Goal: Task Accomplishment & Management: Manage account settings

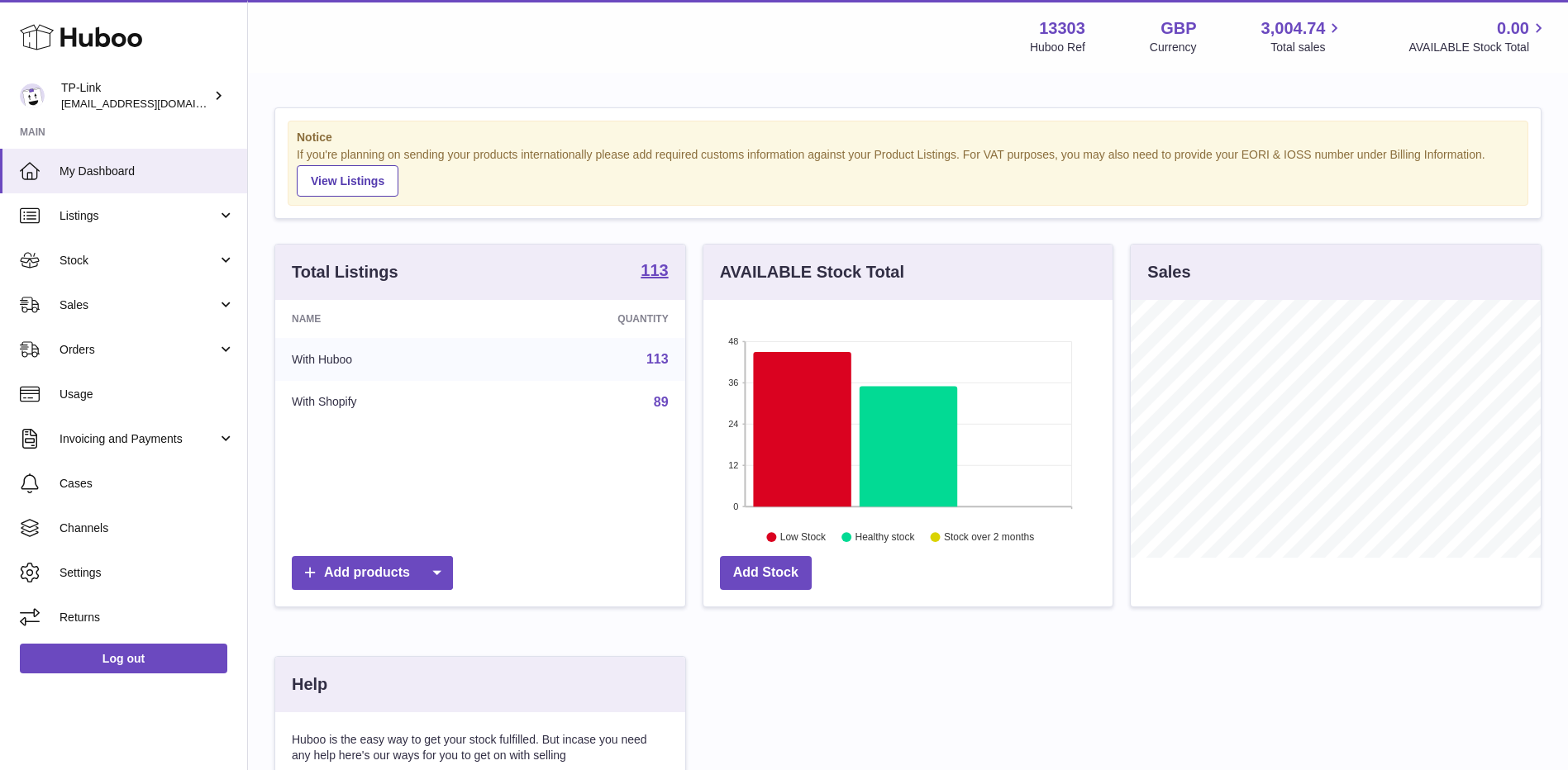
scroll to position [258, 409]
click at [185, 303] on span "Sales" at bounding box center [139, 306] width 158 height 16
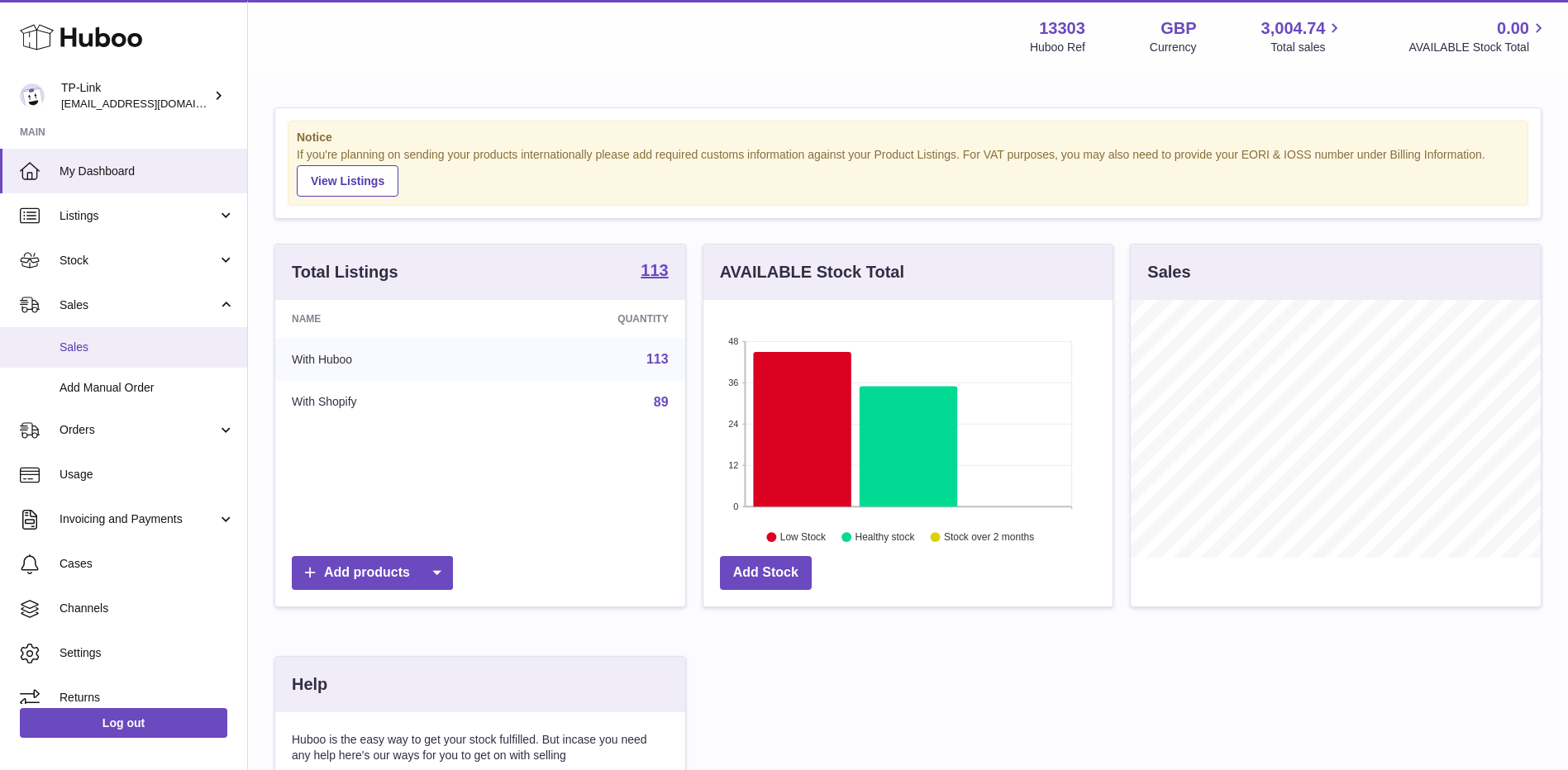
click at [150, 351] on span "Sales" at bounding box center [147, 348] width 175 height 16
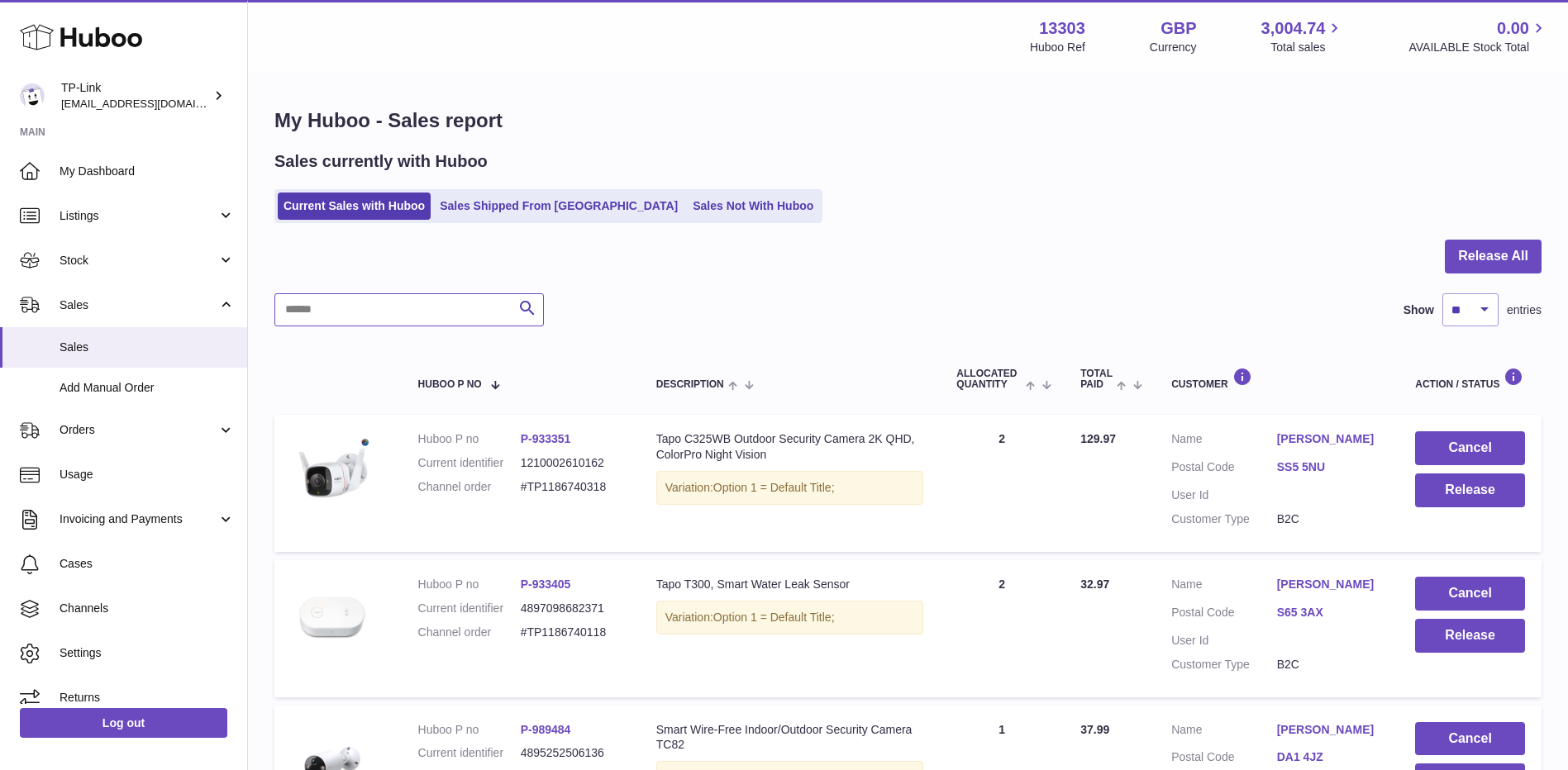
click at [391, 306] on input "text" at bounding box center [409, 310] width 270 height 33
paste input "**********"
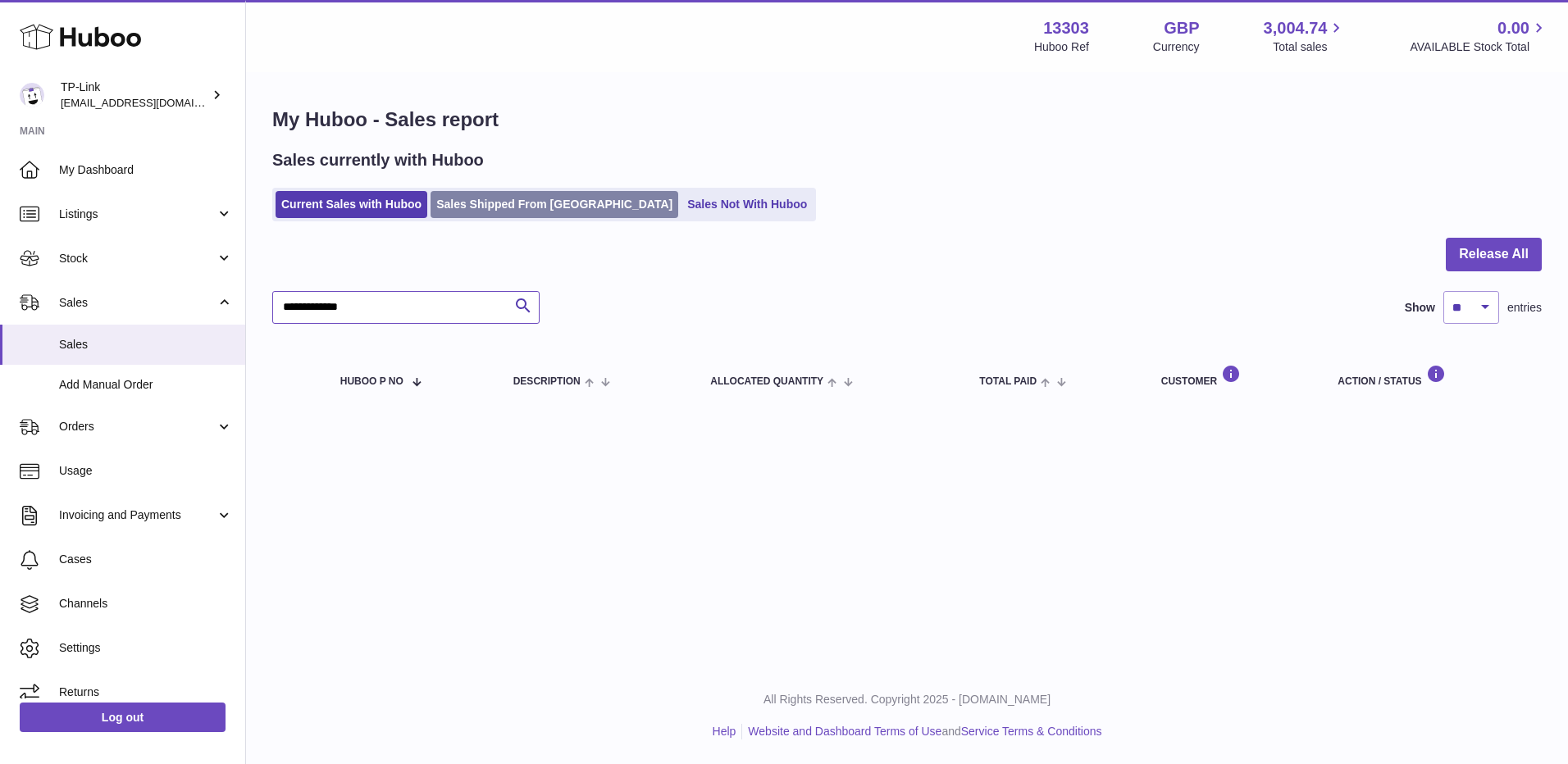
type input "**********"
click at [559, 203] on link "Sales Shipped From Huboo" at bounding box center [554, 205] width 247 height 27
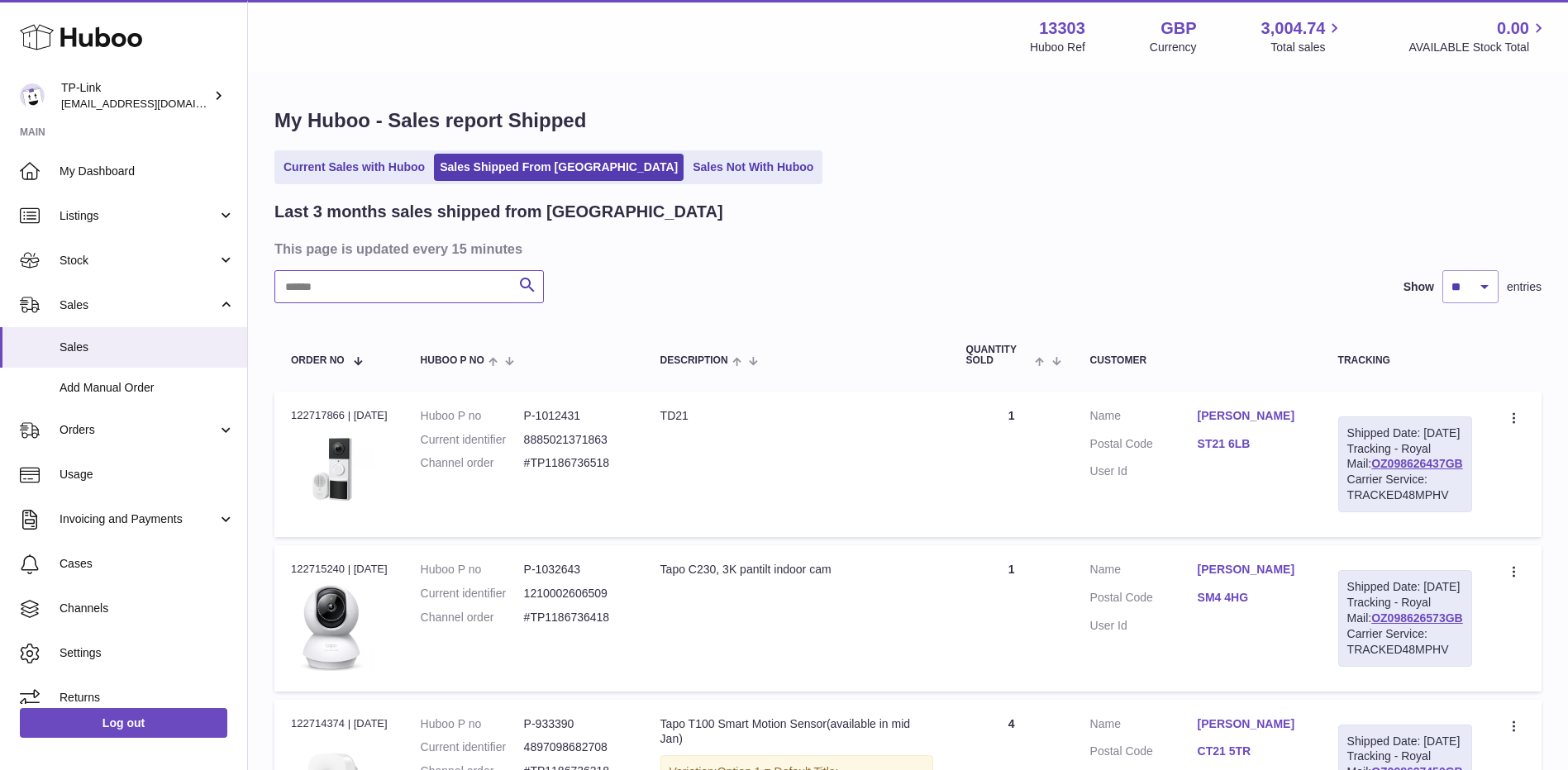
click at [437, 295] on input "text" at bounding box center [409, 287] width 270 height 33
paste input "**********"
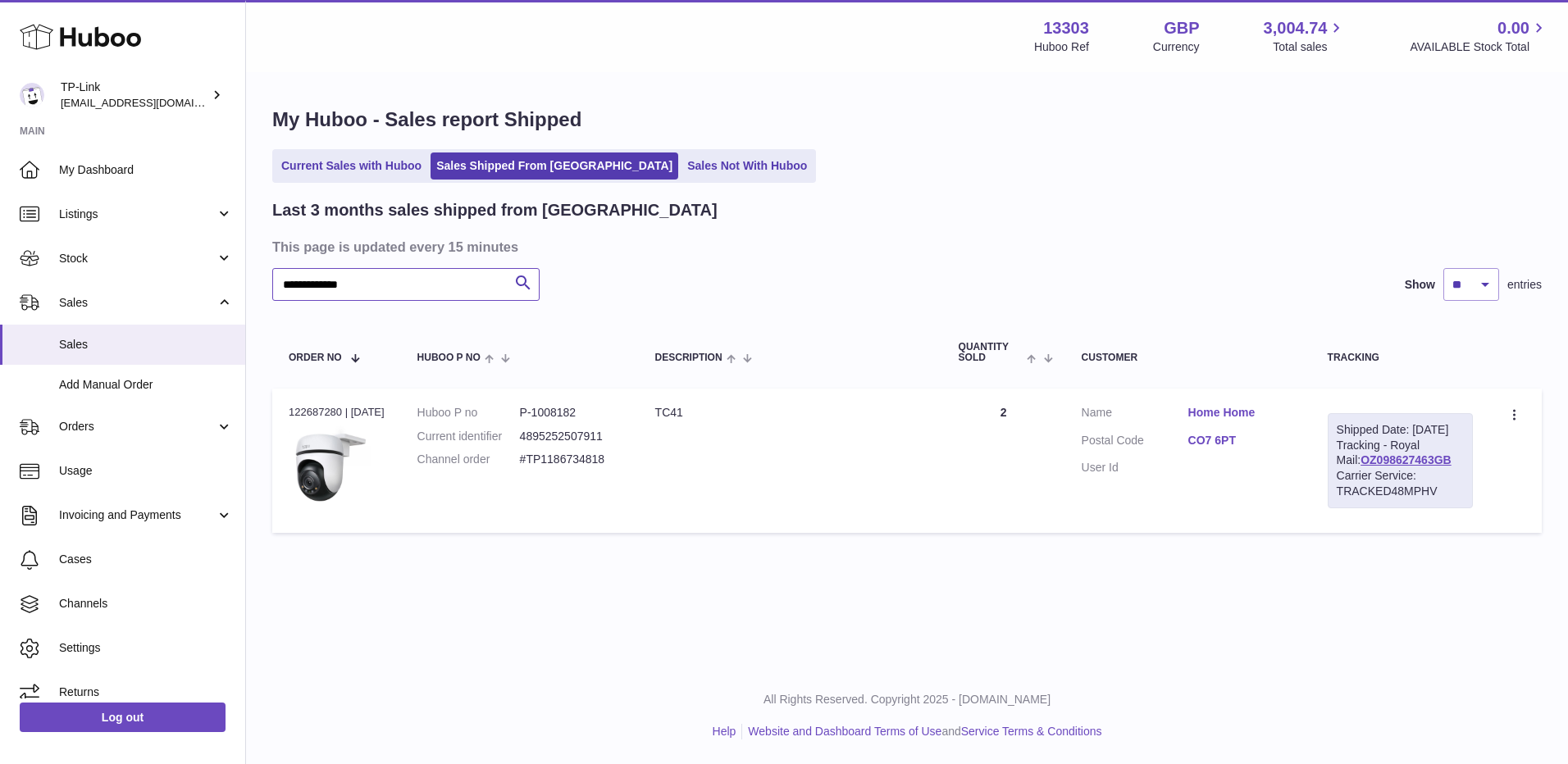
type input "**********"
drag, startPoint x: 426, startPoint y: 289, endPoint x: 260, endPoint y: 281, distance: 166.2
click at [260, 281] on div "**********" at bounding box center [908, 324] width 1323 height 500
click at [1422, 466] on link "OZ098627463GB" at bounding box center [1406, 461] width 91 height 14
drag, startPoint x: 1456, startPoint y: 474, endPoint x: 1339, endPoint y: 473, distance: 117.0
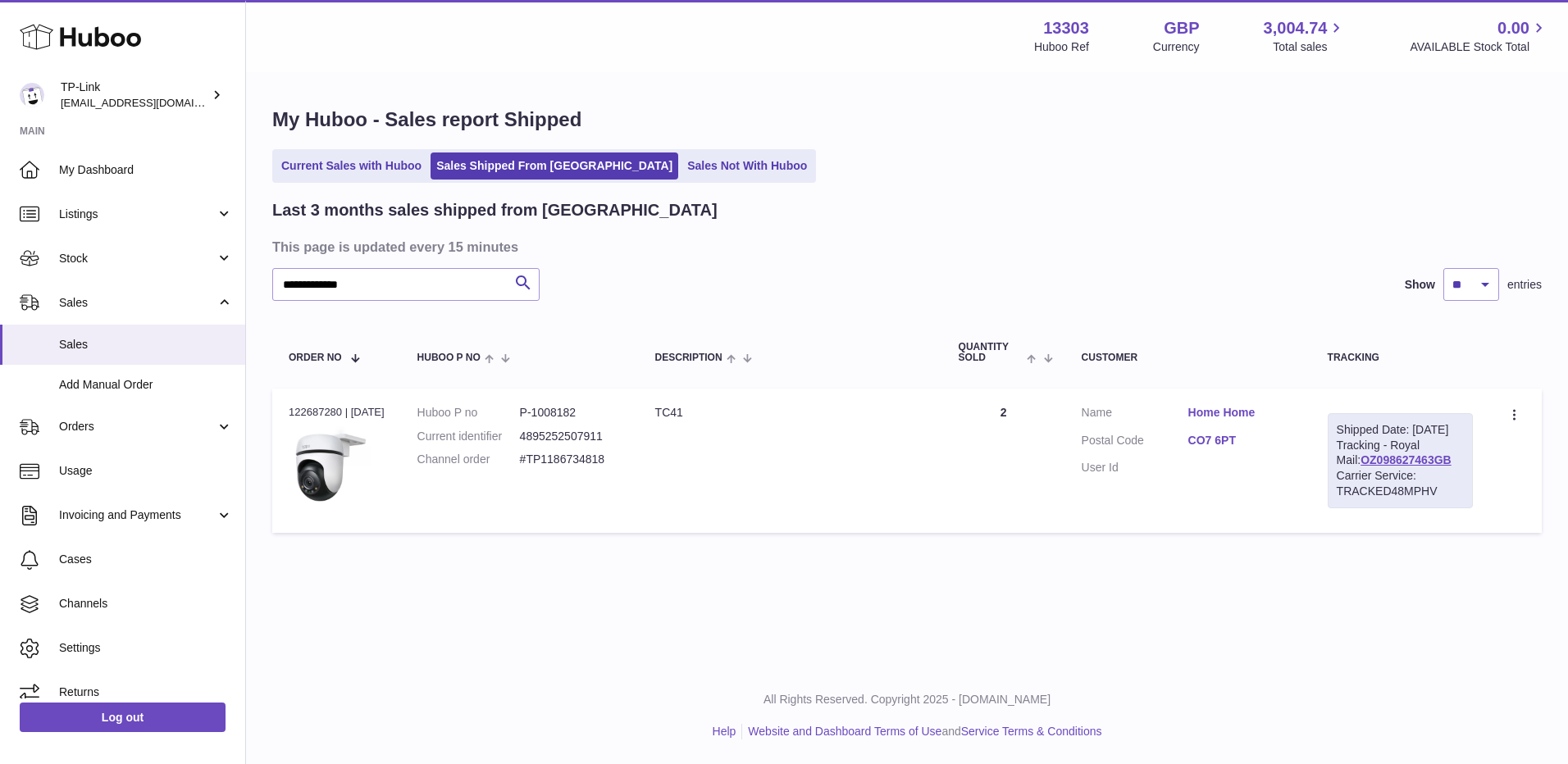
click at [1339, 473] on div "Shipped Date: 12th Aug 2025 Tracking - Royal Mail: OZ098627463GB Carrier Servic…" at bounding box center [1400, 461] width 145 height 95
copy link "OZ098627463GB"
click at [380, 158] on link "Current Sales with Huboo" at bounding box center [351, 166] width 151 height 27
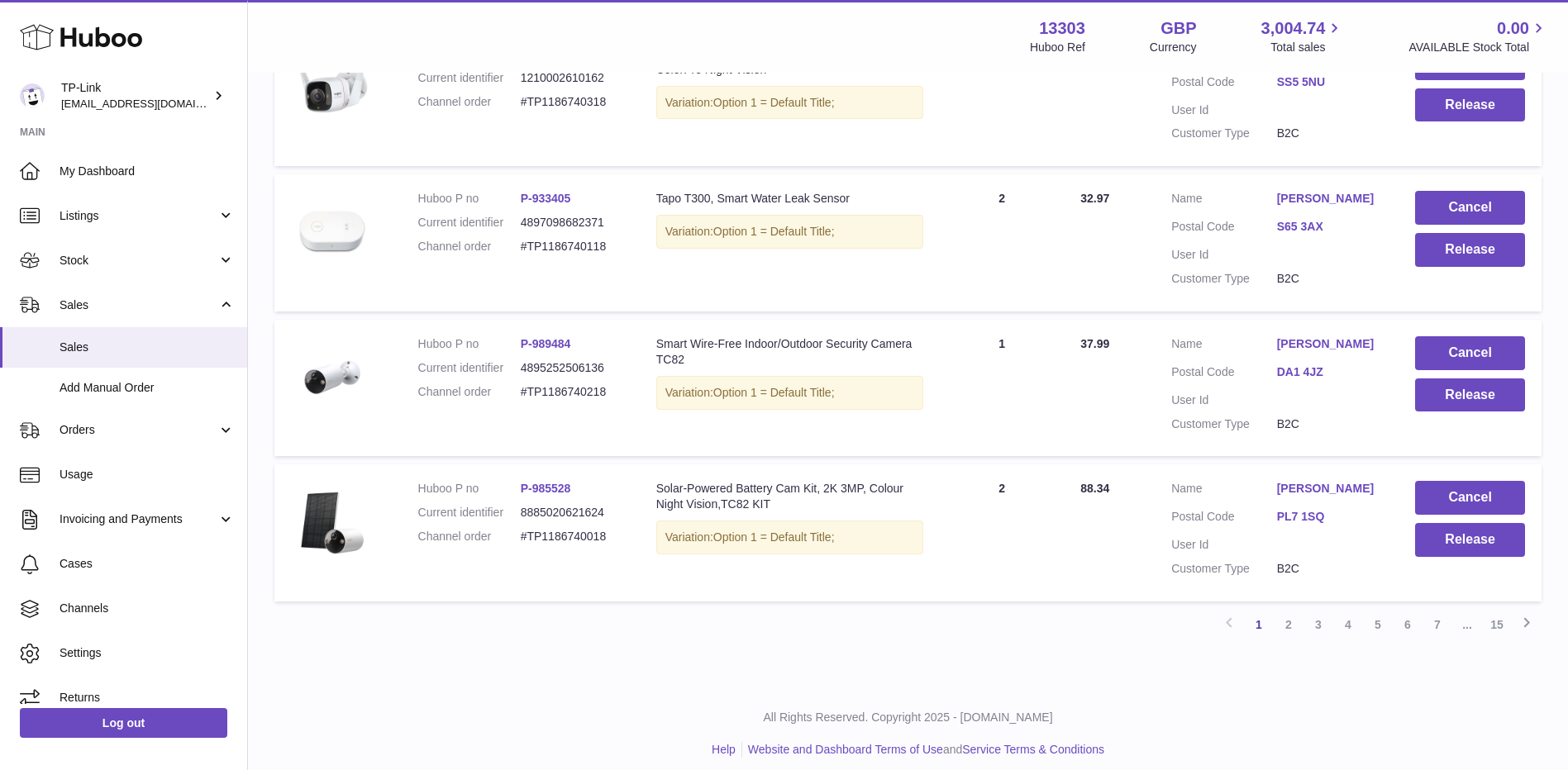
scroll to position [1268, 0]
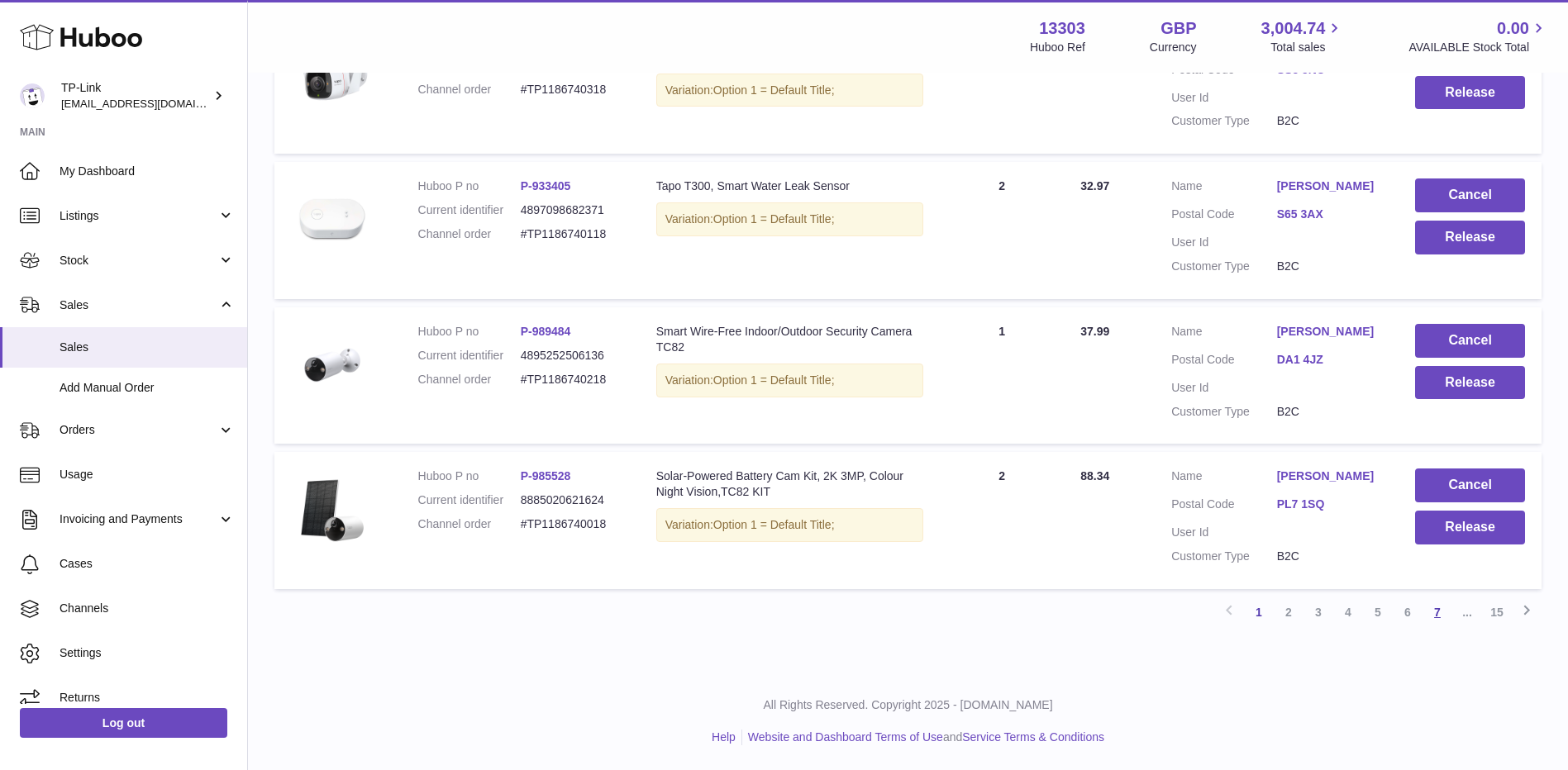
click at [1430, 613] on link "7" at bounding box center [1437, 613] width 29 height 29
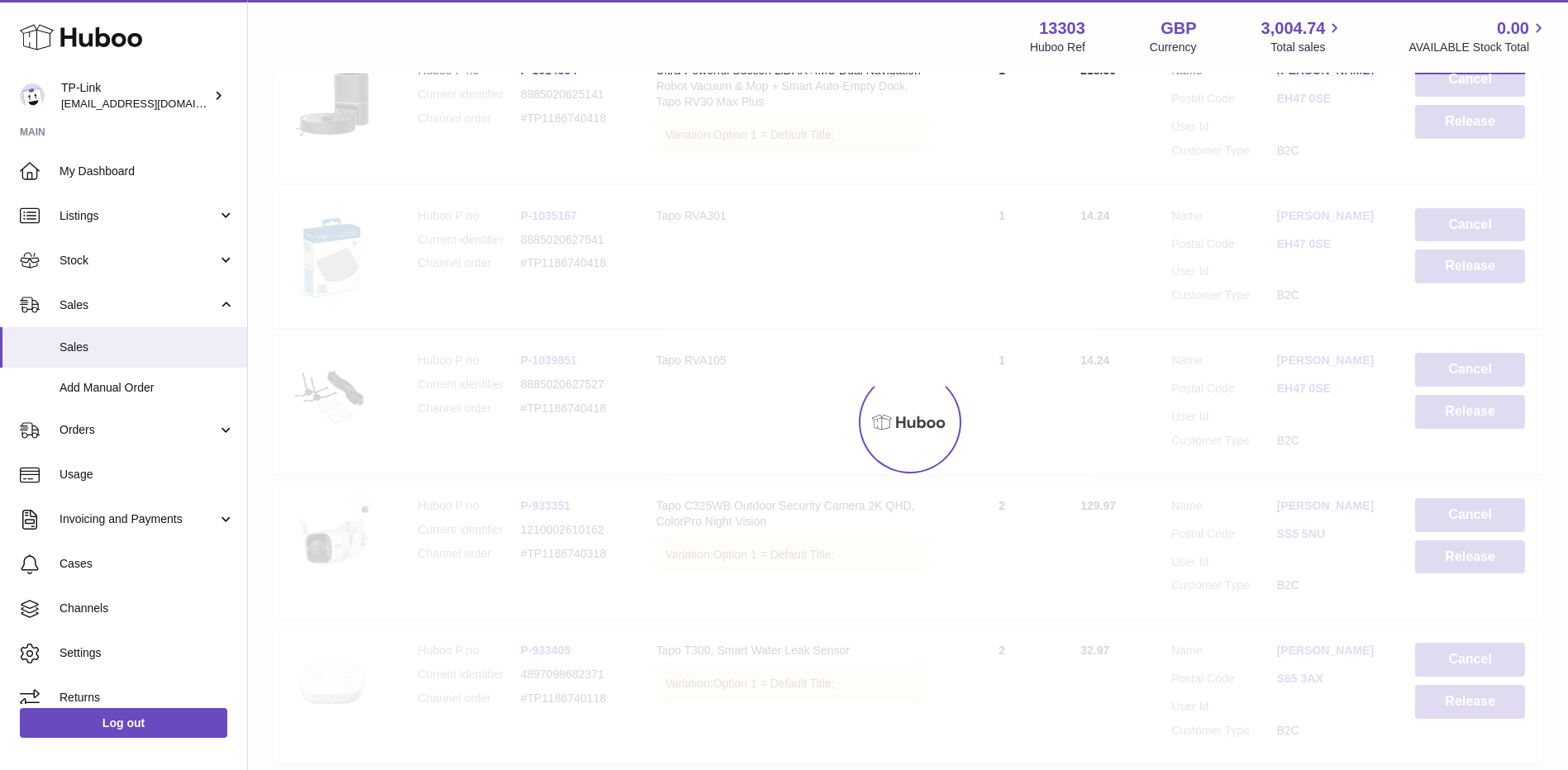
scroll to position [74, 0]
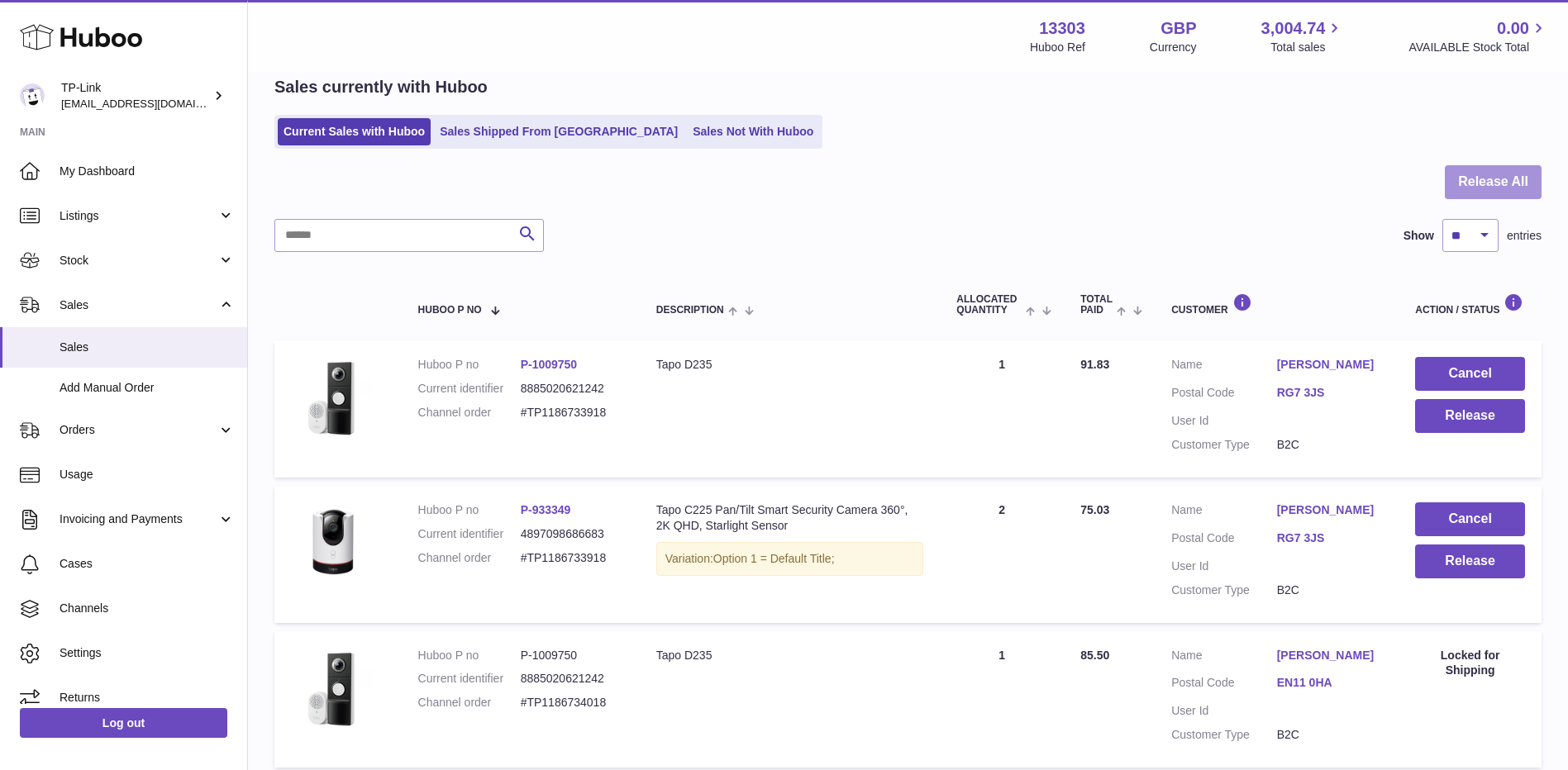
click at [1482, 182] on button "Release All" at bounding box center [1493, 182] width 97 height 34
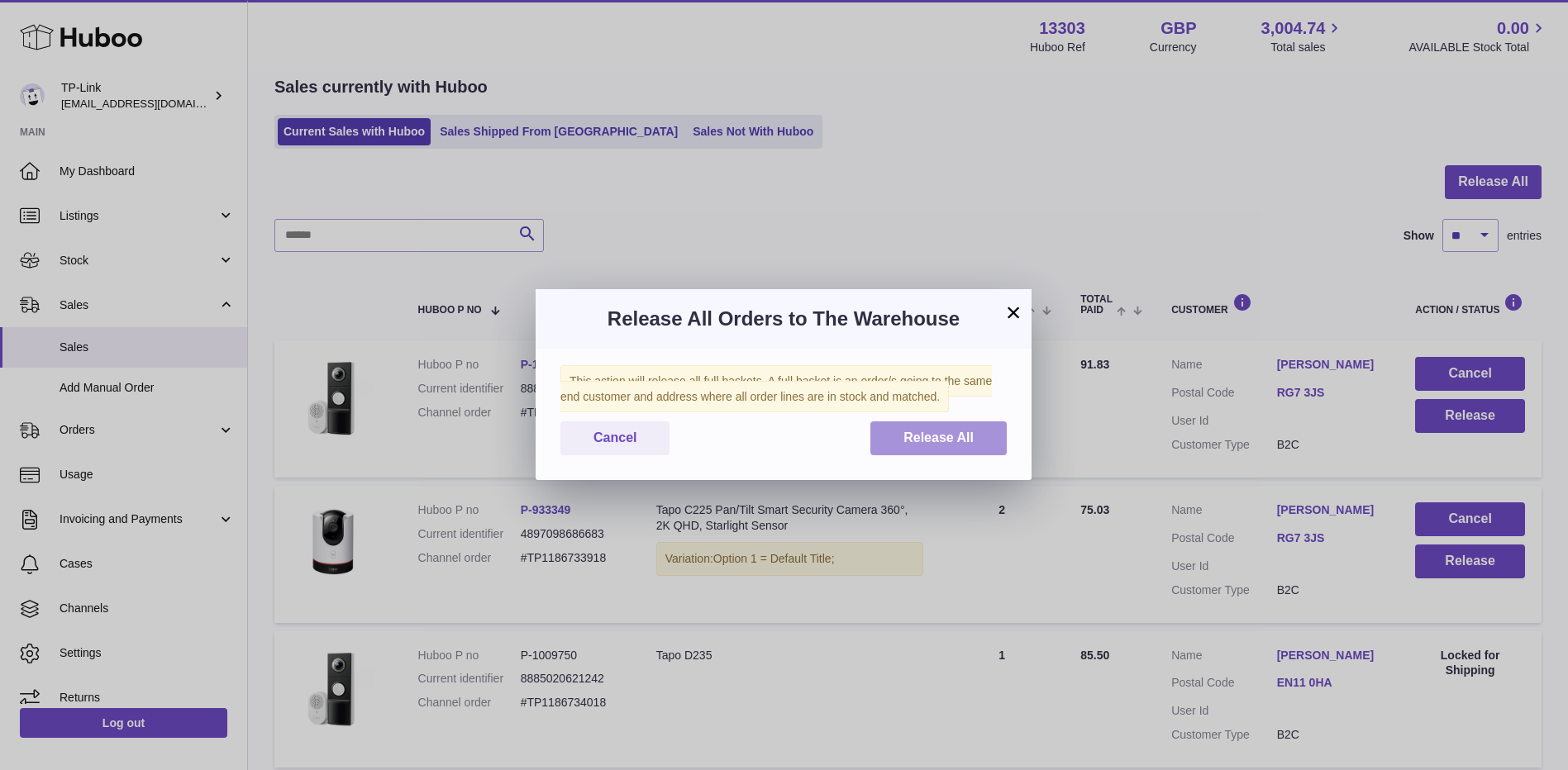
click at [950, 447] on button "Release All" at bounding box center [939, 438] width 137 height 34
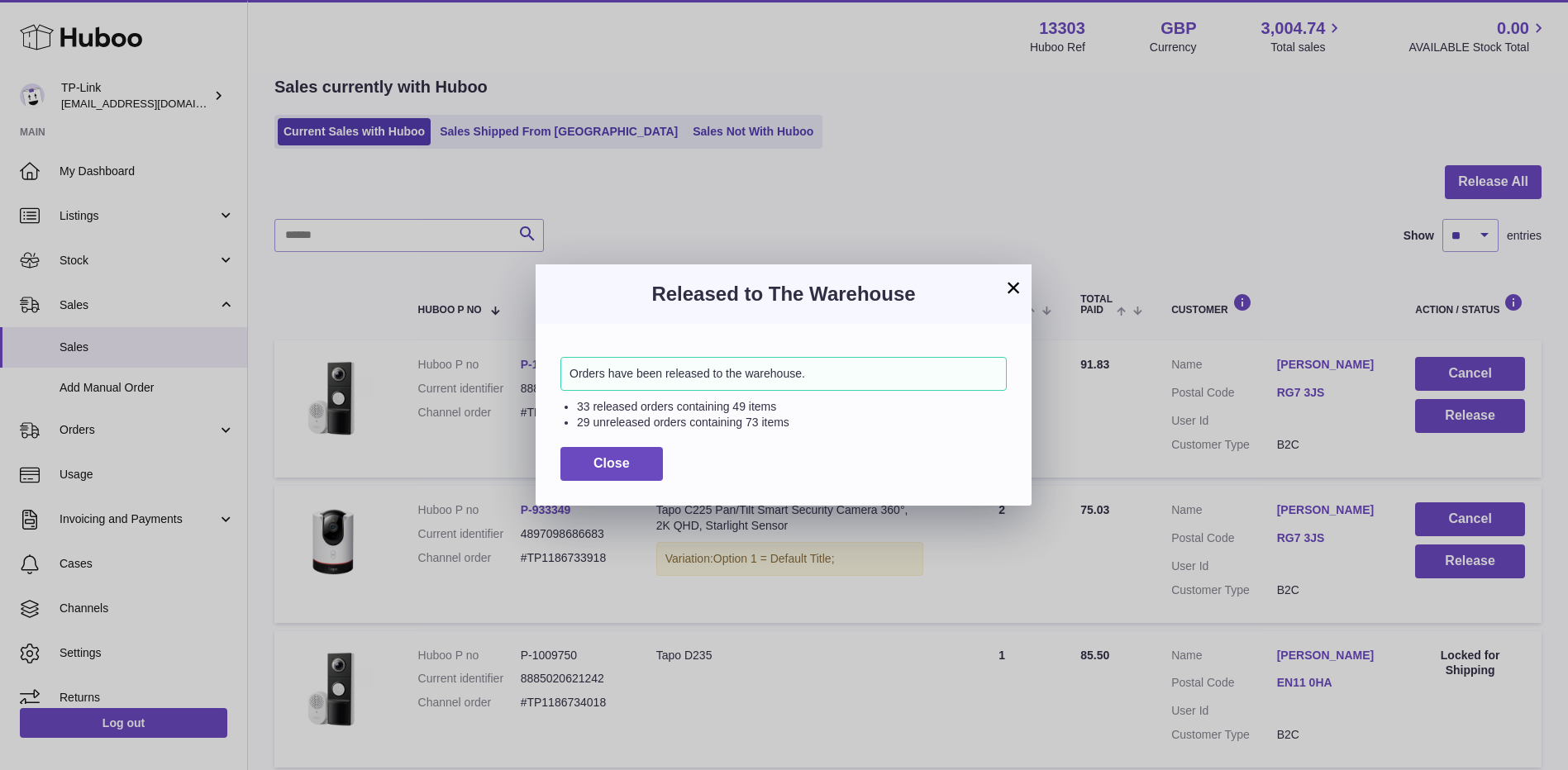
click at [1016, 287] on button "×" at bounding box center [1013, 287] width 20 height 20
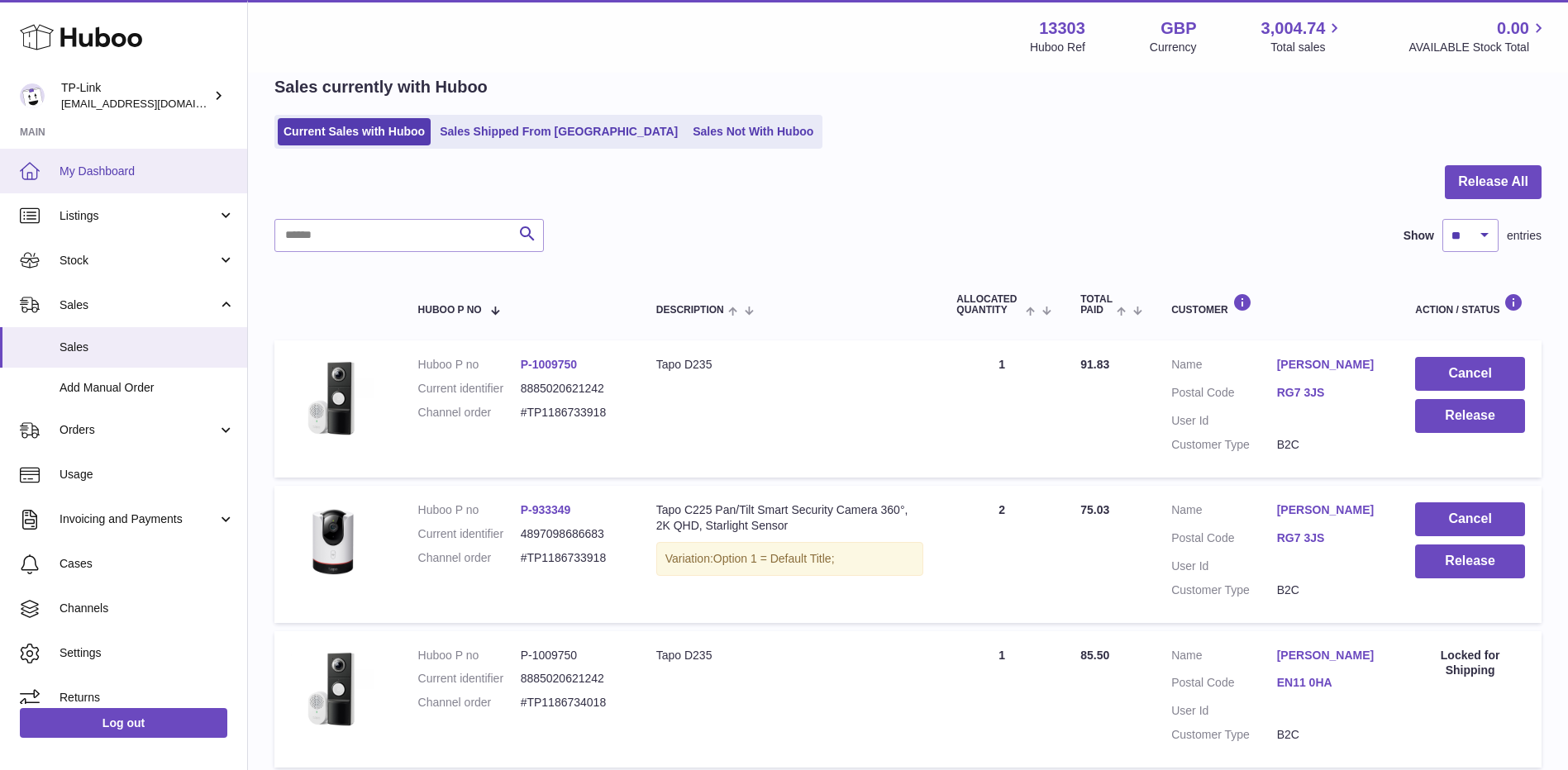
click at [149, 163] on span "My Dashboard" at bounding box center [147, 171] width 175 height 16
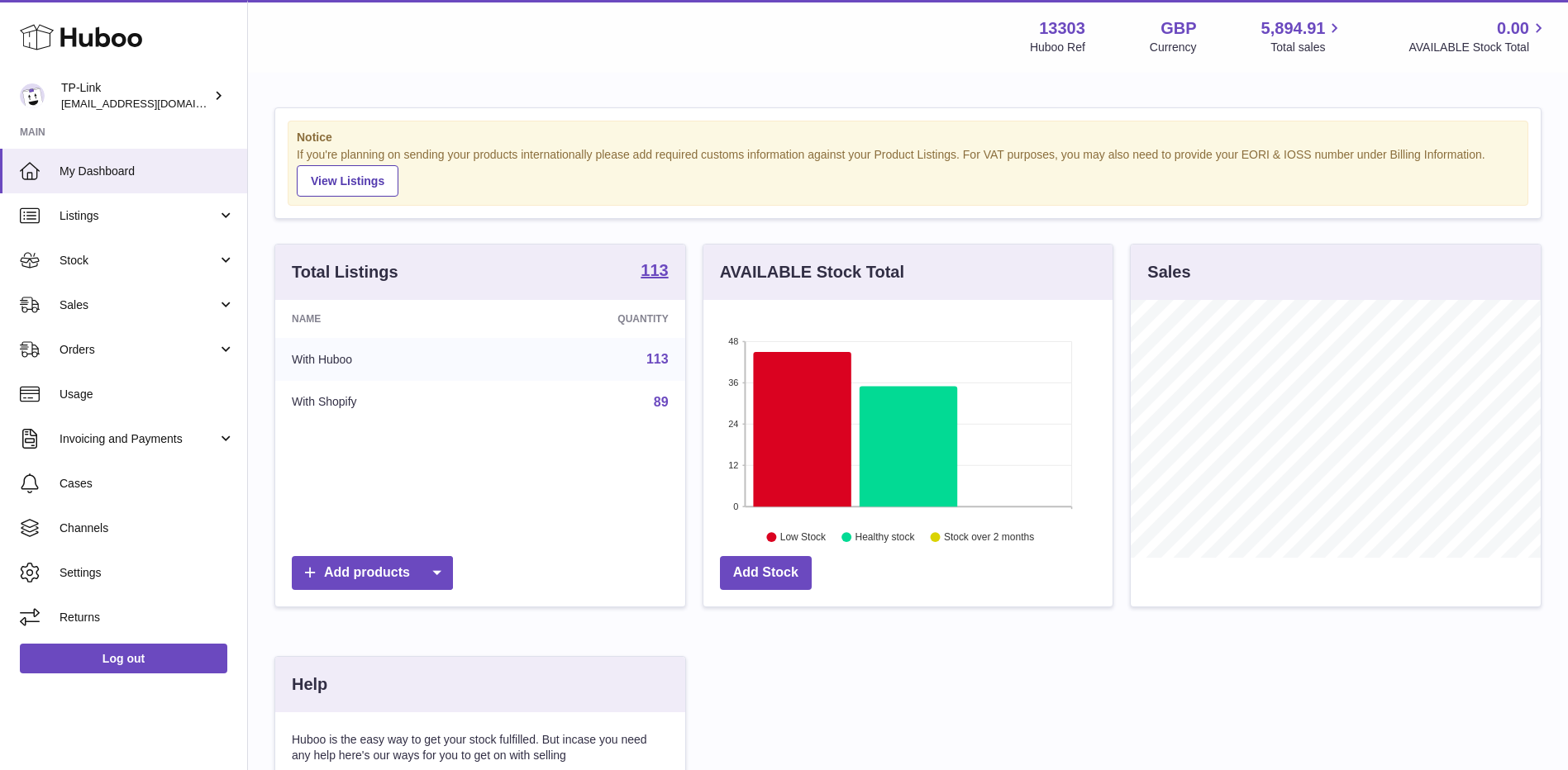
scroll to position [258, 409]
click at [68, 310] on span "Sales" at bounding box center [139, 306] width 158 height 16
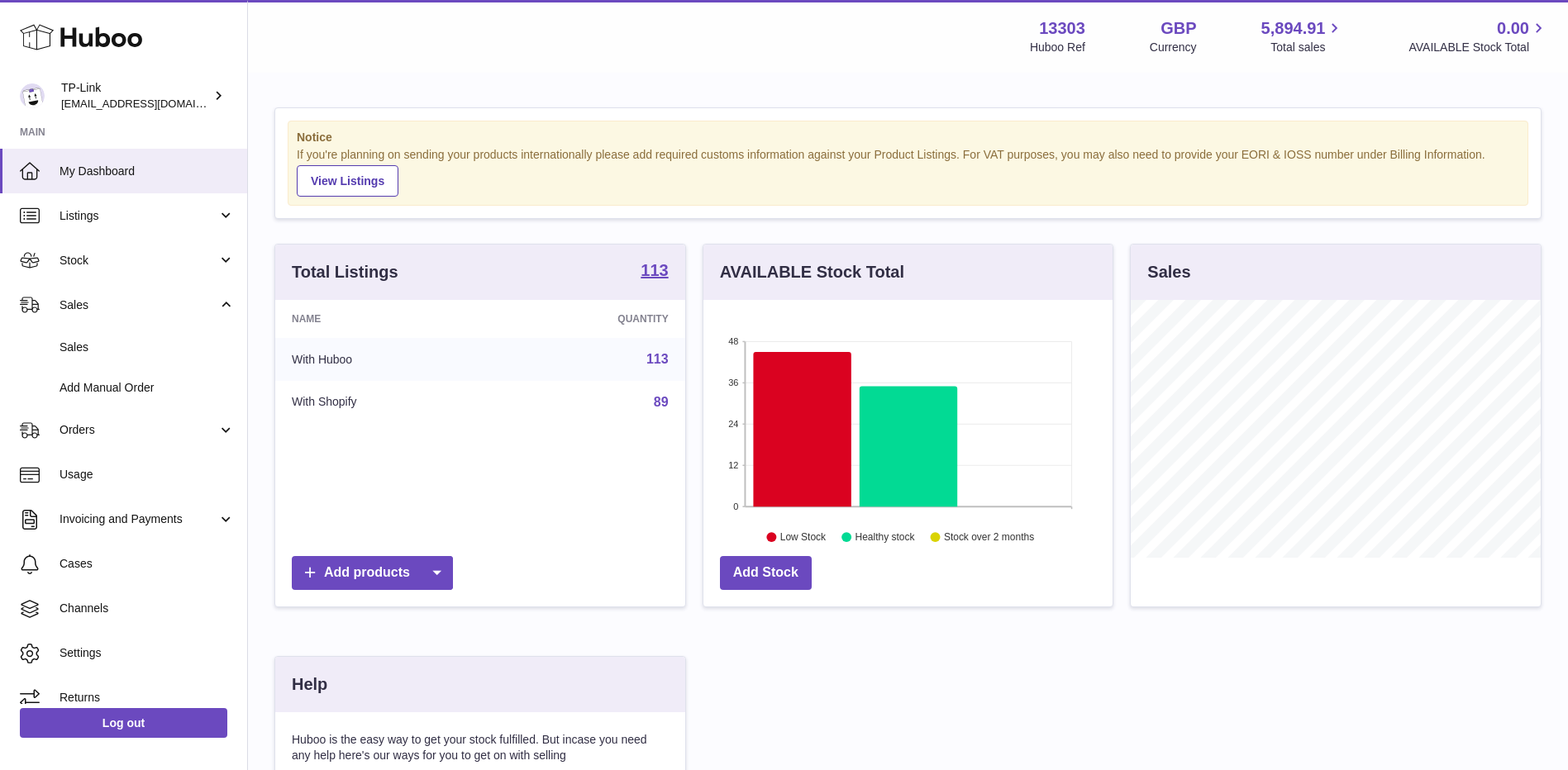
click at [738, 203] on div "Notice If you're planning on sending your products internationally please add r…" at bounding box center [908, 162] width 1241 height 85
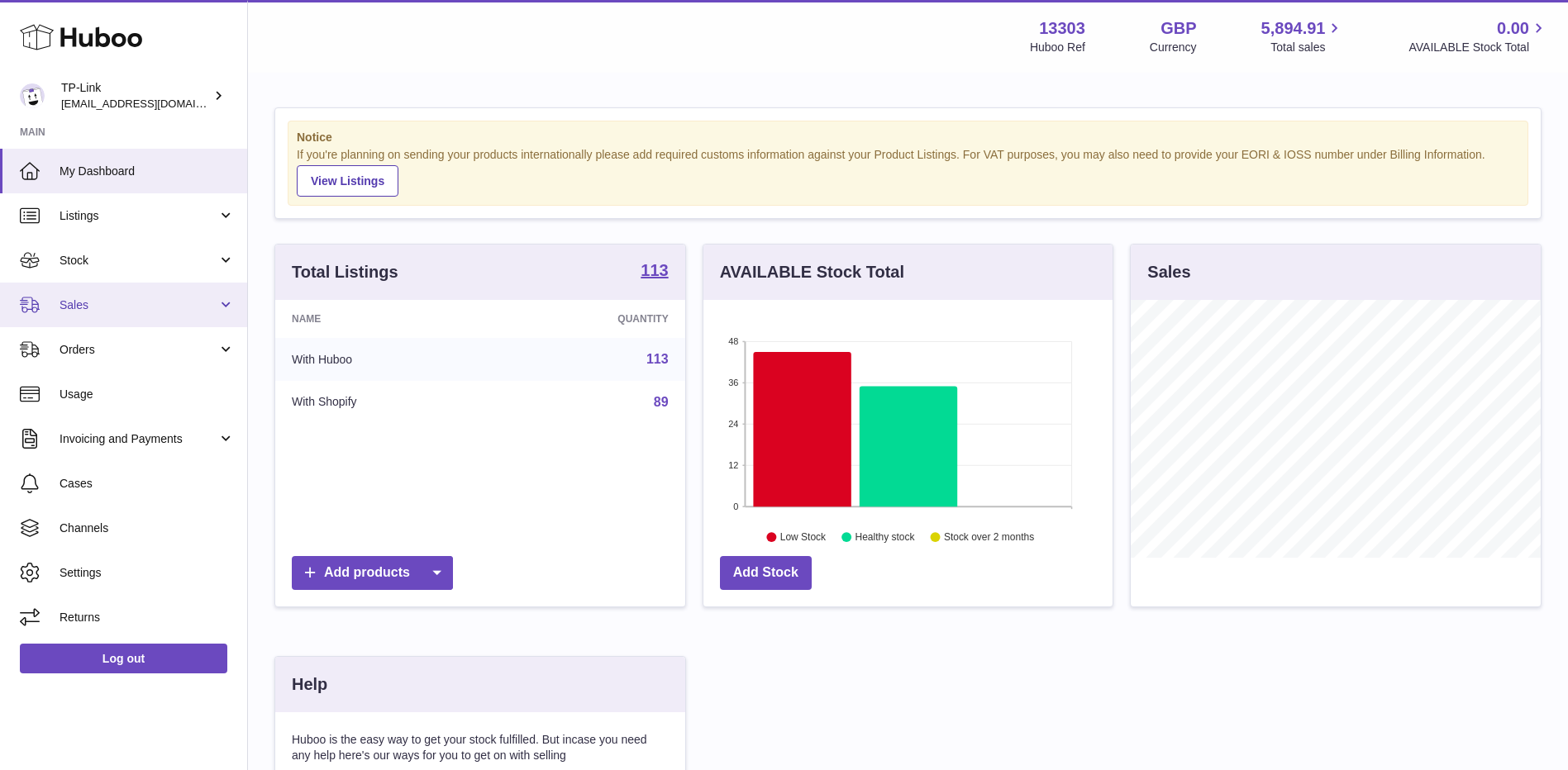
scroll to position [258, 409]
click at [109, 292] on link "Sales" at bounding box center [123, 305] width 247 height 45
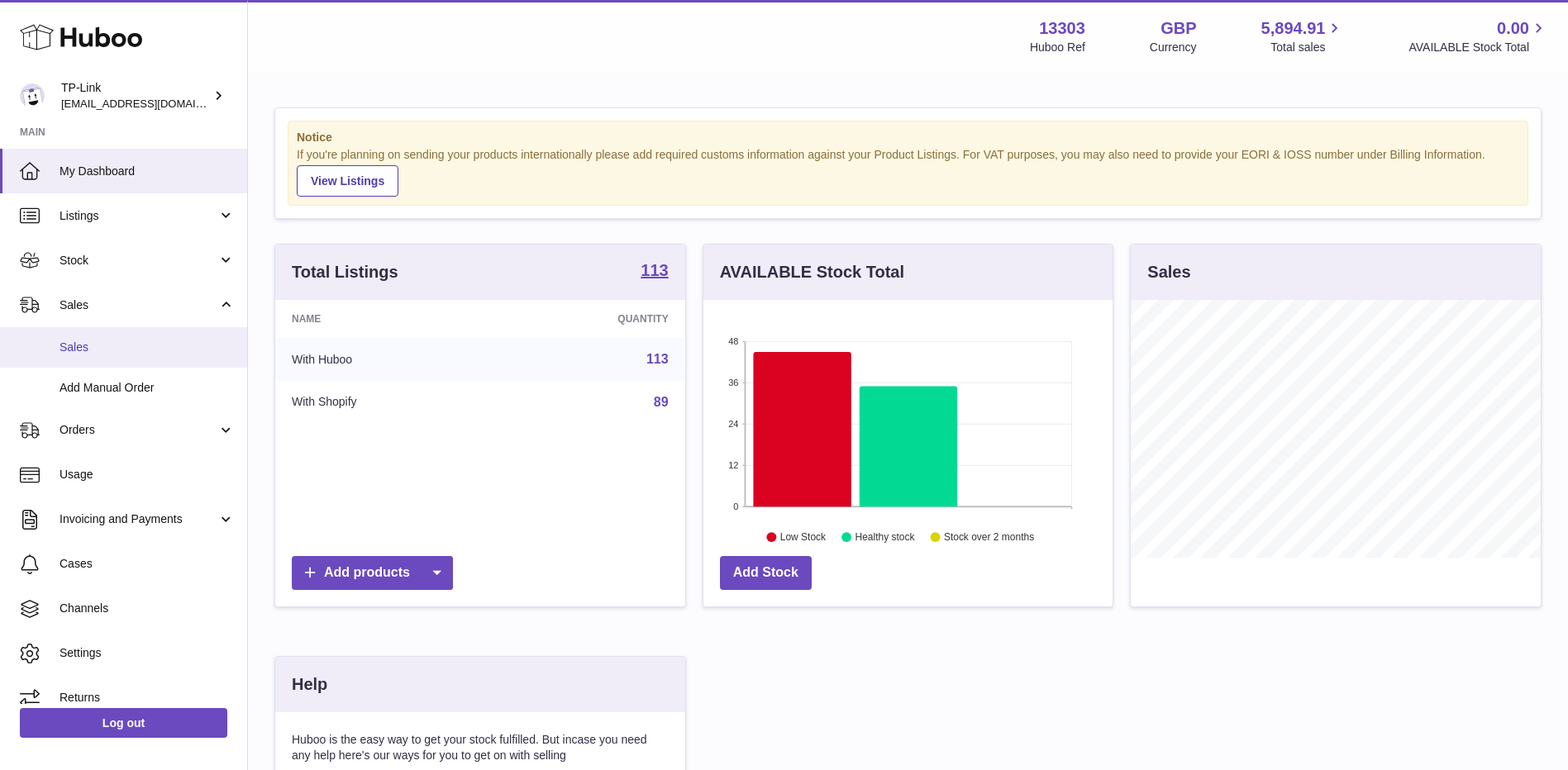
click at [47, 348] on link "Sales" at bounding box center [123, 347] width 247 height 40
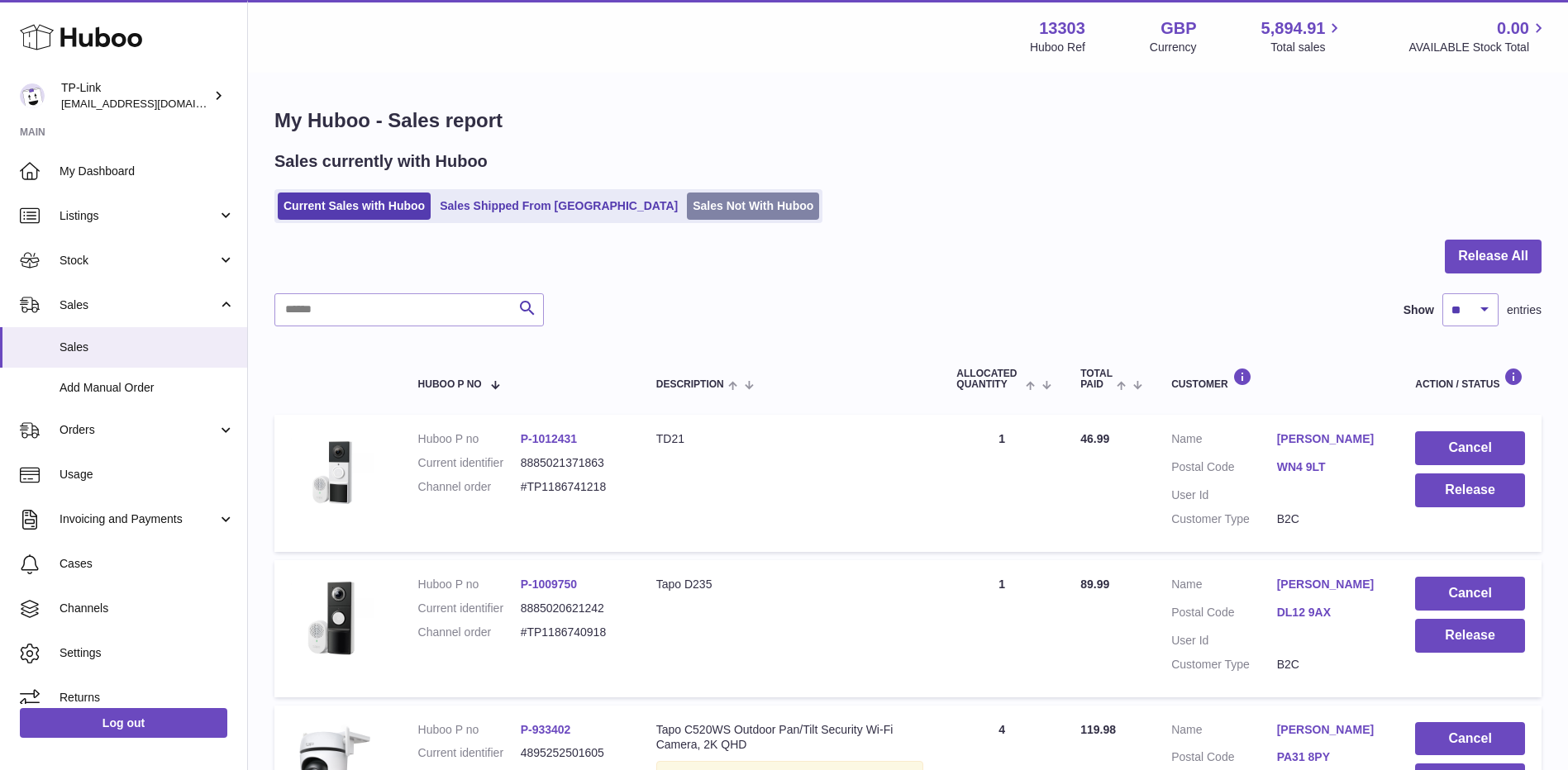
click at [687, 198] on link "Sales Not With Huboo" at bounding box center [752, 206] width 132 height 27
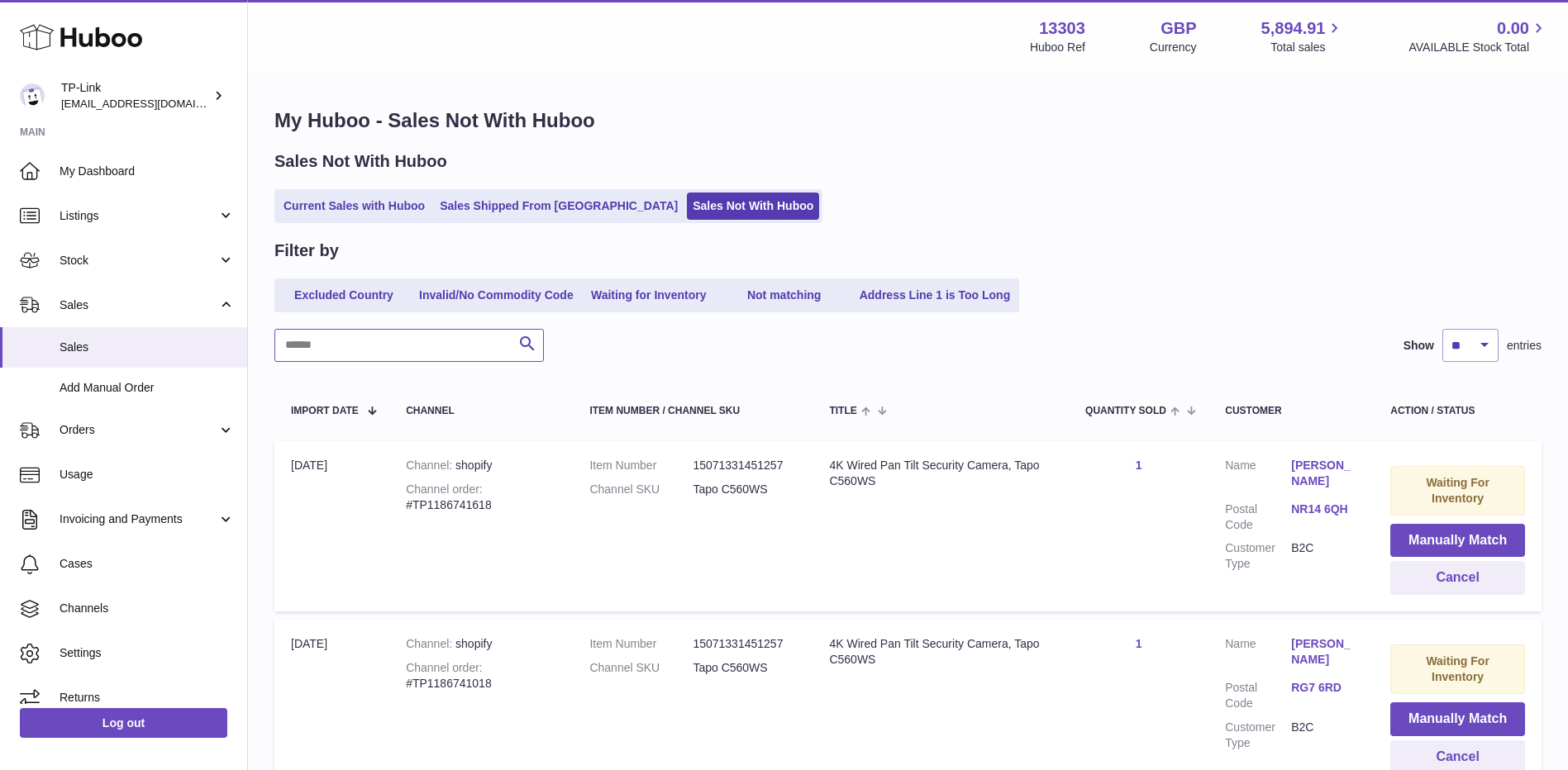
click at [421, 350] on input "text" at bounding box center [409, 346] width 270 height 33
paste input "**********"
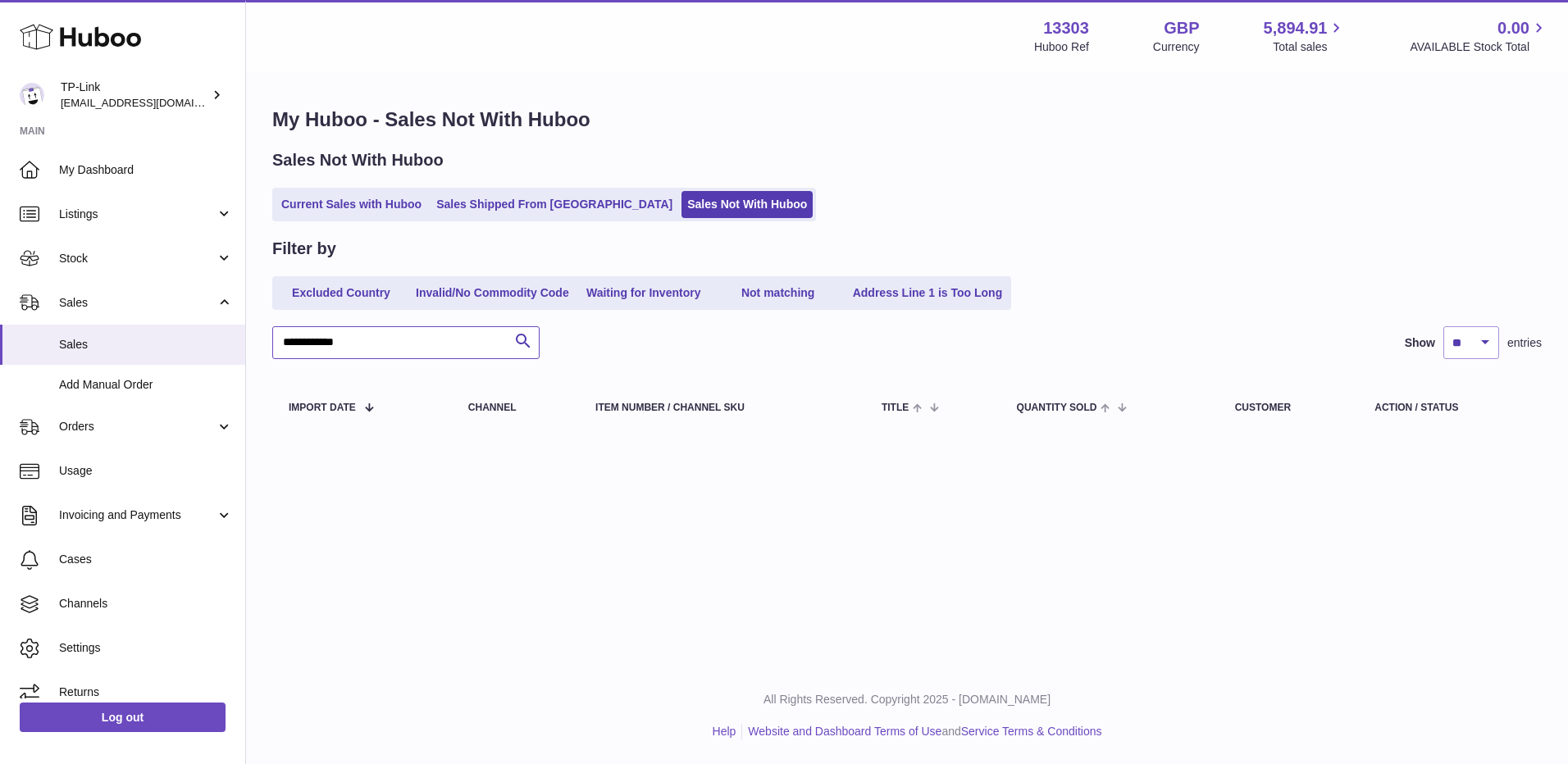
type input "**********"
click at [489, 207] on link "Sales Shipped From [GEOGRAPHIC_DATA]" at bounding box center [554, 205] width 247 height 27
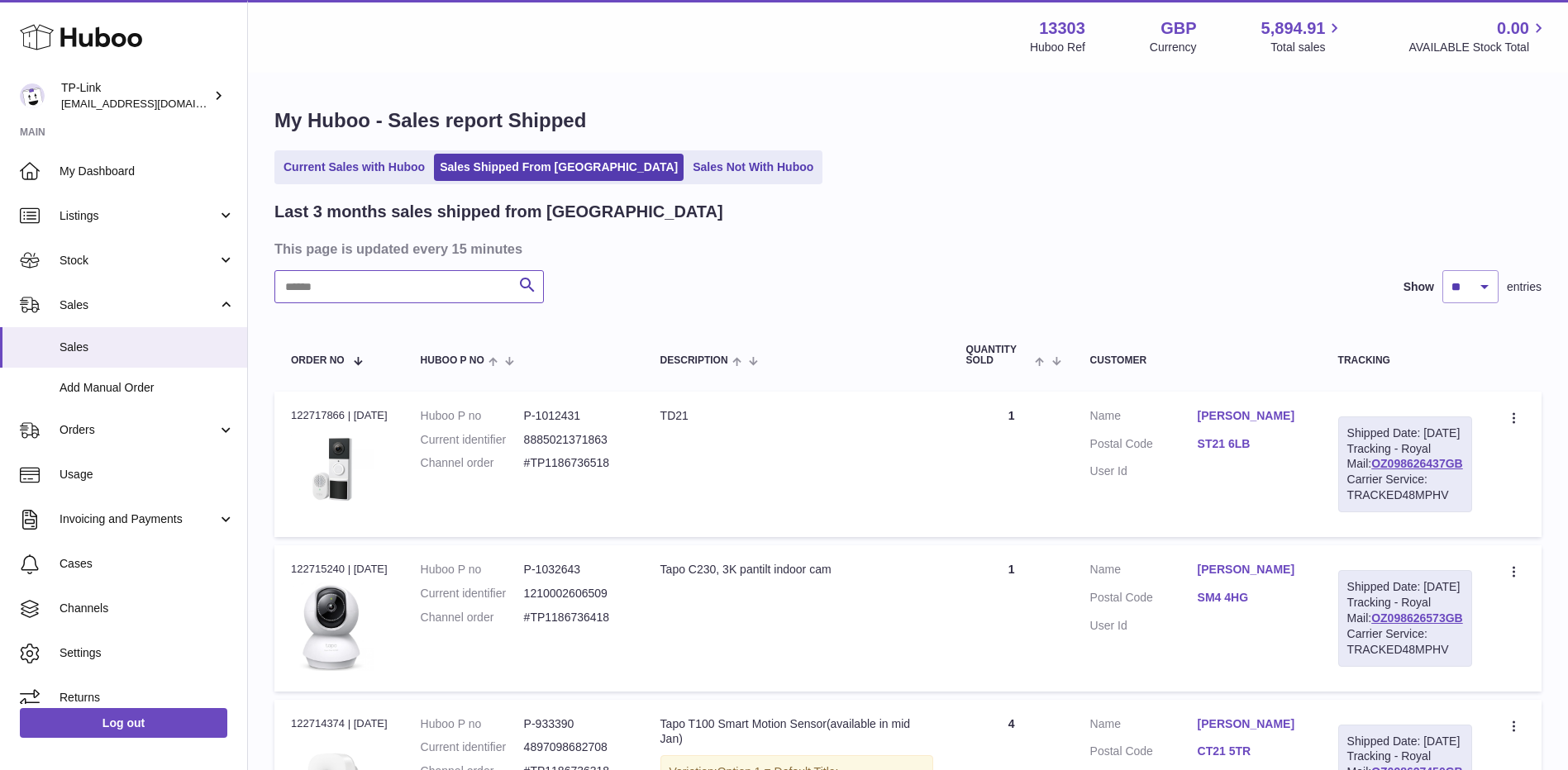
click at [399, 284] on input "text" at bounding box center [409, 287] width 270 height 33
paste input "**********"
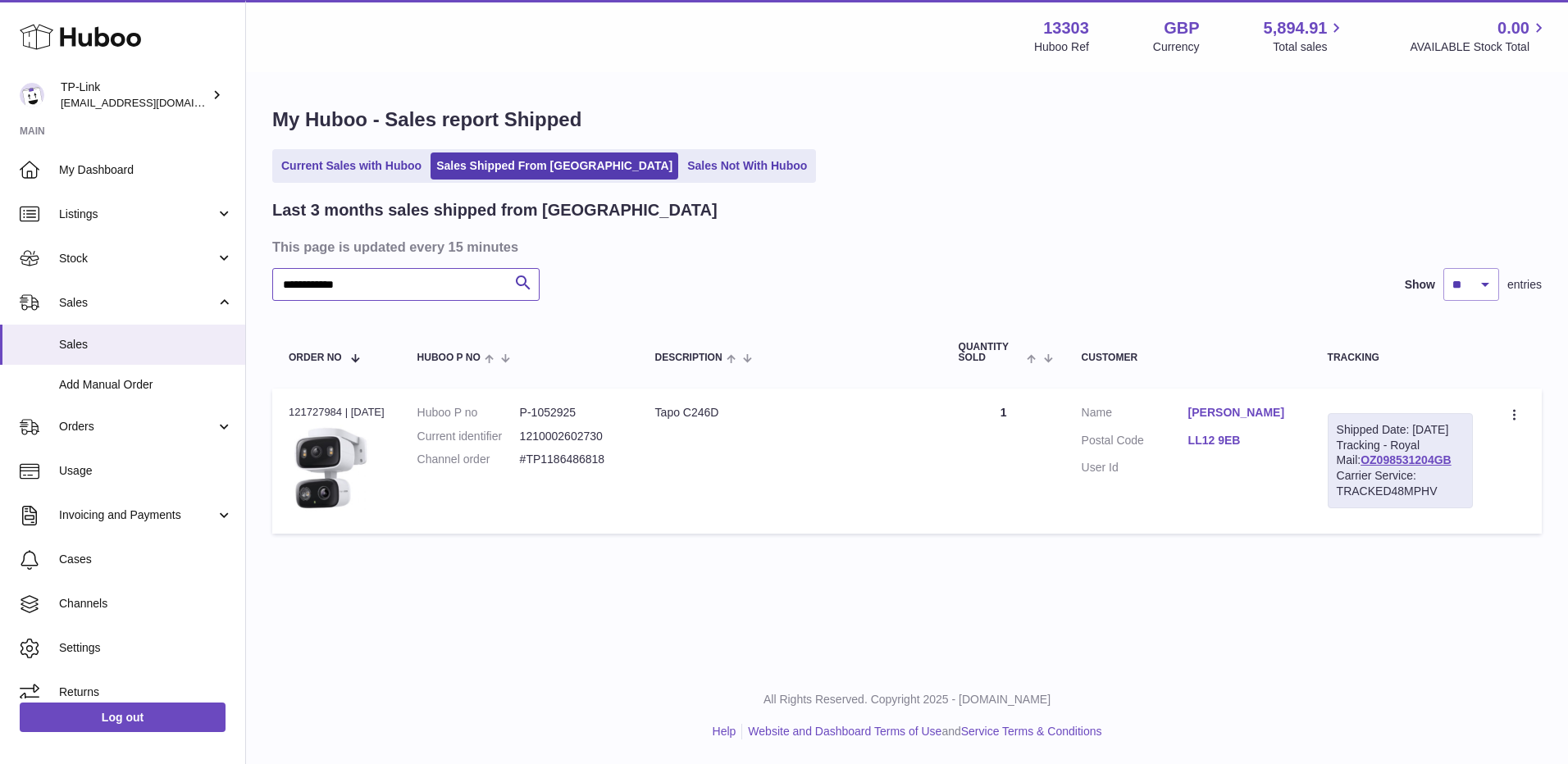
type input "**********"
click at [682, 163] on link "Sales Not With Huboo" at bounding box center [747, 166] width 131 height 27
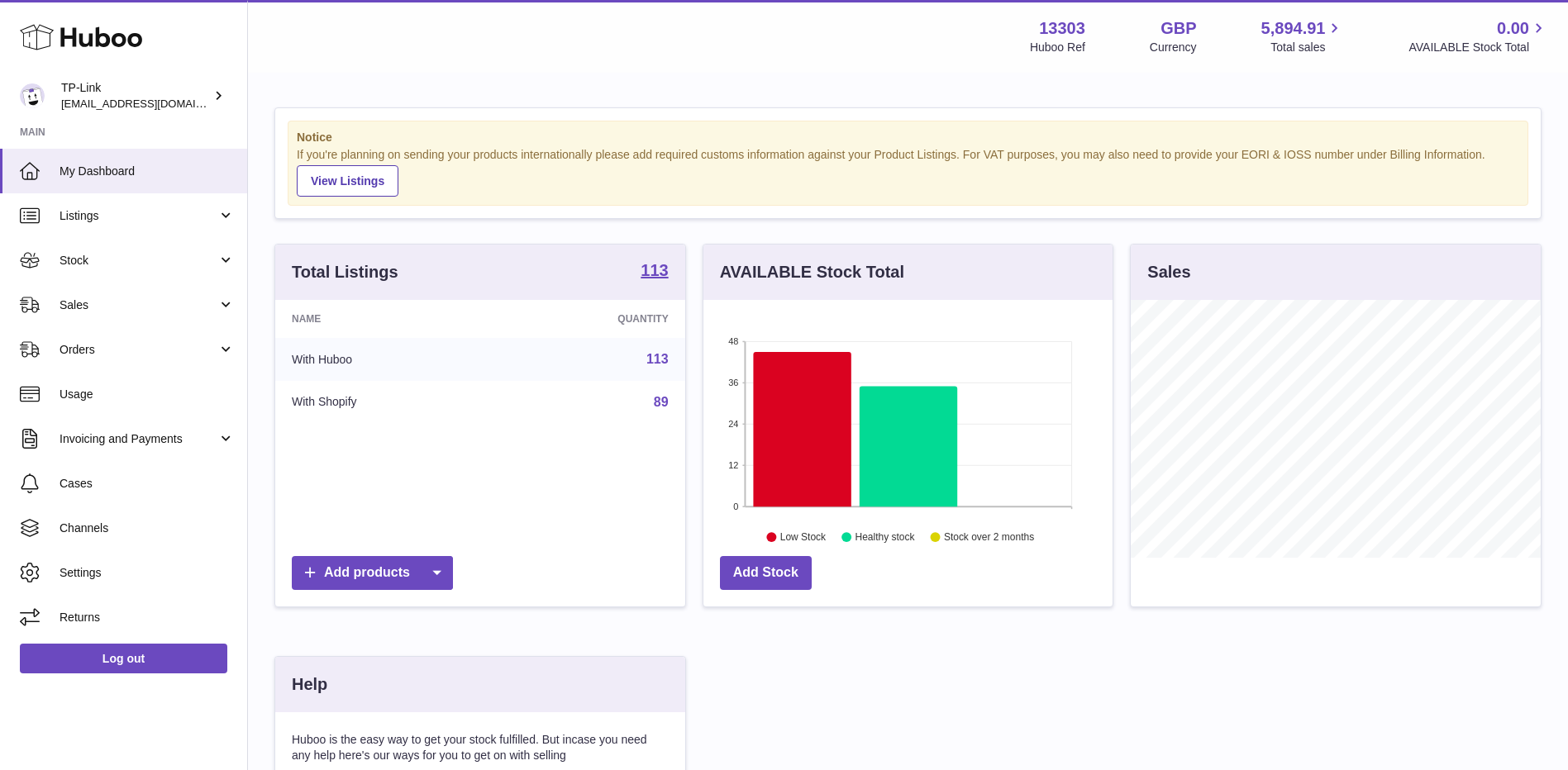
scroll to position [258, 409]
click at [109, 295] on link "Sales" at bounding box center [123, 305] width 247 height 45
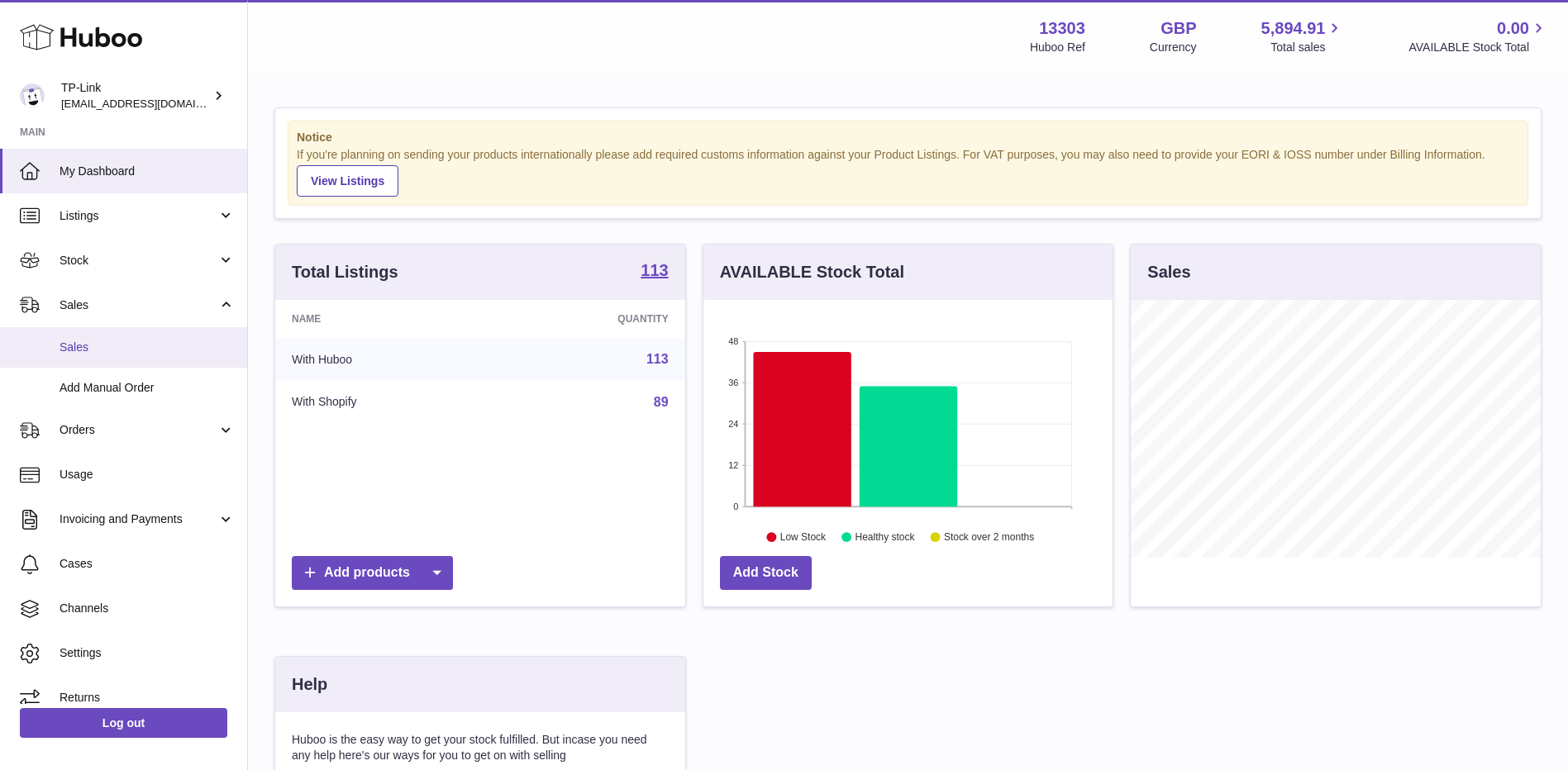
drag, startPoint x: 98, startPoint y: 342, endPoint x: 111, endPoint y: 339, distance: 13.3
click at [97, 343] on span "Sales" at bounding box center [147, 348] width 175 height 16
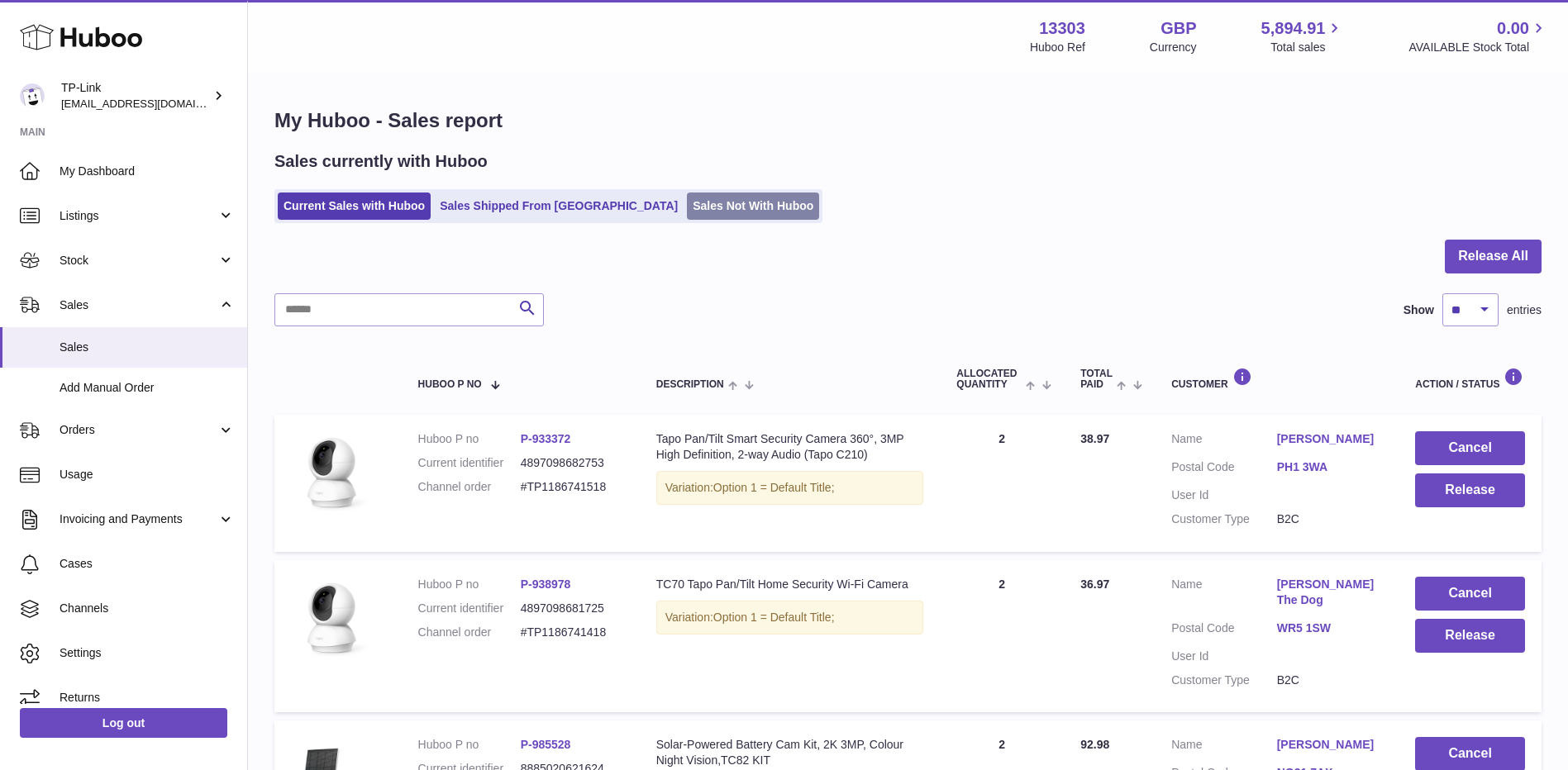
click at [687, 203] on link "Sales Not With Huboo" at bounding box center [752, 206] width 132 height 27
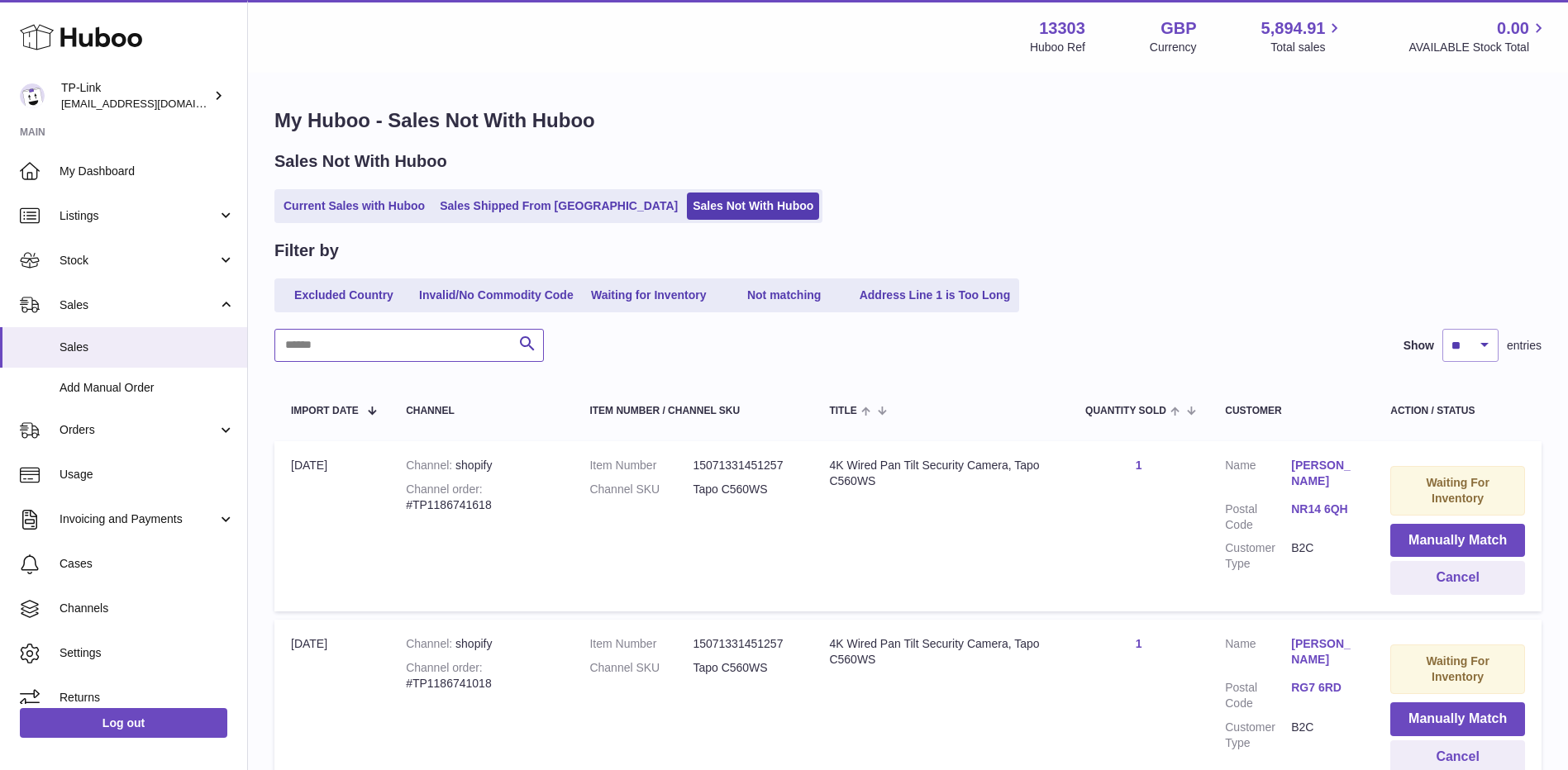
click at [404, 350] on input "text" at bounding box center [409, 346] width 270 height 33
paste input "**********"
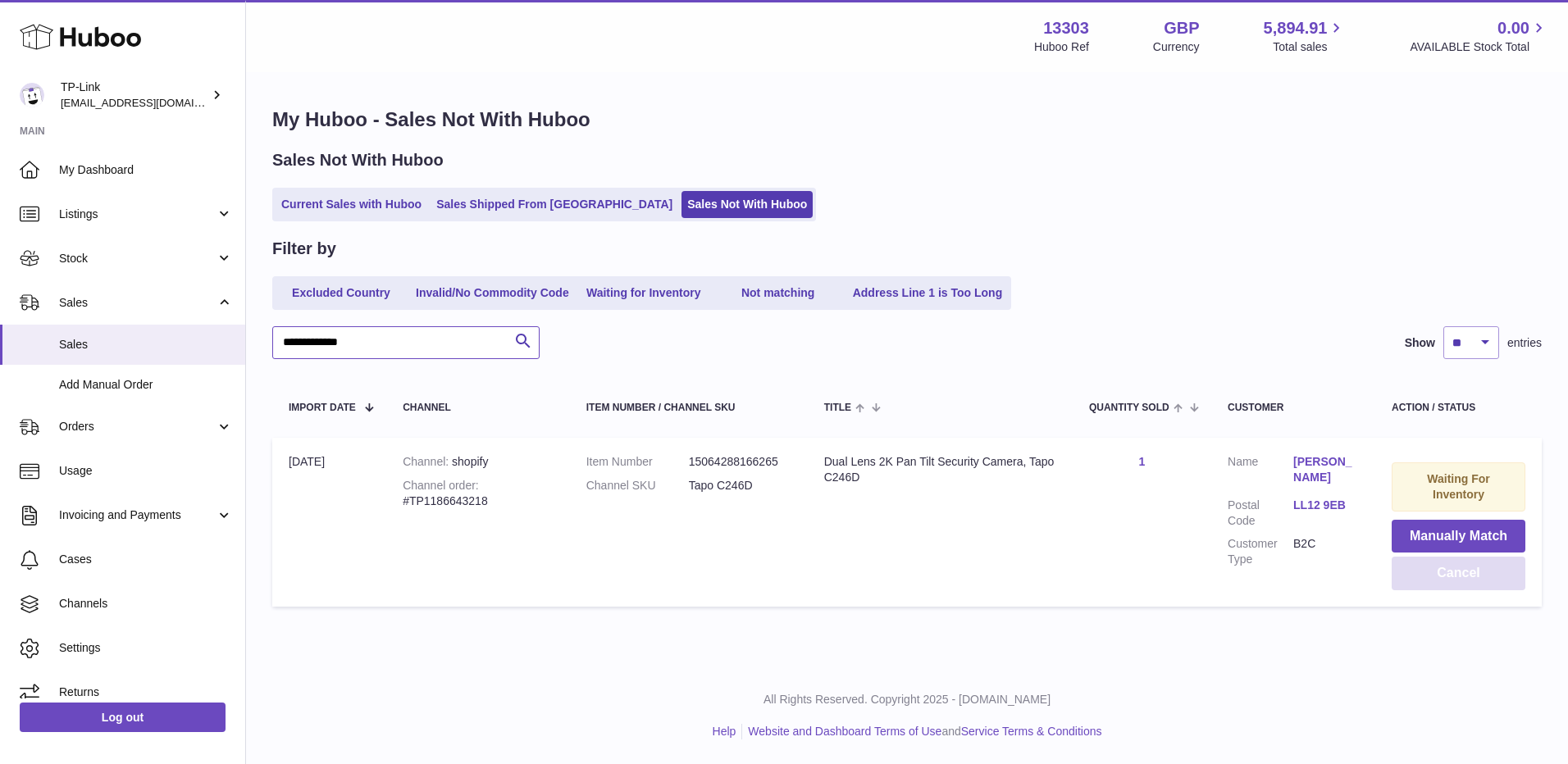
type input "**********"
drag, startPoint x: 1431, startPoint y: 571, endPoint x: 1370, endPoint y: 557, distance: 62.6
click at [1432, 571] on button "Cancel" at bounding box center [1458, 573] width 134 height 34
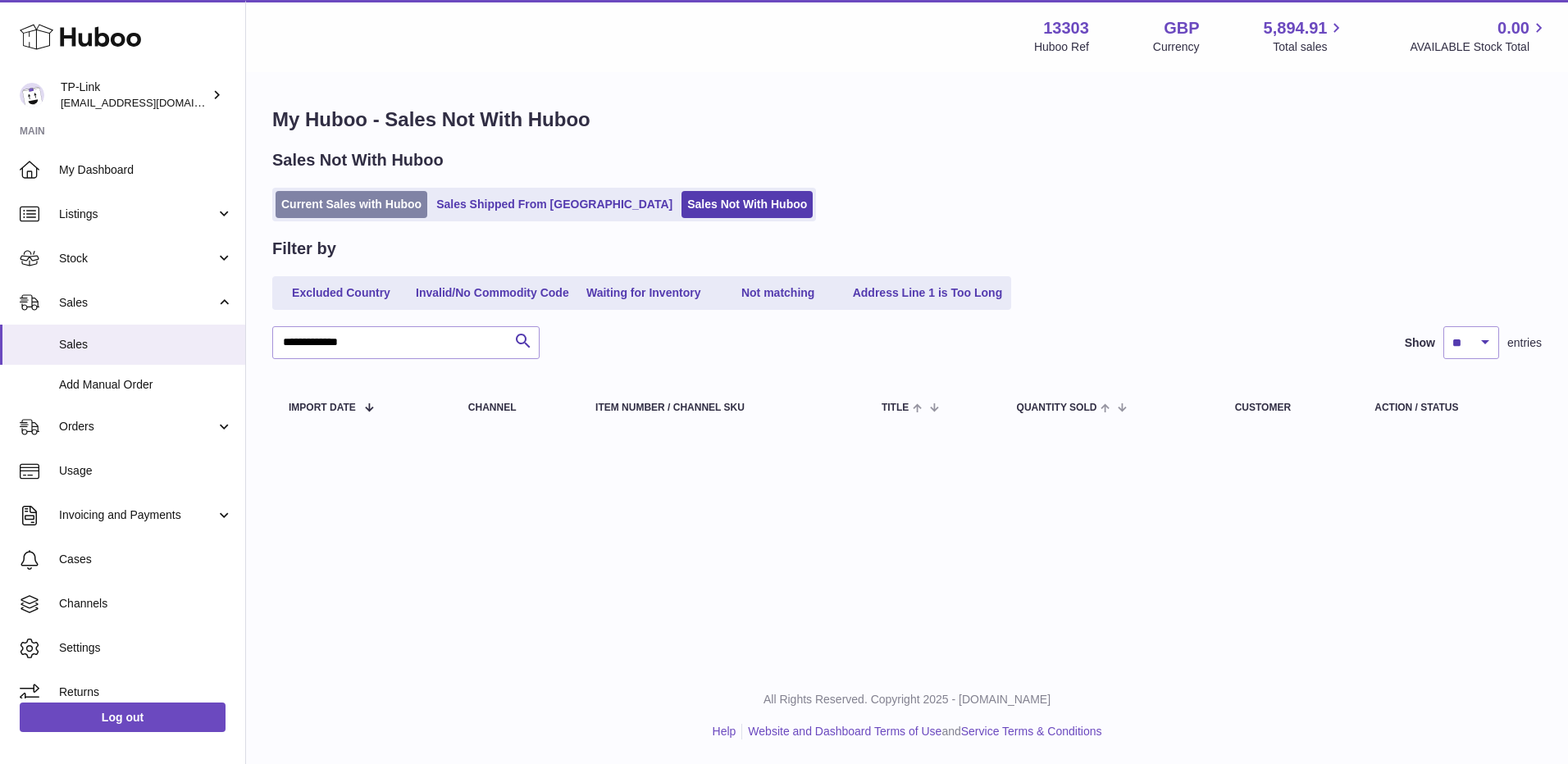
click at [333, 200] on link "Current Sales with Huboo" at bounding box center [351, 205] width 151 height 27
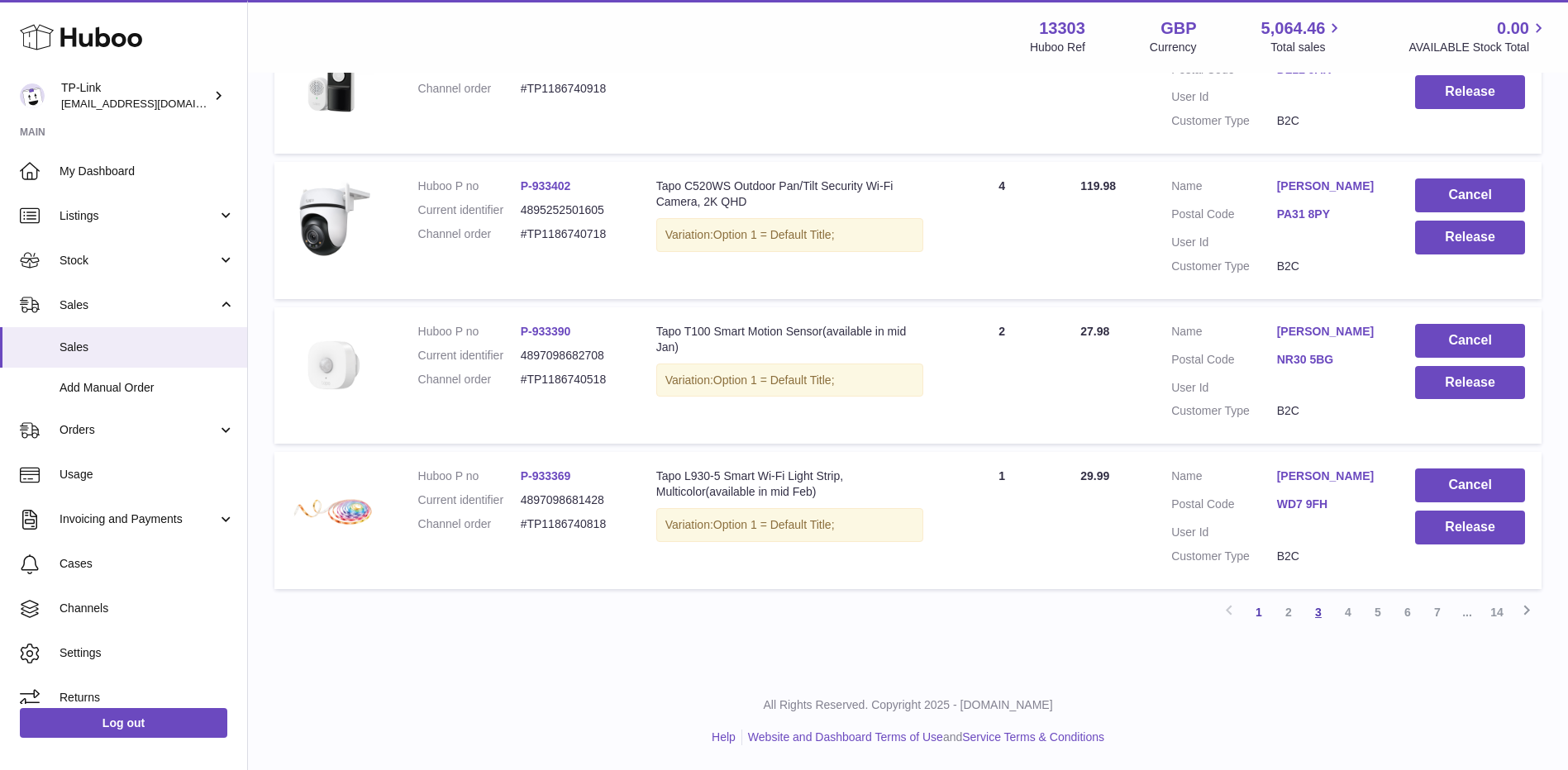
click at [1315, 614] on link "3" at bounding box center [1318, 613] width 29 height 29
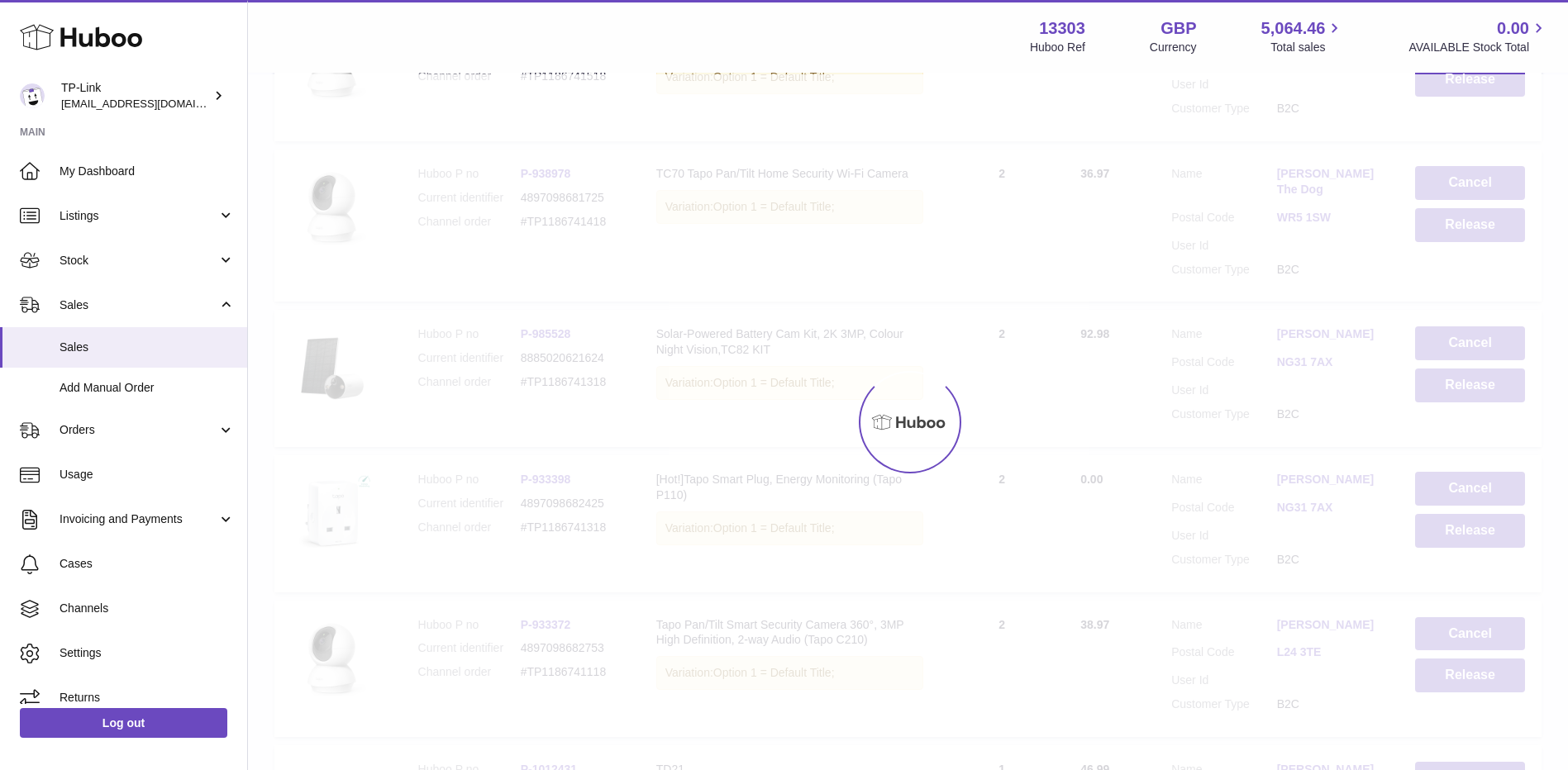
scroll to position [74, 0]
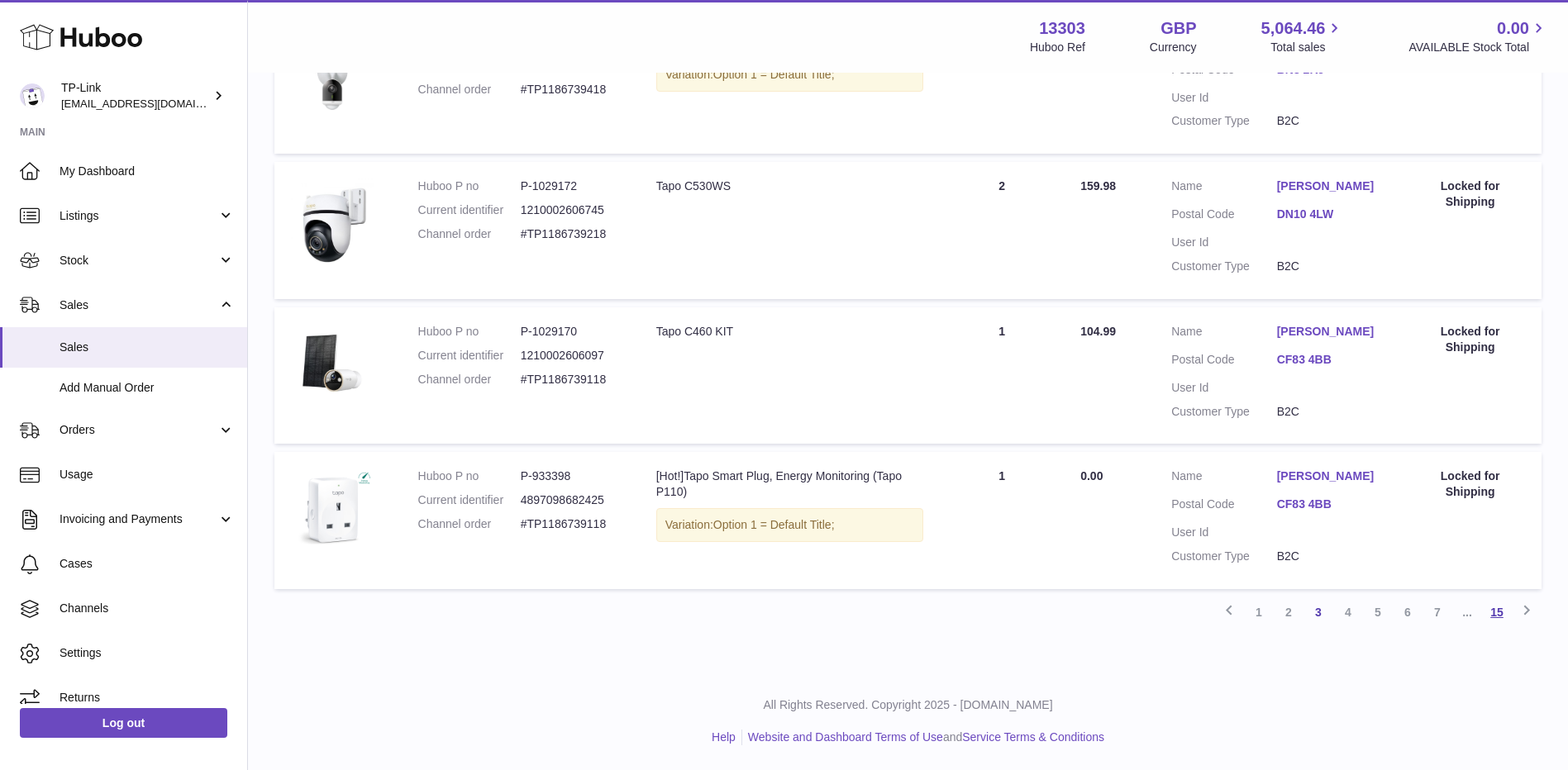
click at [1493, 614] on link "15" at bounding box center [1497, 613] width 29 height 29
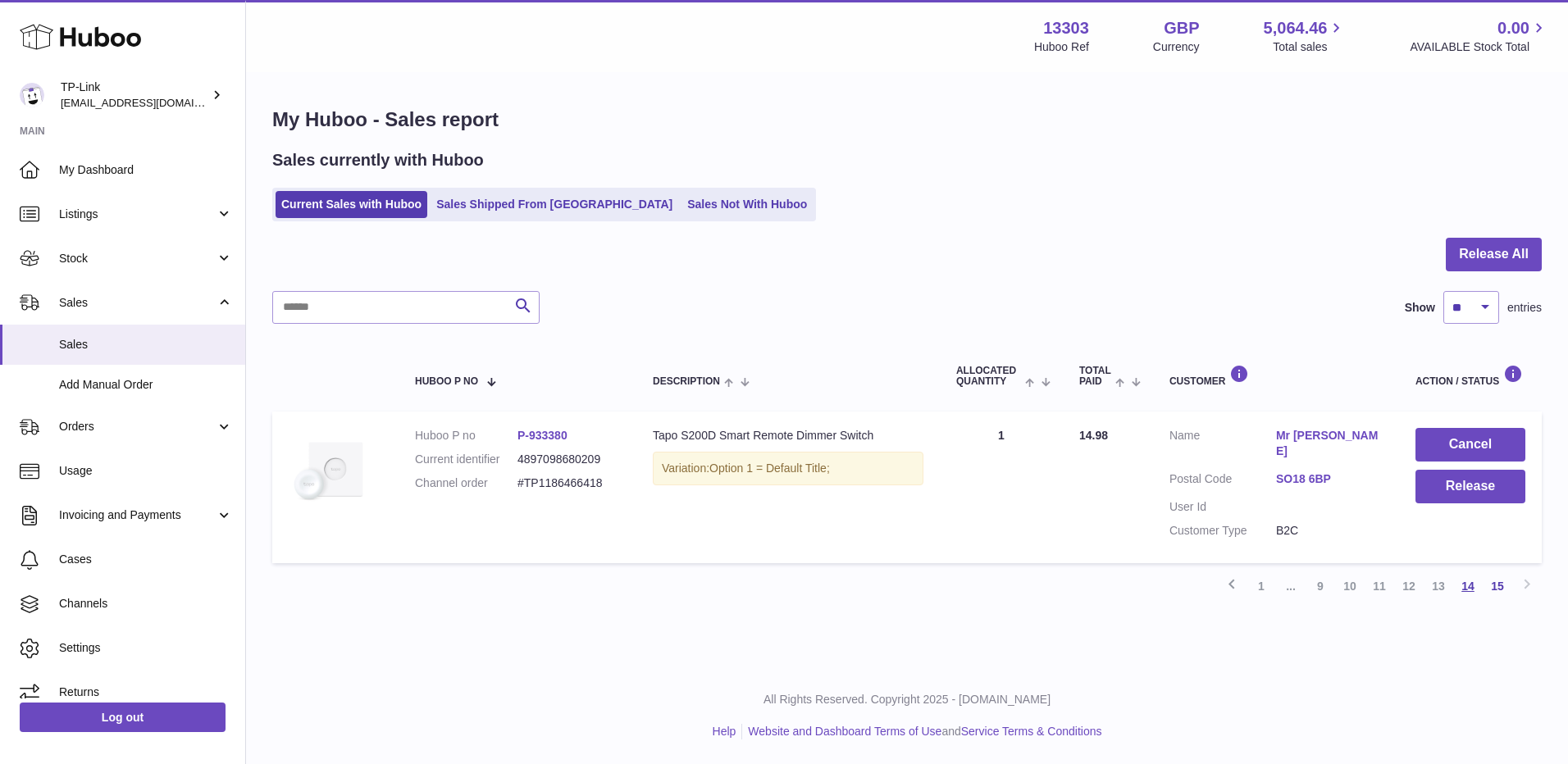
click at [1473, 572] on link "14" at bounding box center [1468, 587] width 29 height 29
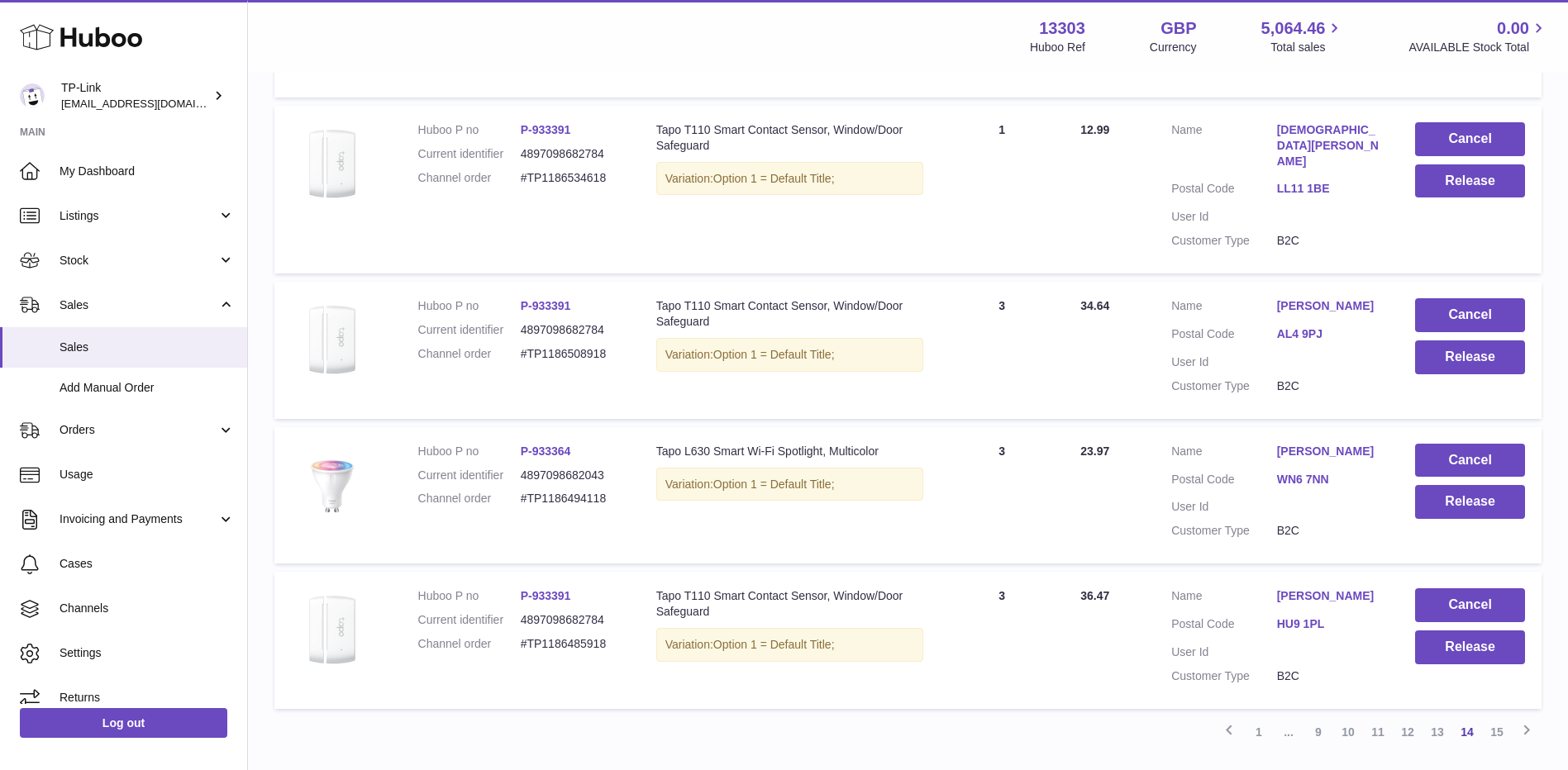
scroll to position [1301, 0]
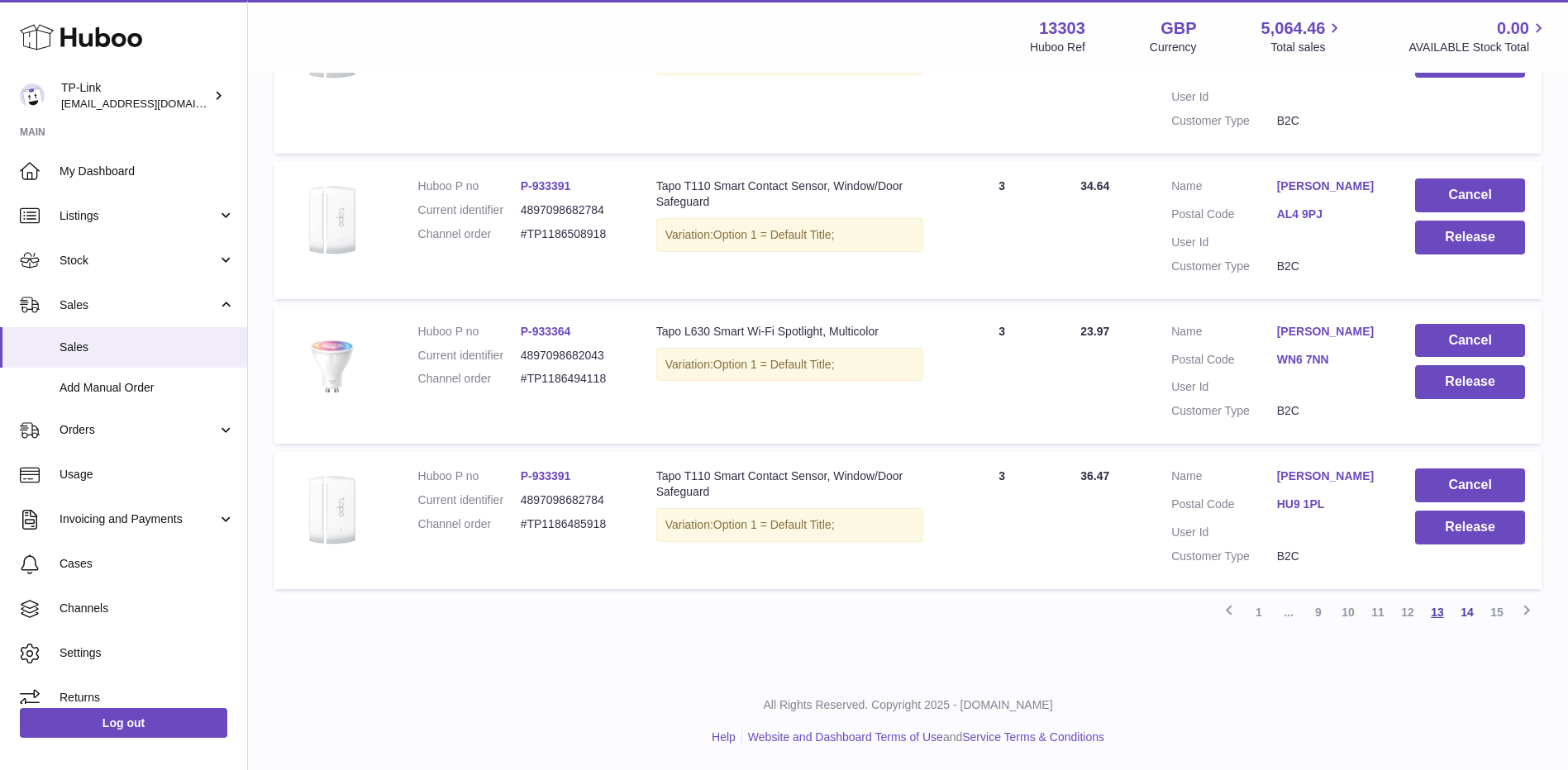
click at [1428, 617] on link "13" at bounding box center [1437, 613] width 29 height 29
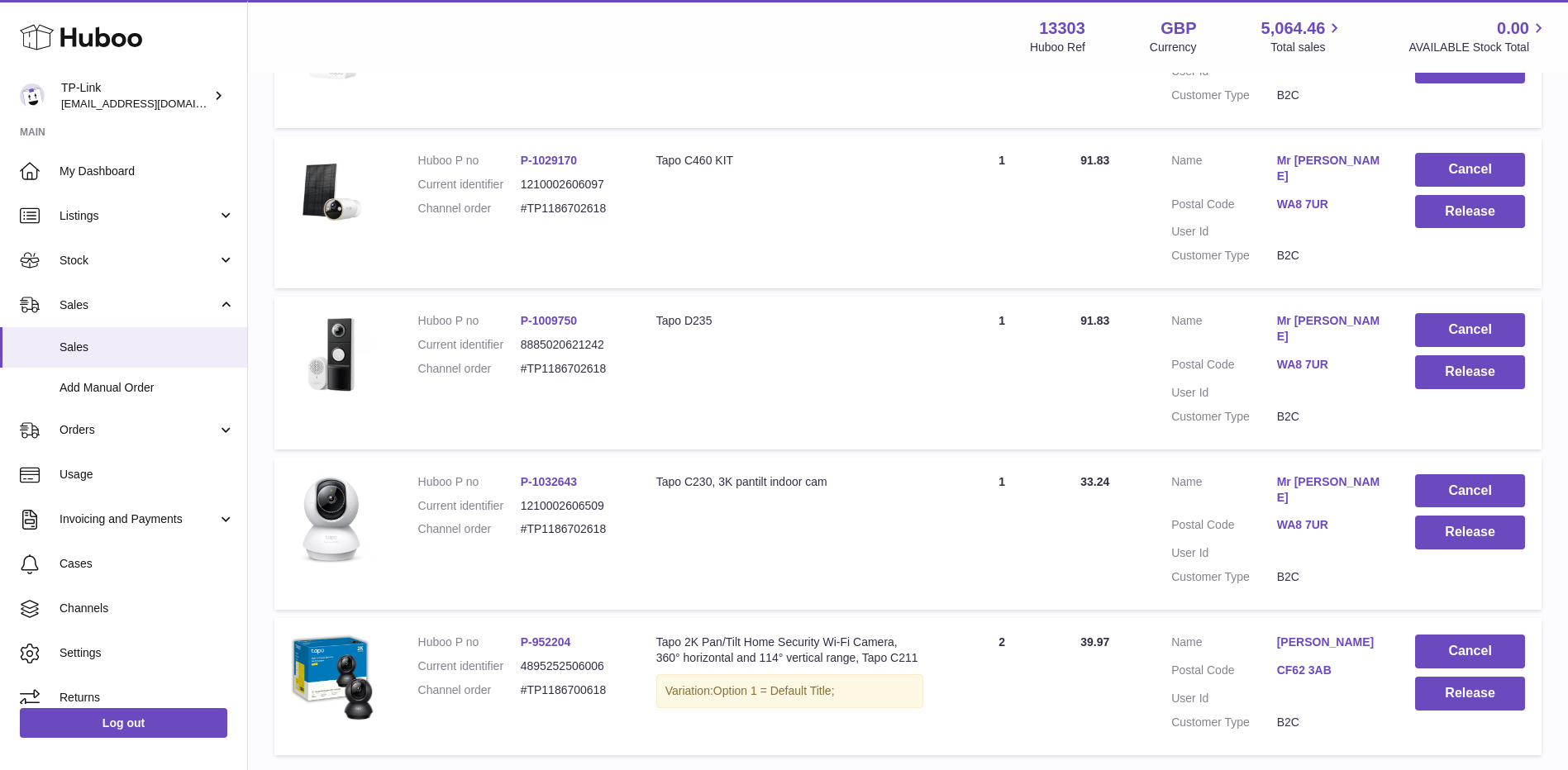
scroll to position [1315, 0]
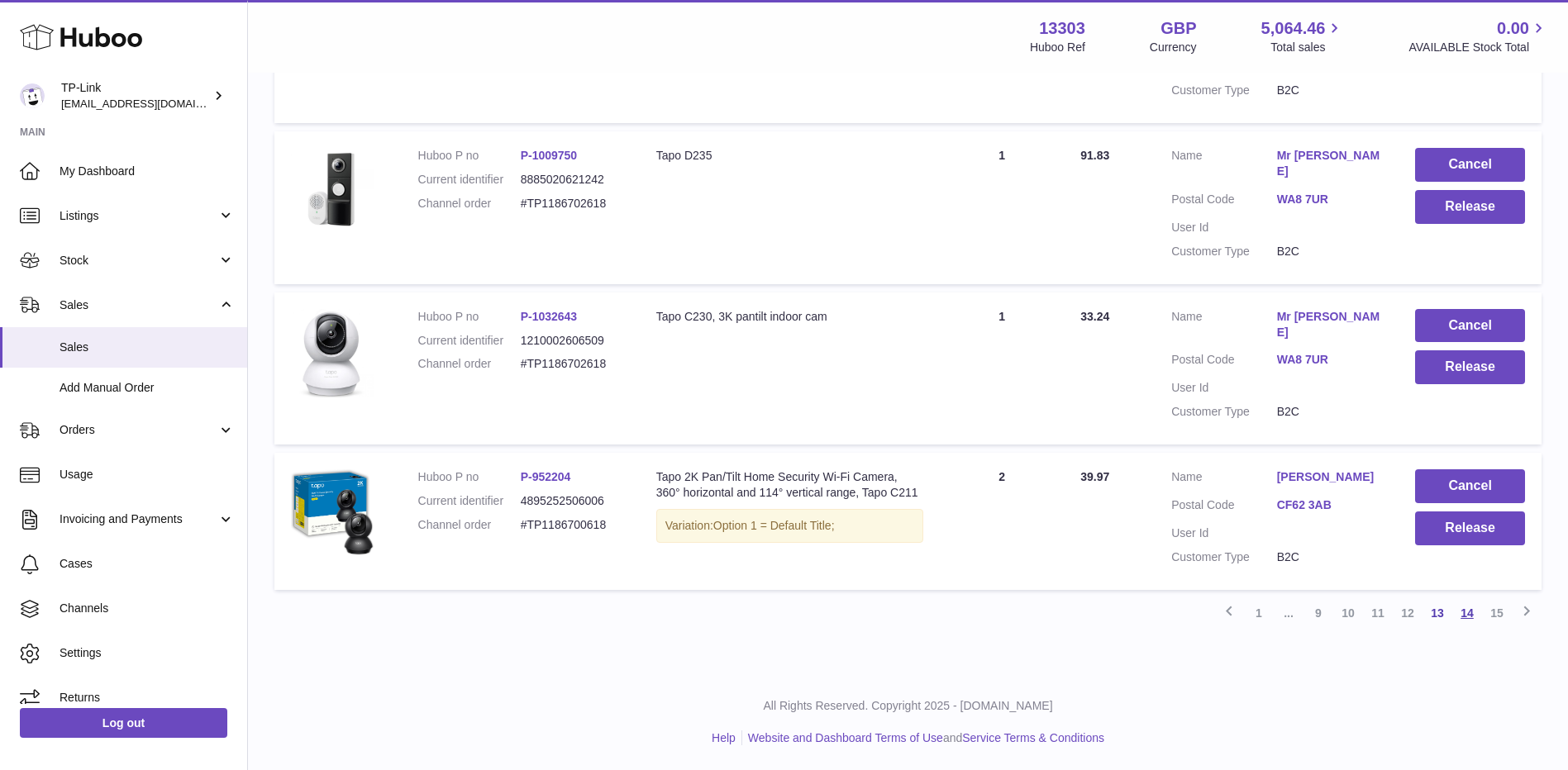
click at [1458, 619] on link "14" at bounding box center [1466, 613] width 29 height 29
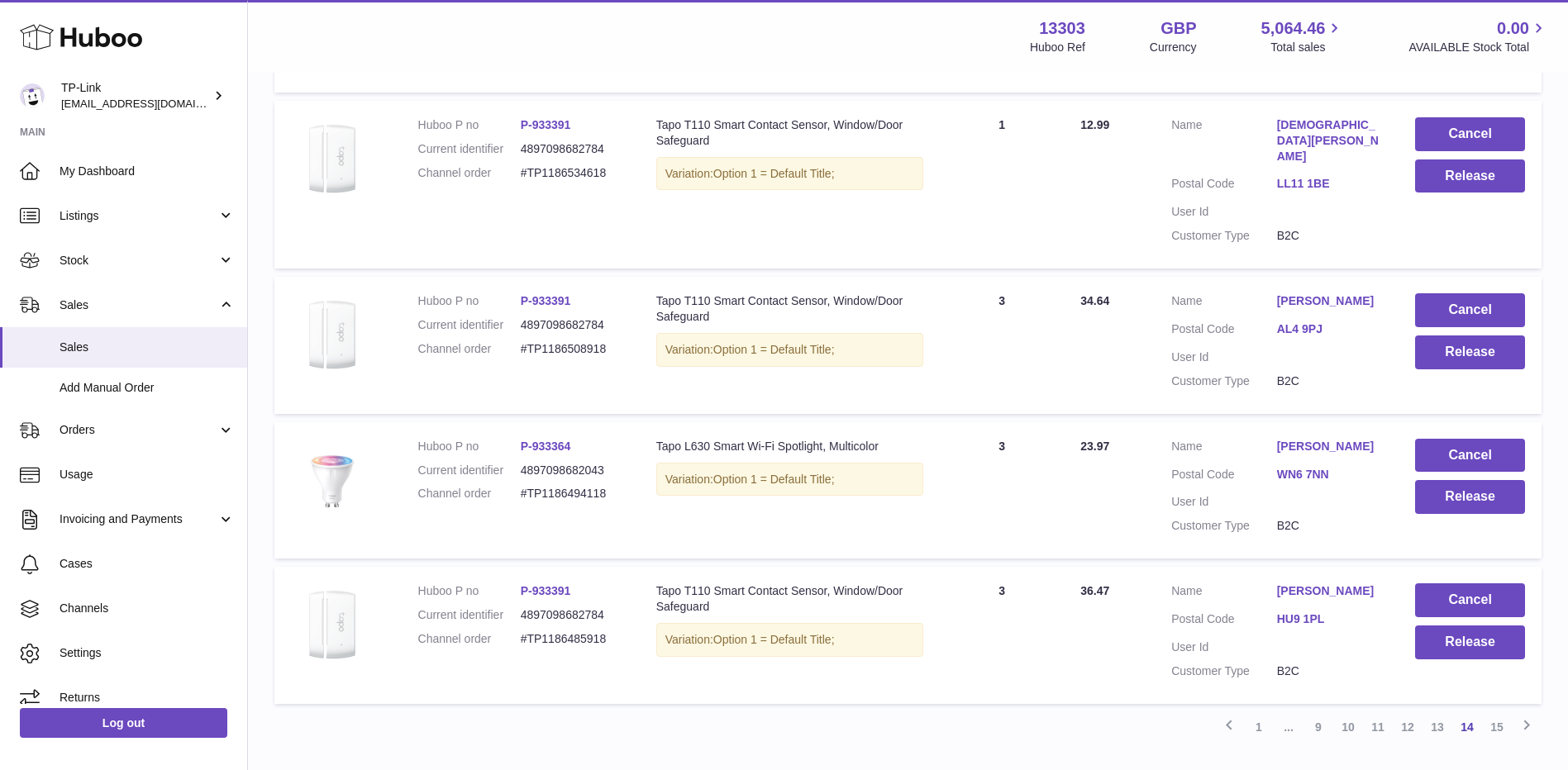
scroll to position [1301, 0]
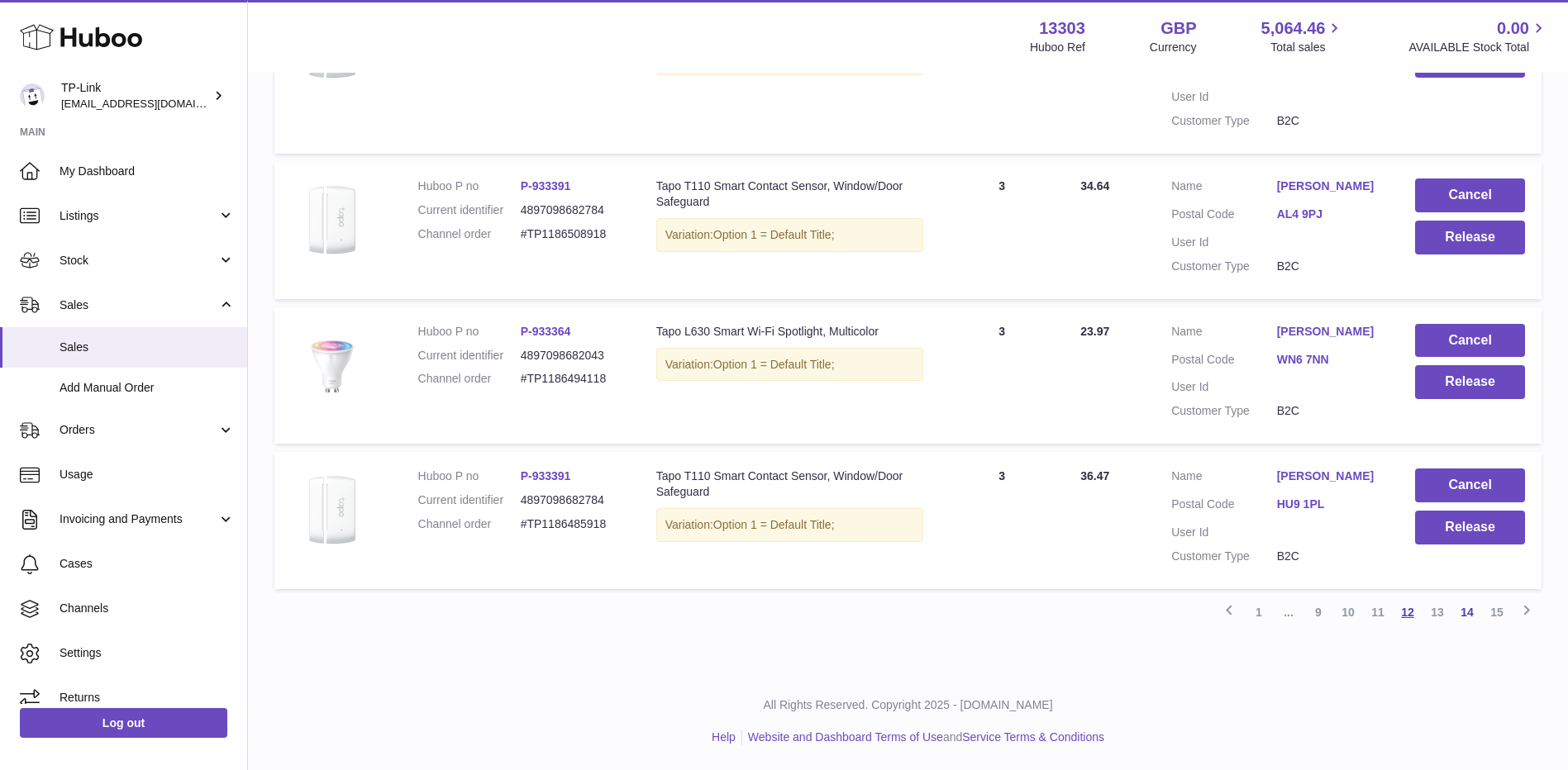
click at [1402, 619] on link "12" at bounding box center [1407, 613] width 29 height 29
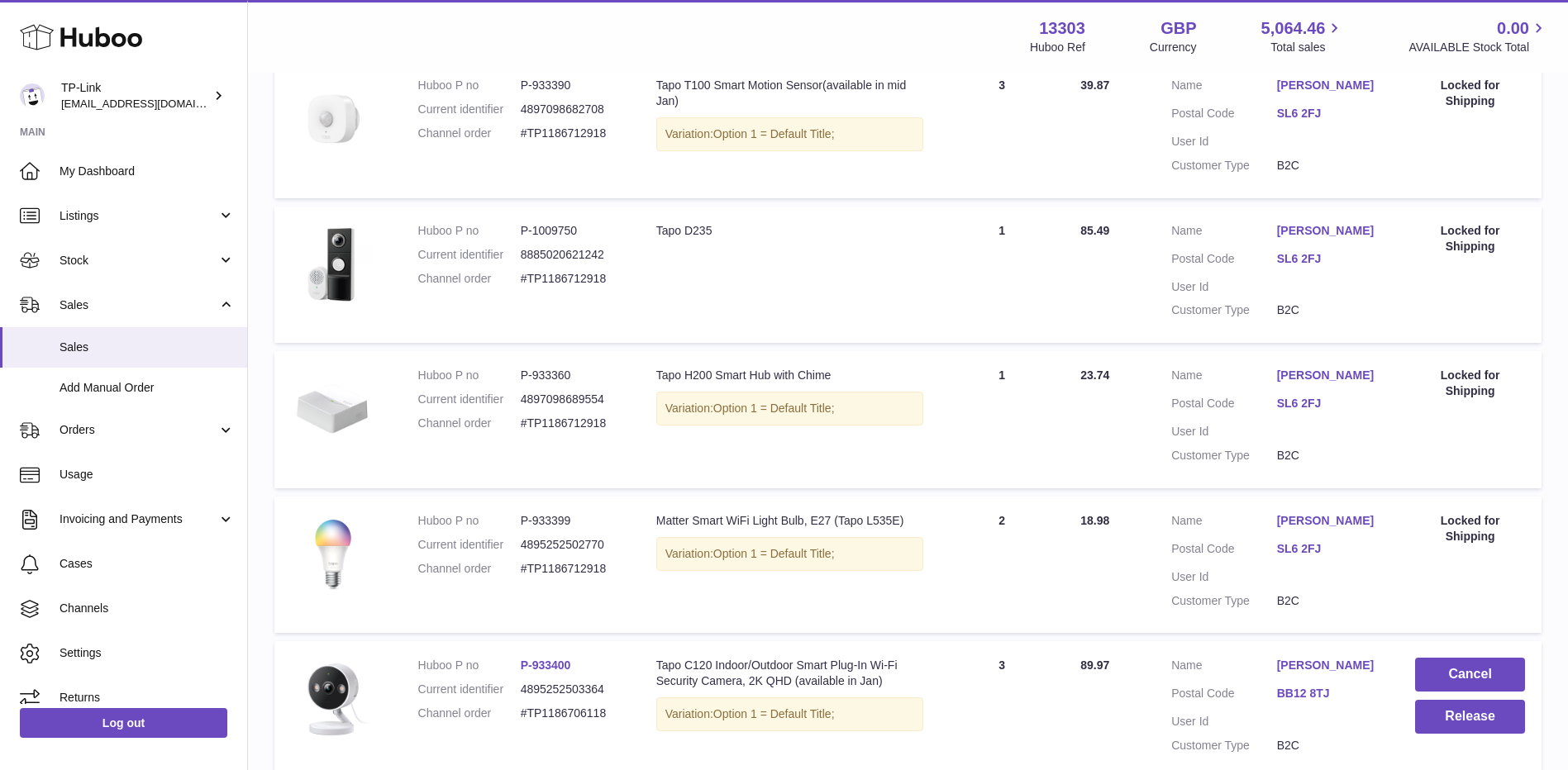
scroll to position [1268, 0]
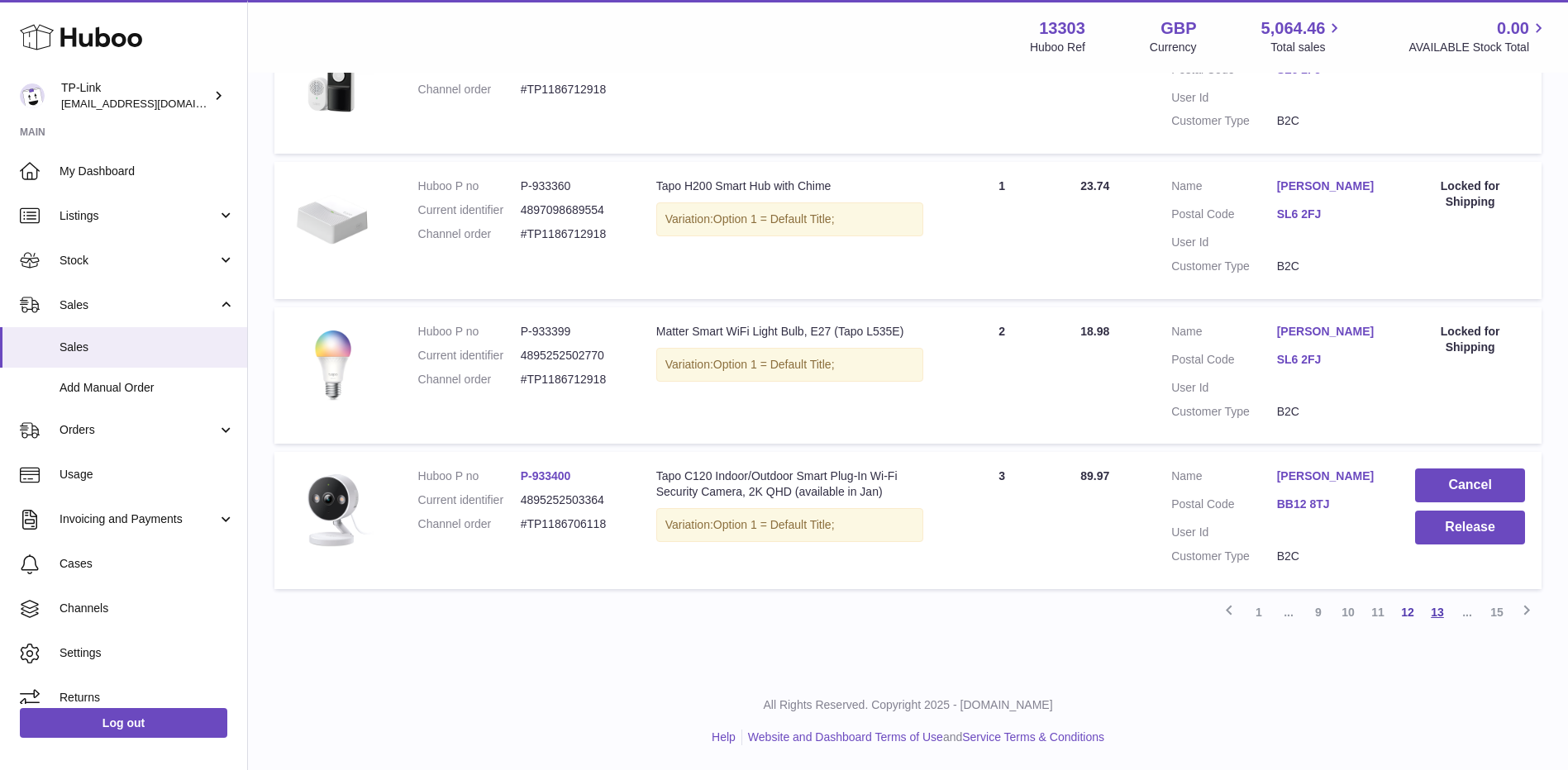
click at [1434, 620] on link "13" at bounding box center [1437, 613] width 29 height 29
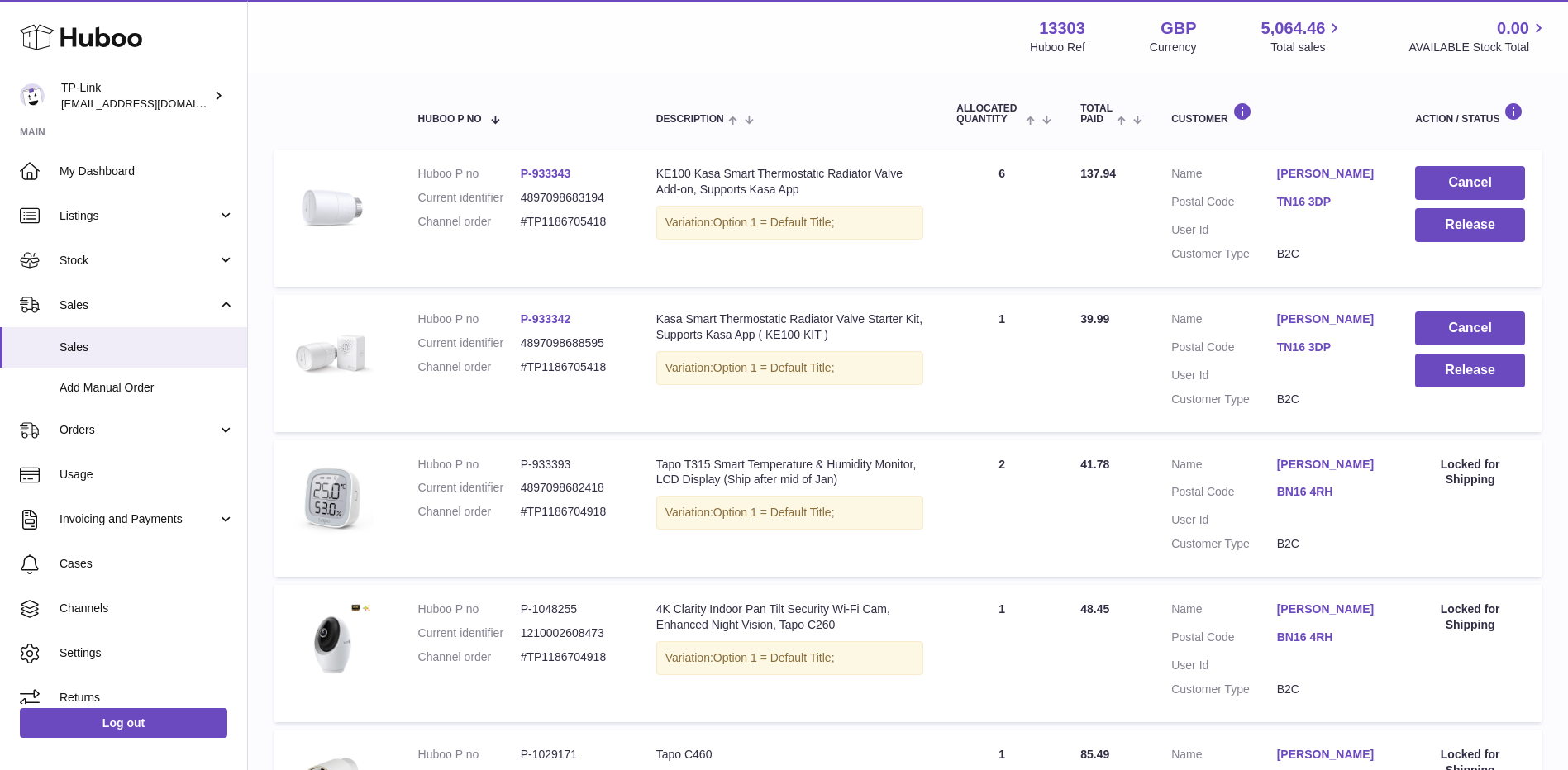
scroll to position [157, 0]
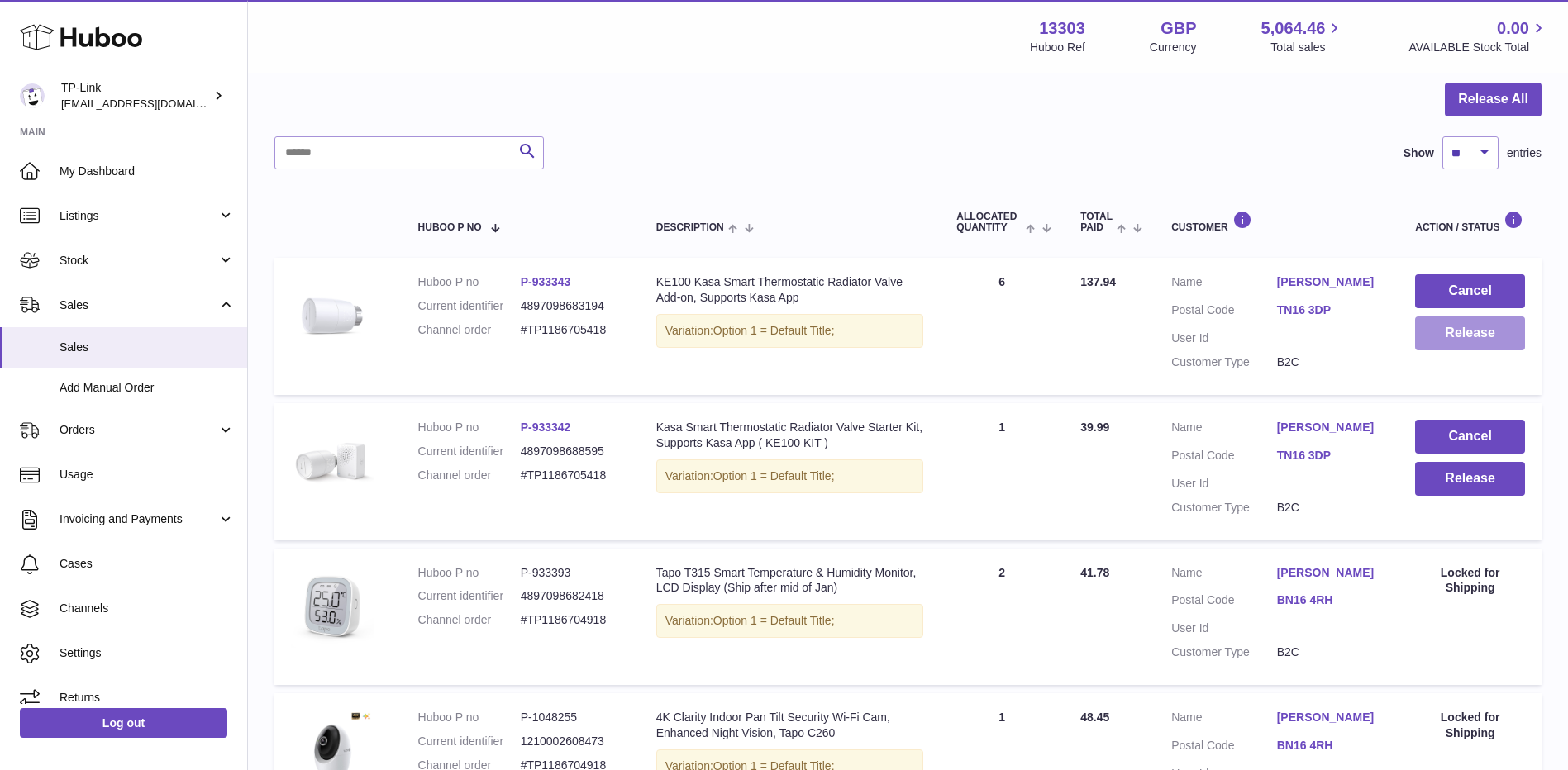
click at [1461, 335] on button "Release" at bounding box center [1469, 333] width 109 height 34
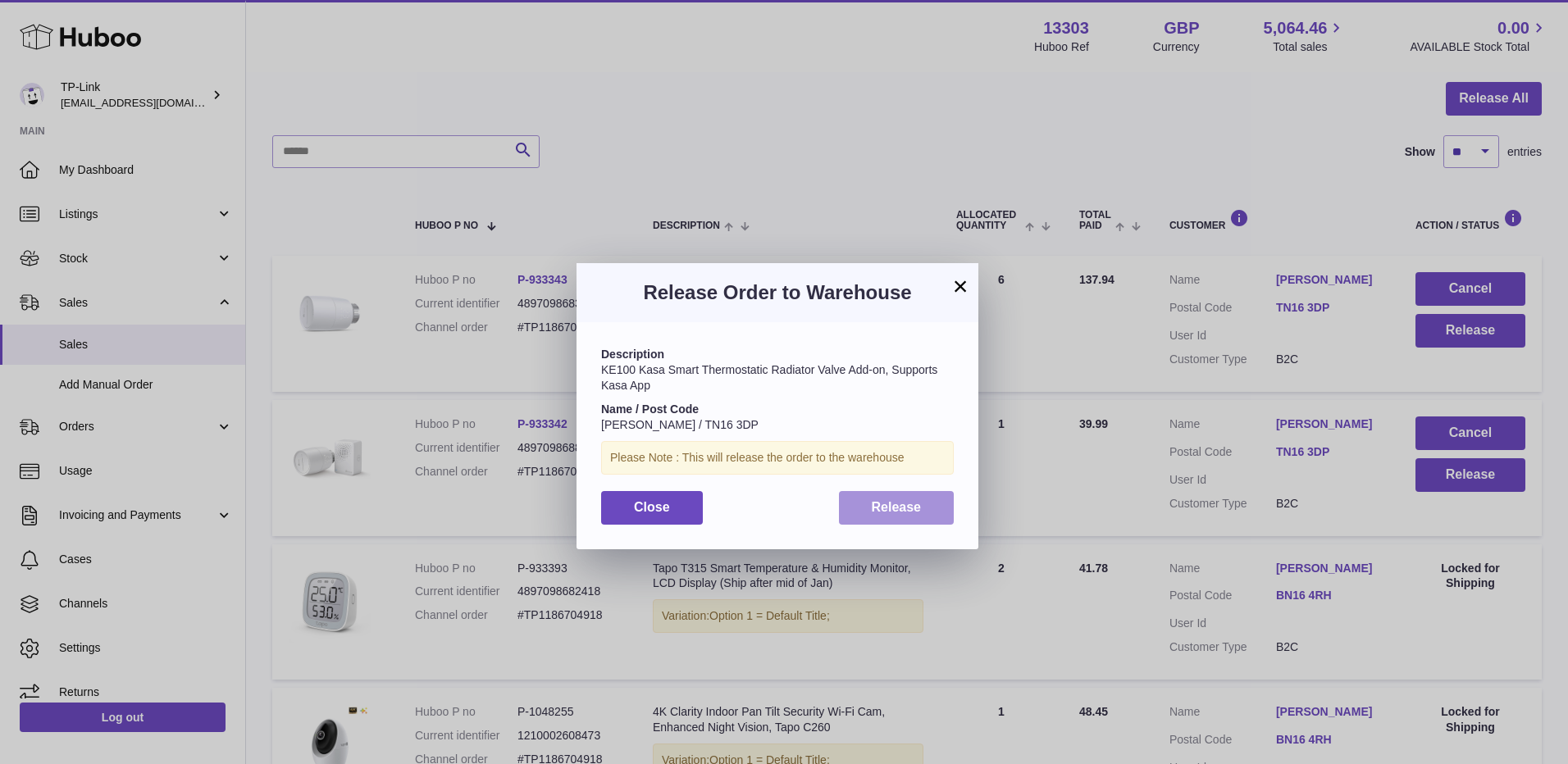
click at [856, 500] on button "Release" at bounding box center [896, 508] width 115 height 34
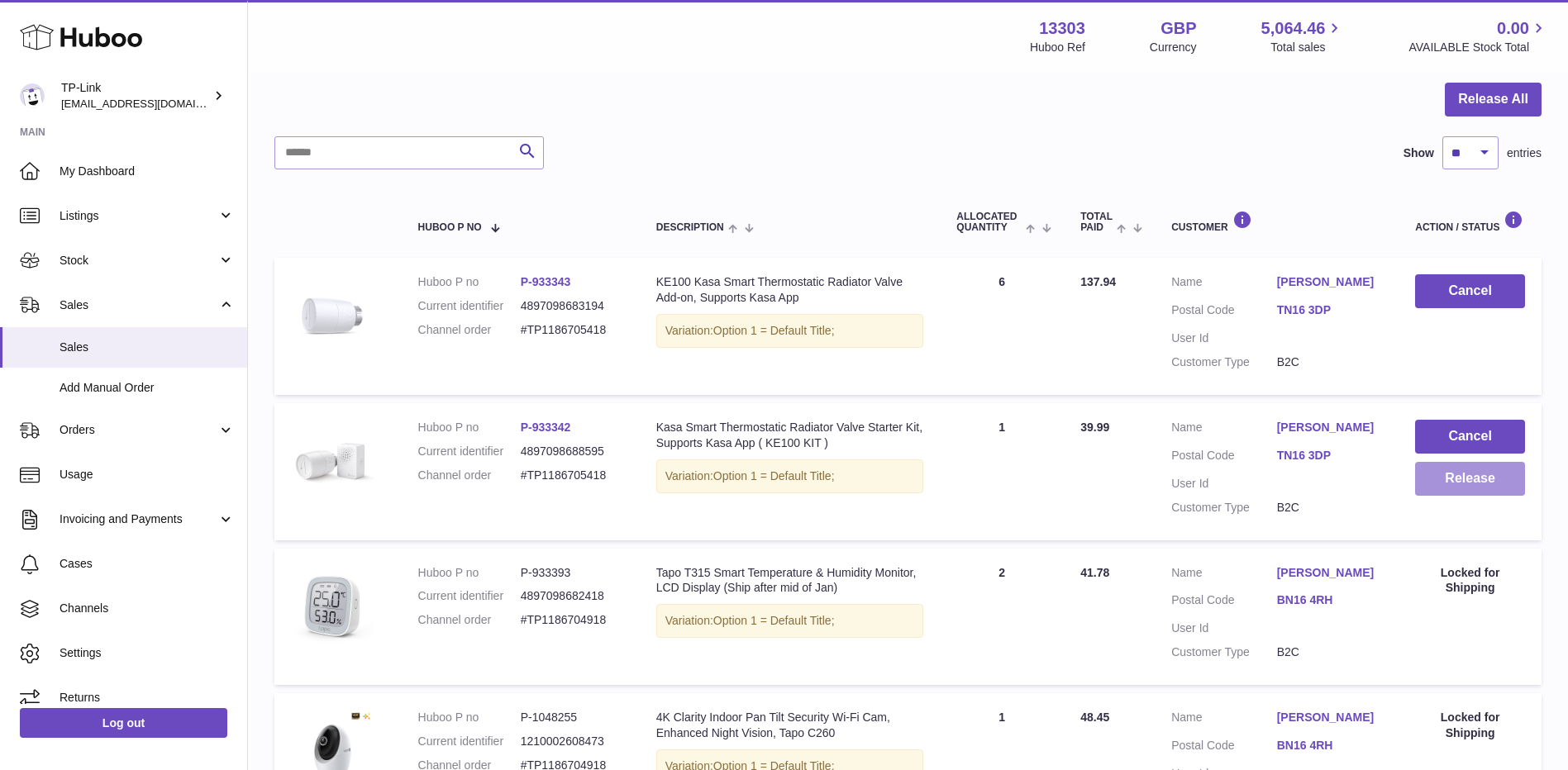
click at [1462, 486] on button "Release" at bounding box center [1469, 479] width 109 height 34
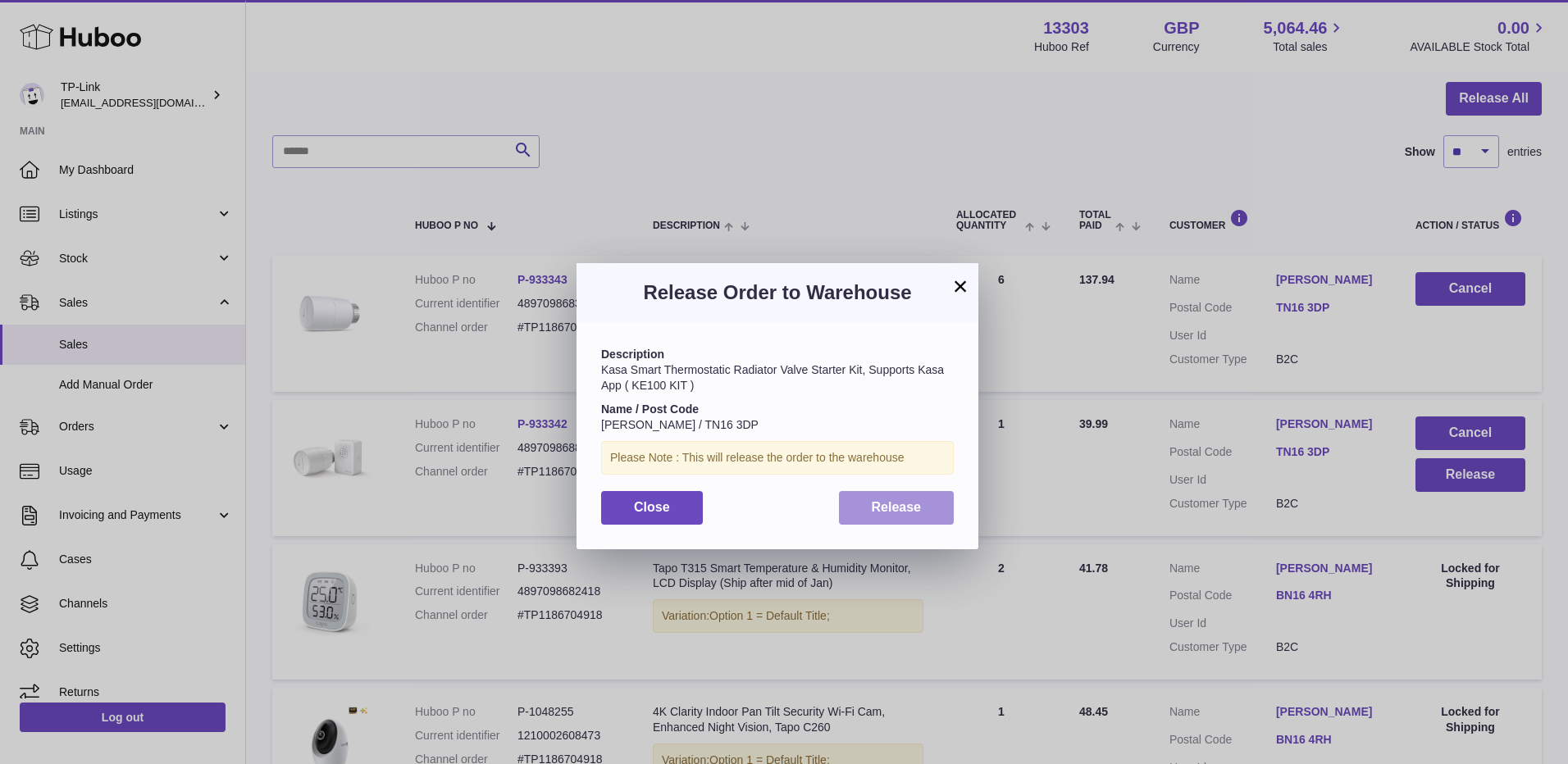
click at [901, 500] on span "Release" at bounding box center [897, 507] width 50 height 14
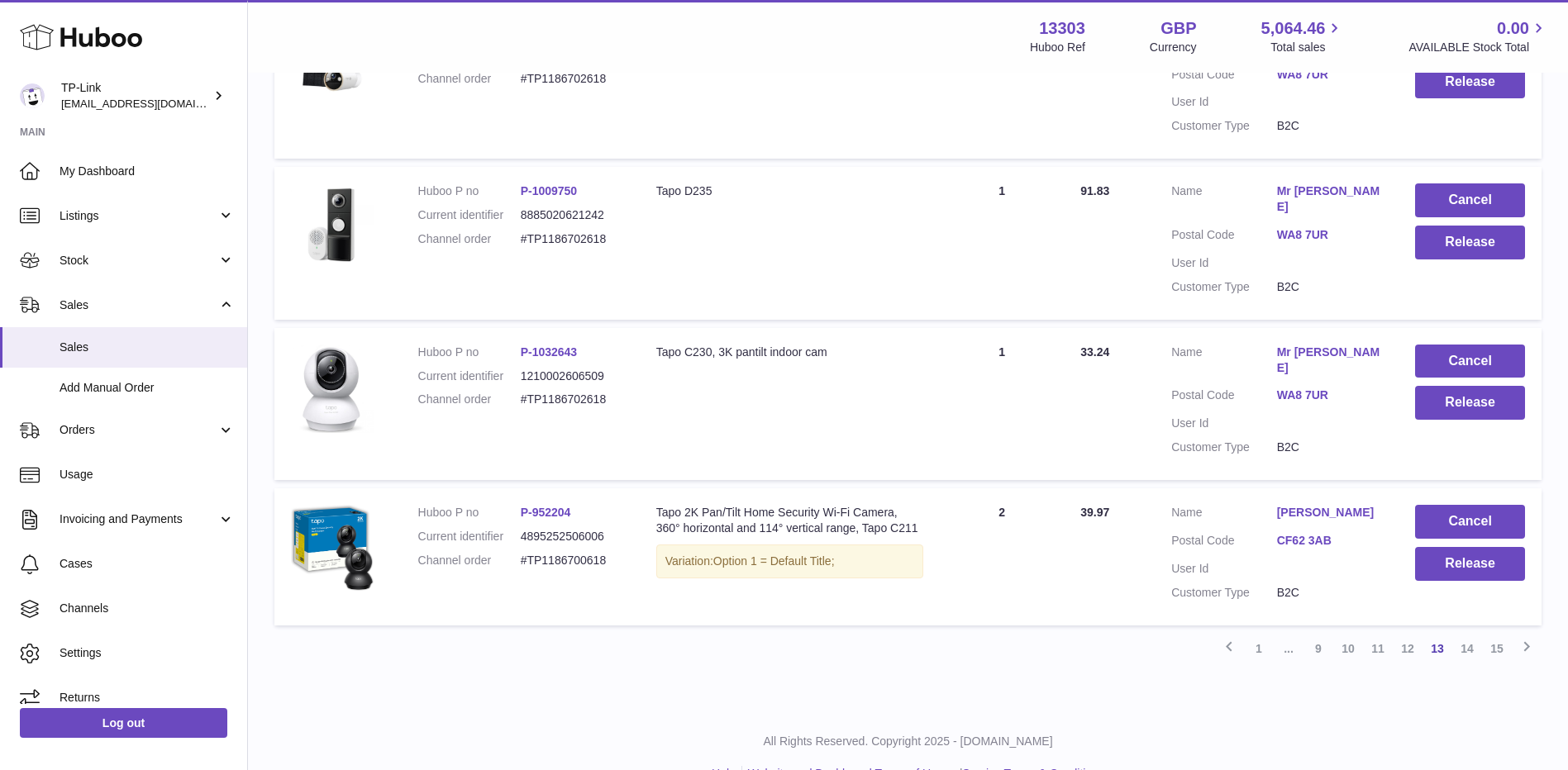
scroll to position [1315, 0]
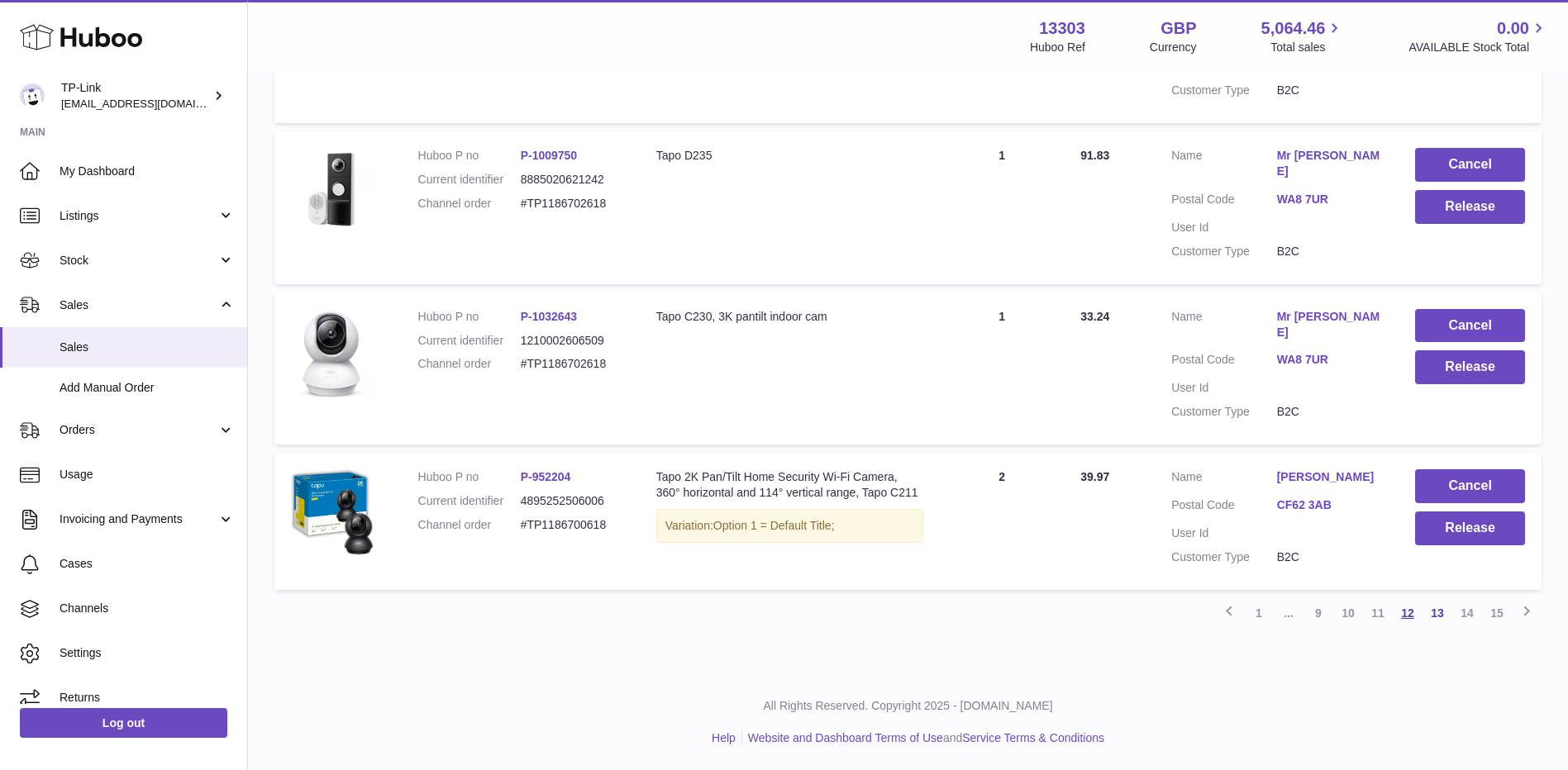
click at [1410, 618] on link "12" at bounding box center [1407, 613] width 29 height 29
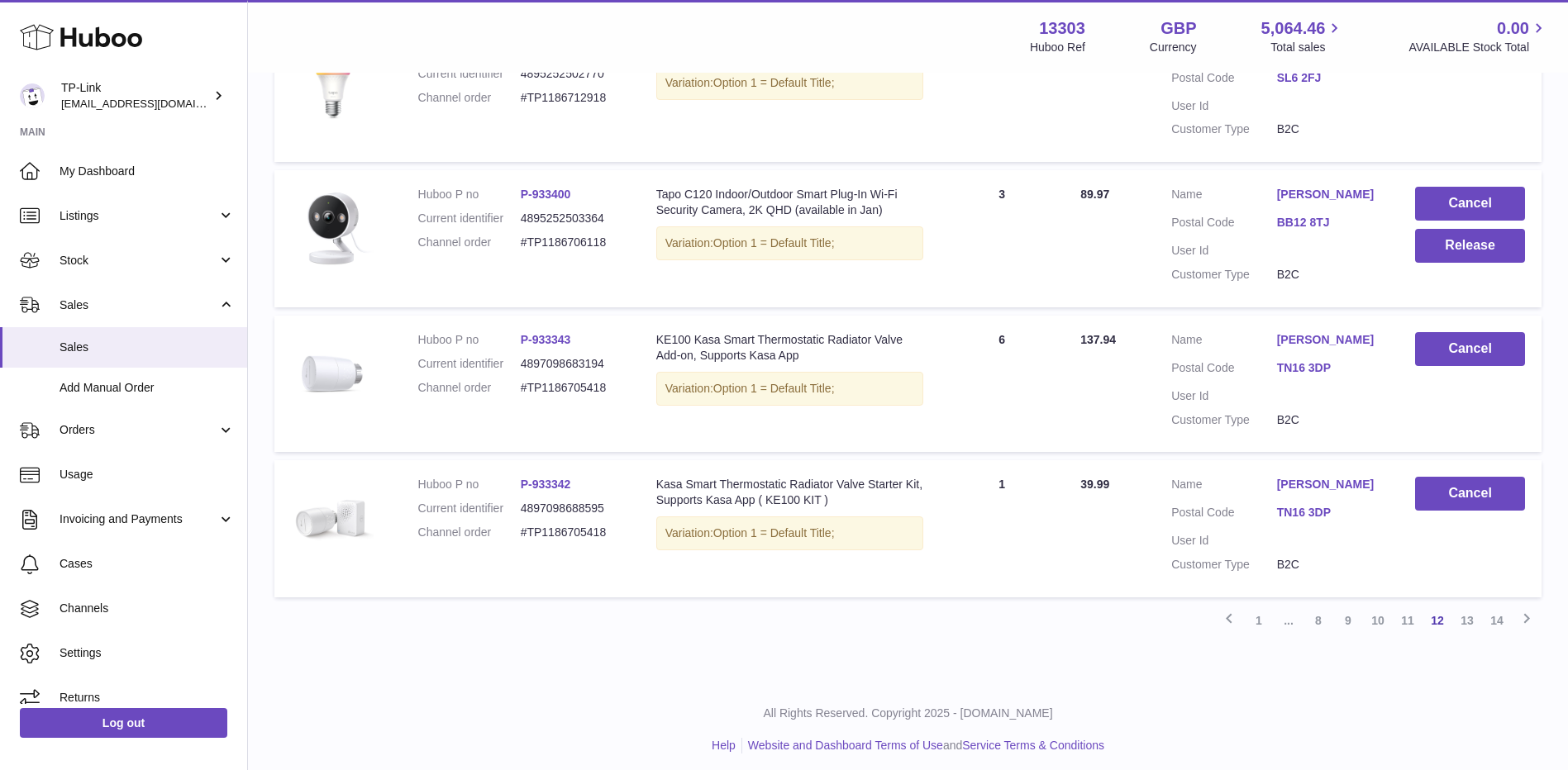
scroll to position [1268, 0]
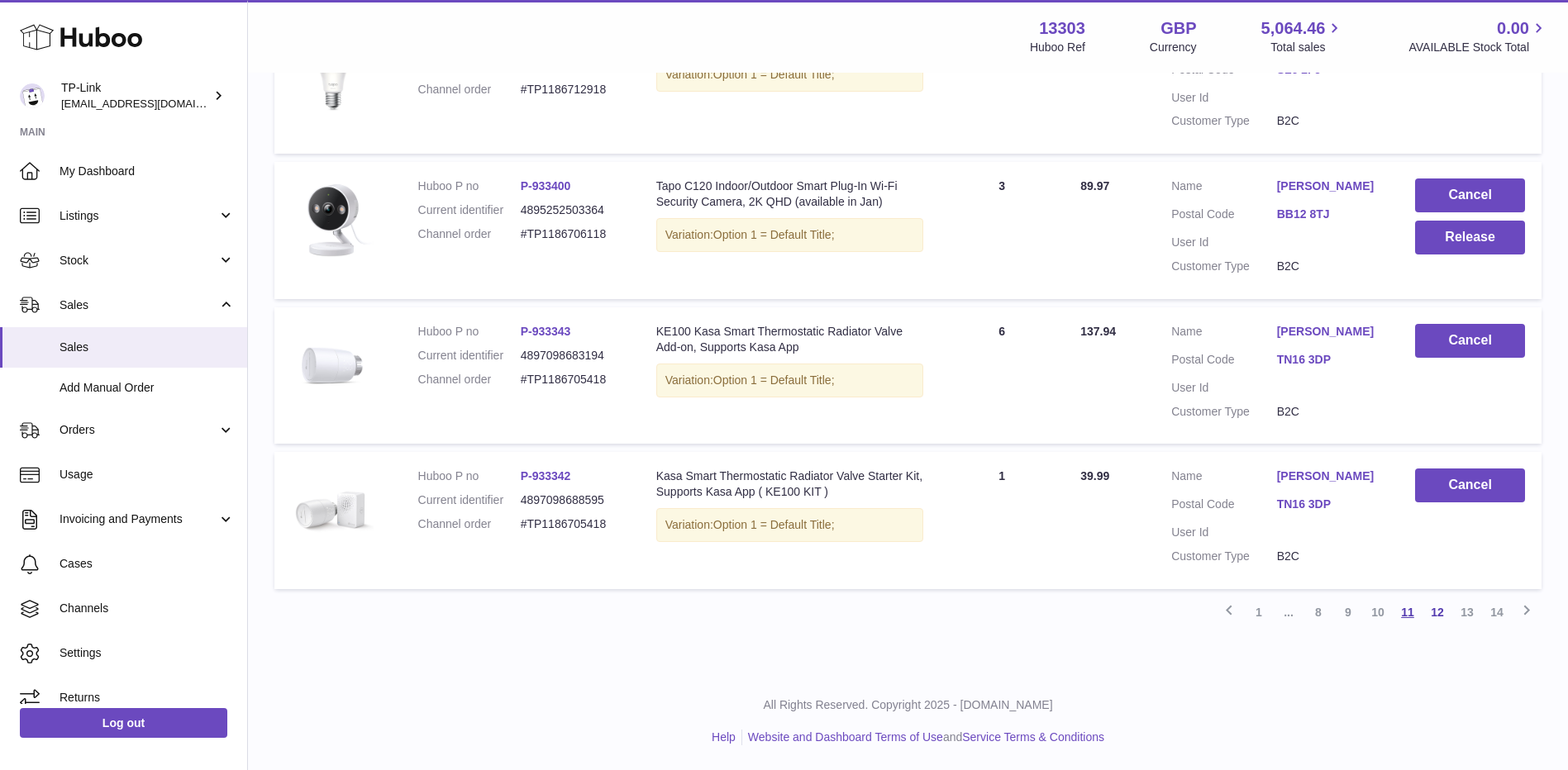
click at [1413, 613] on link "11" at bounding box center [1407, 613] width 29 height 29
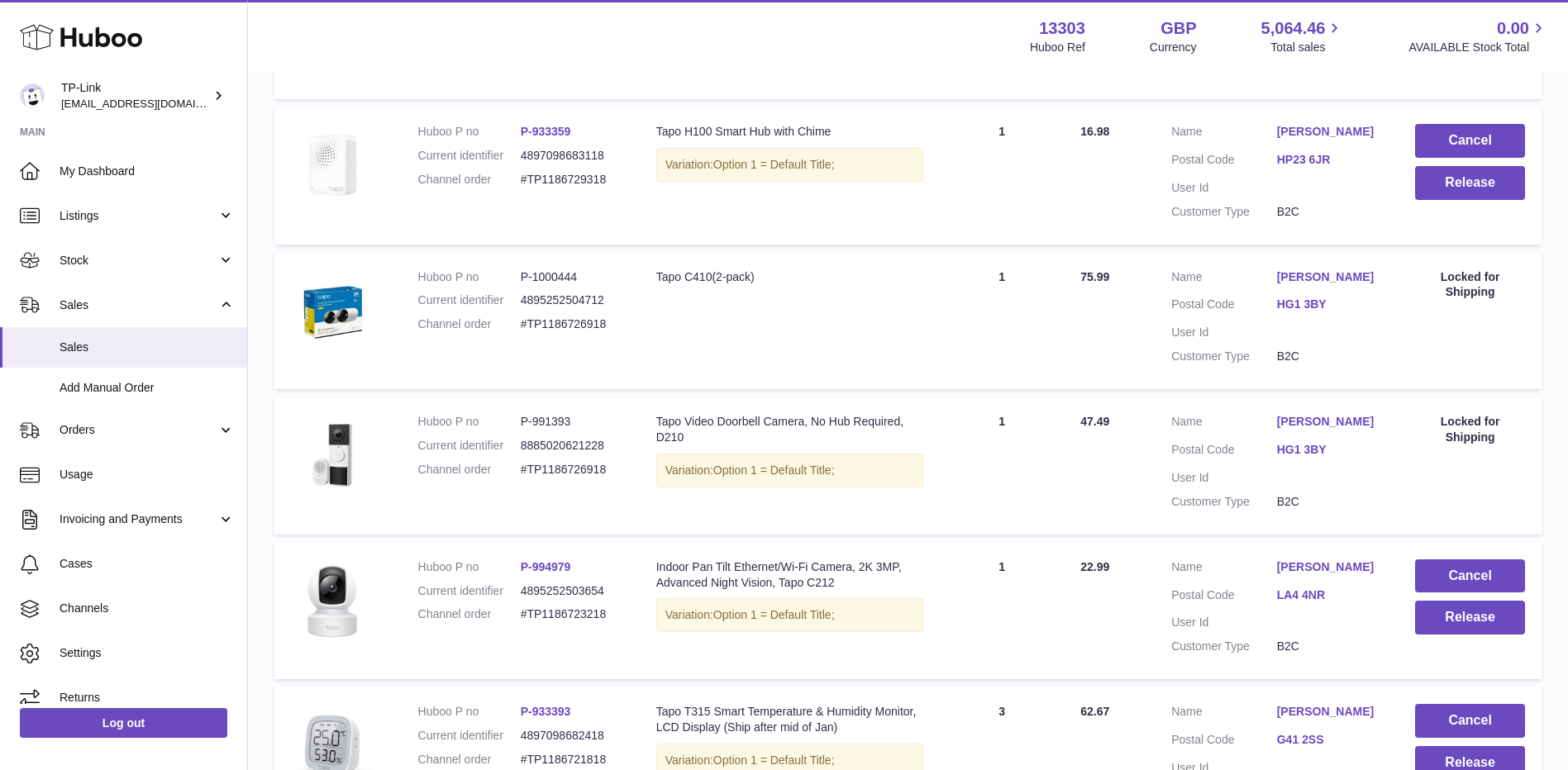
scroll to position [239, 0]
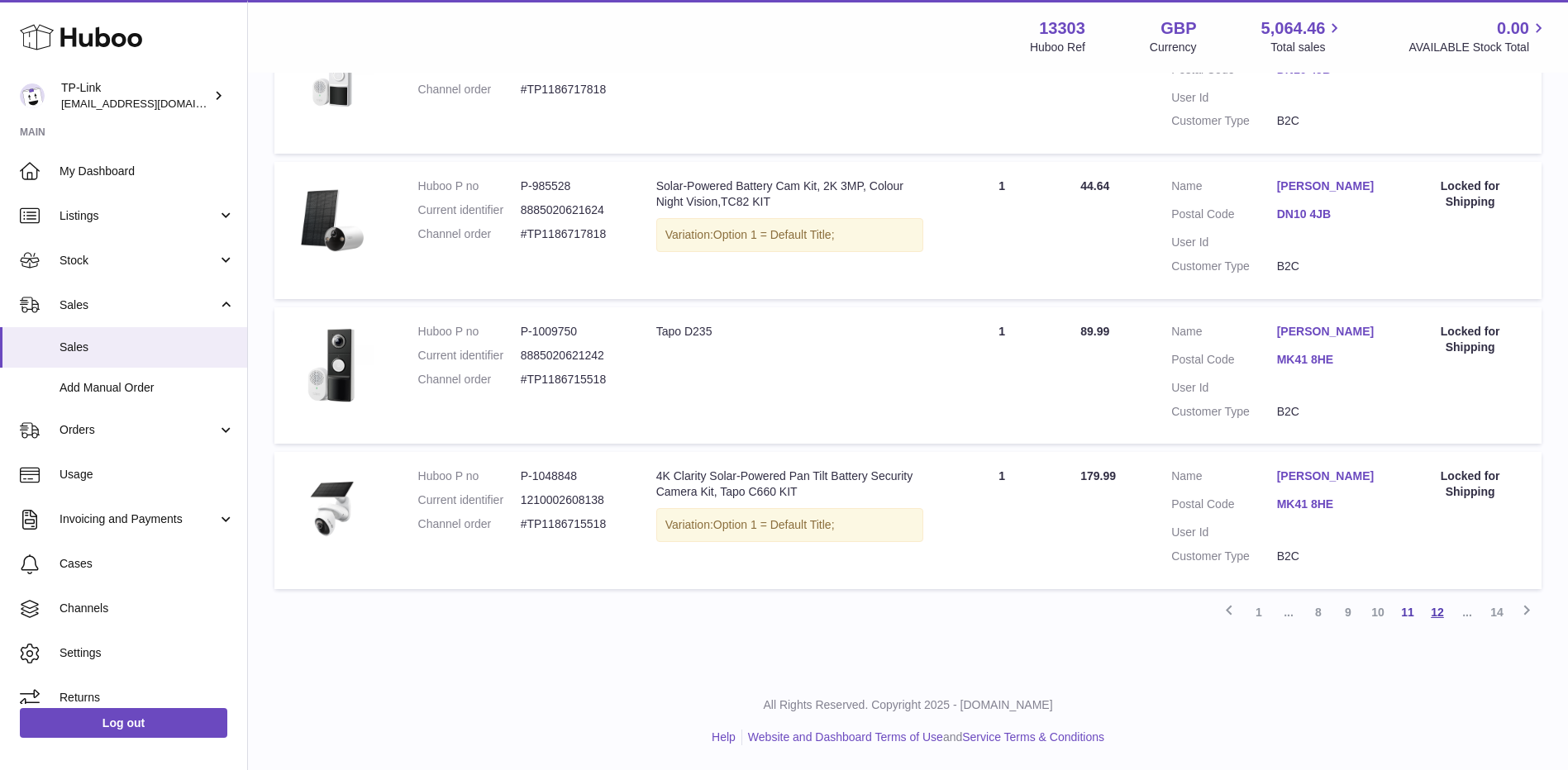
click at [1435, 611] on link "12" at bounding box center [1437, 613] width 29 height 29
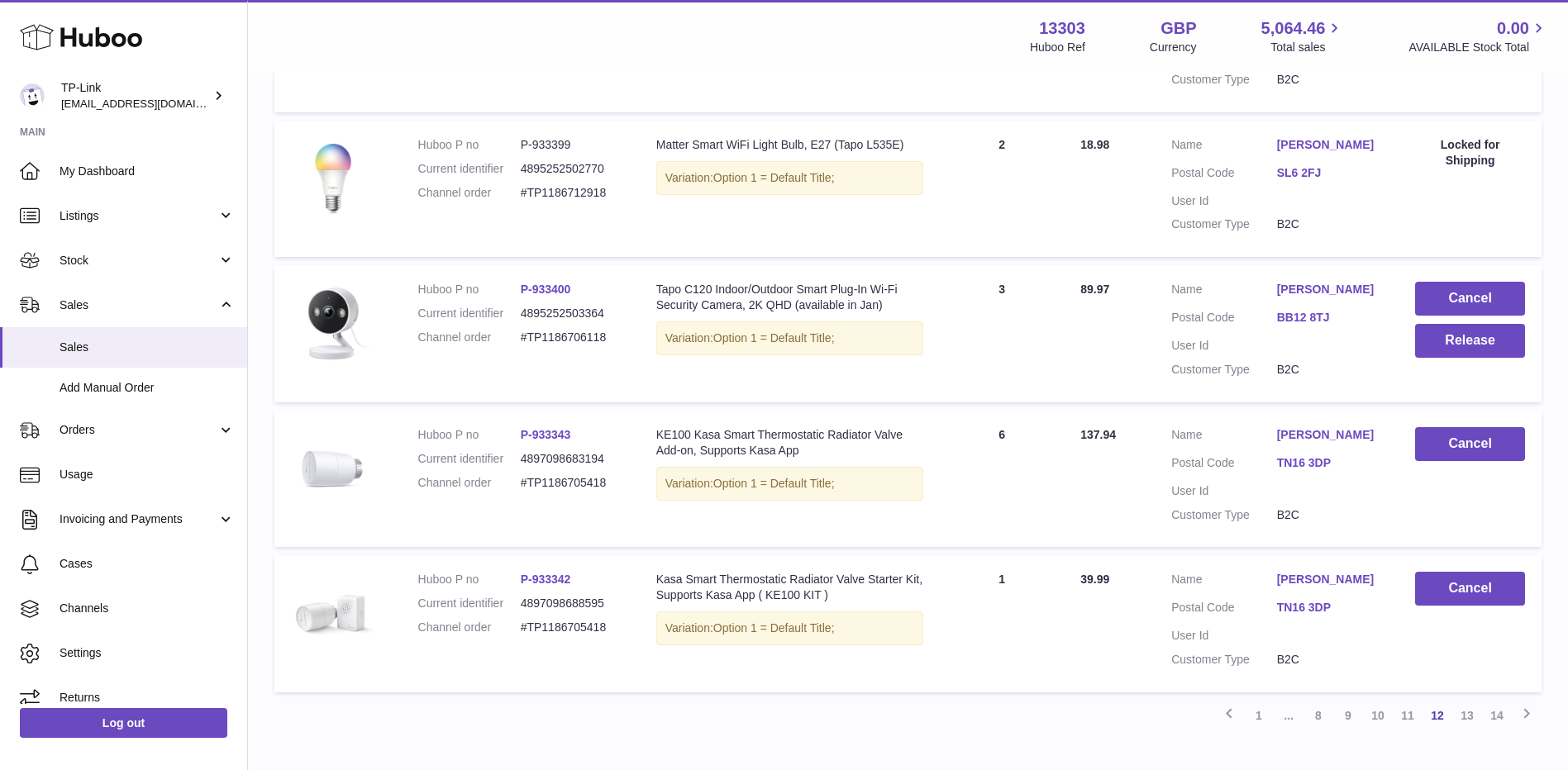
scroll to position [1268, 0]
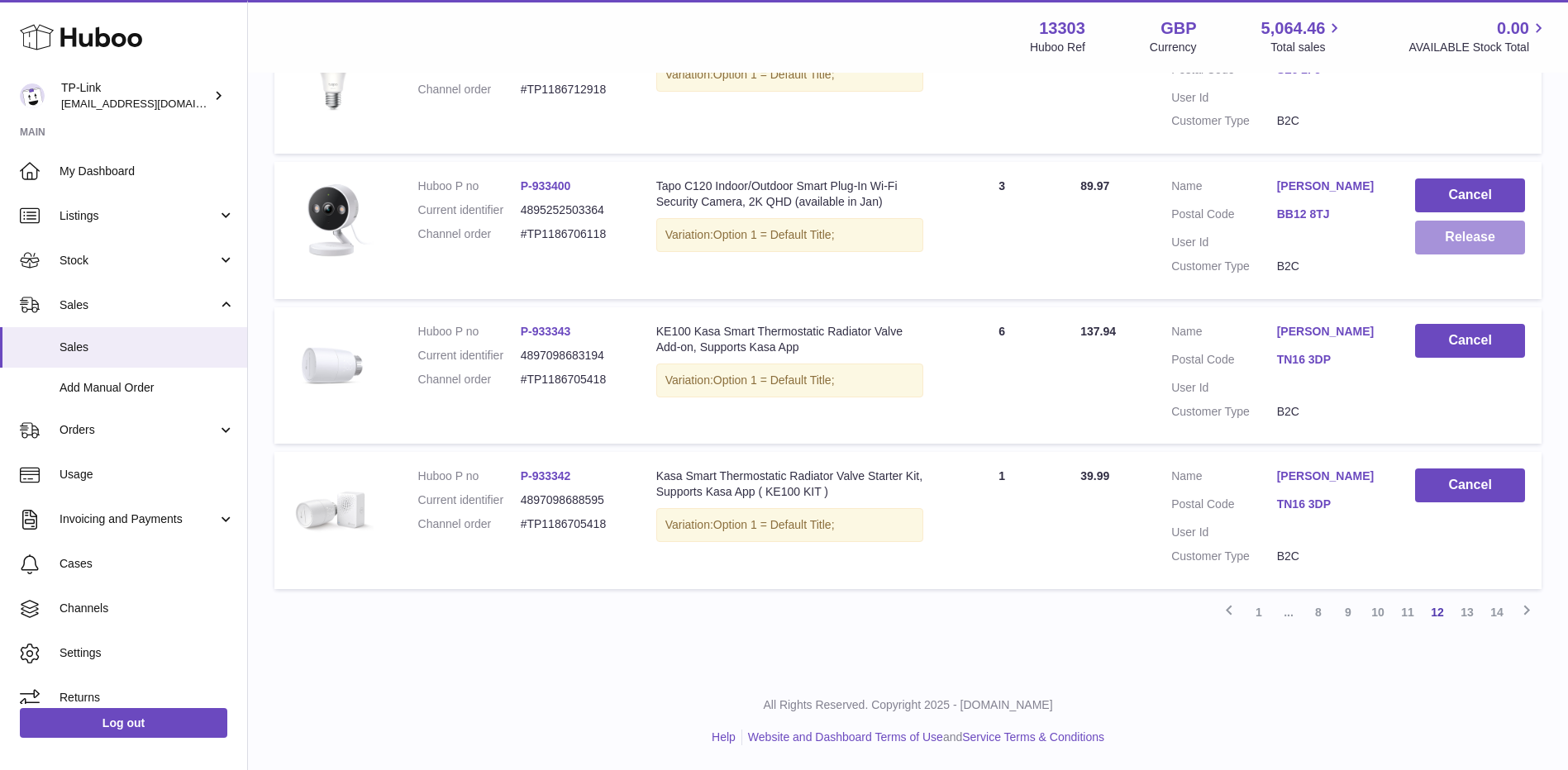
click at [1455, 243] on button "Release" at bounding box center [1469, 237] width 109 height 34
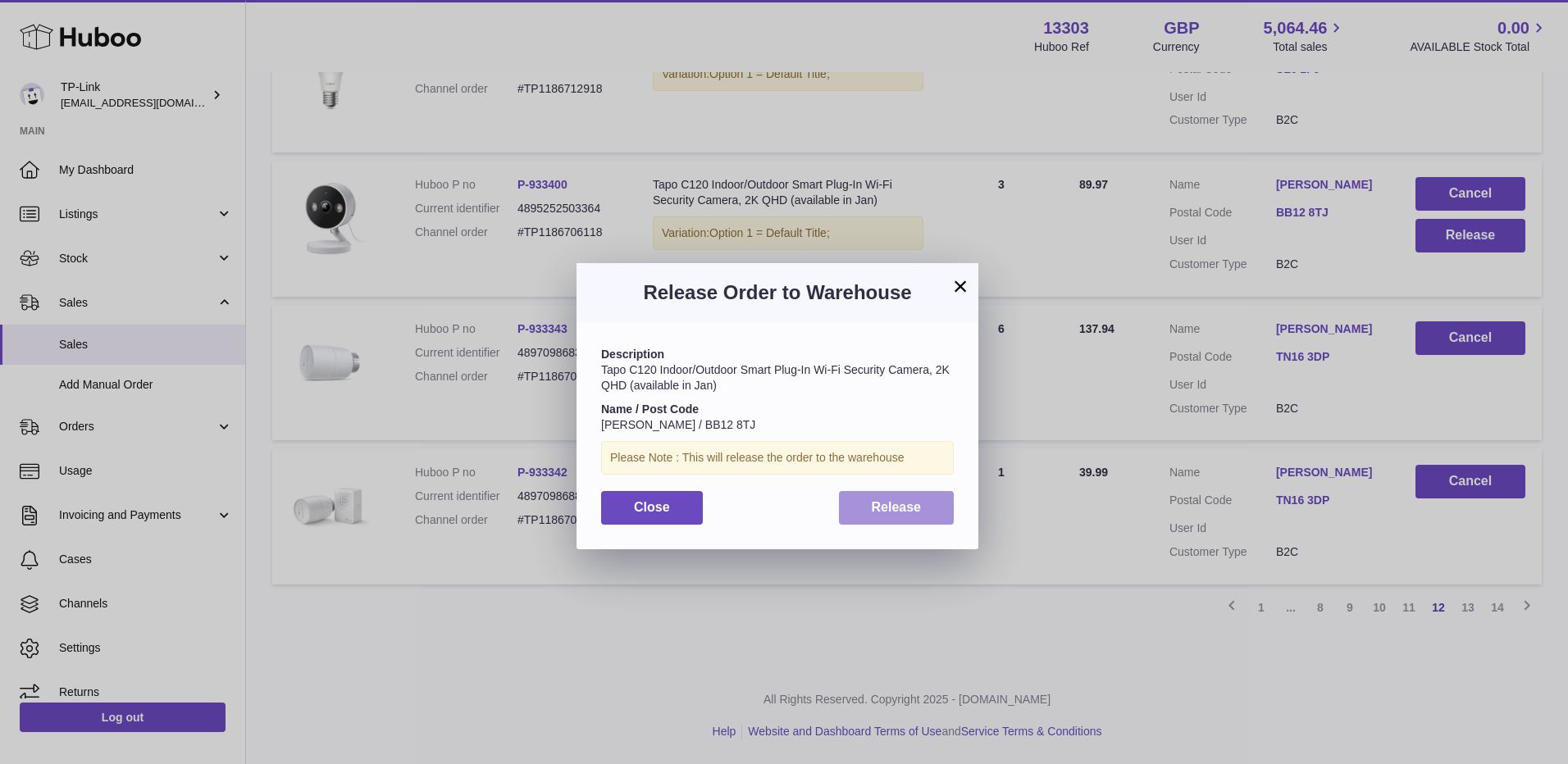
click at [902, 506] on span "Release" at bounding box center [897, 507] width 50 height 14
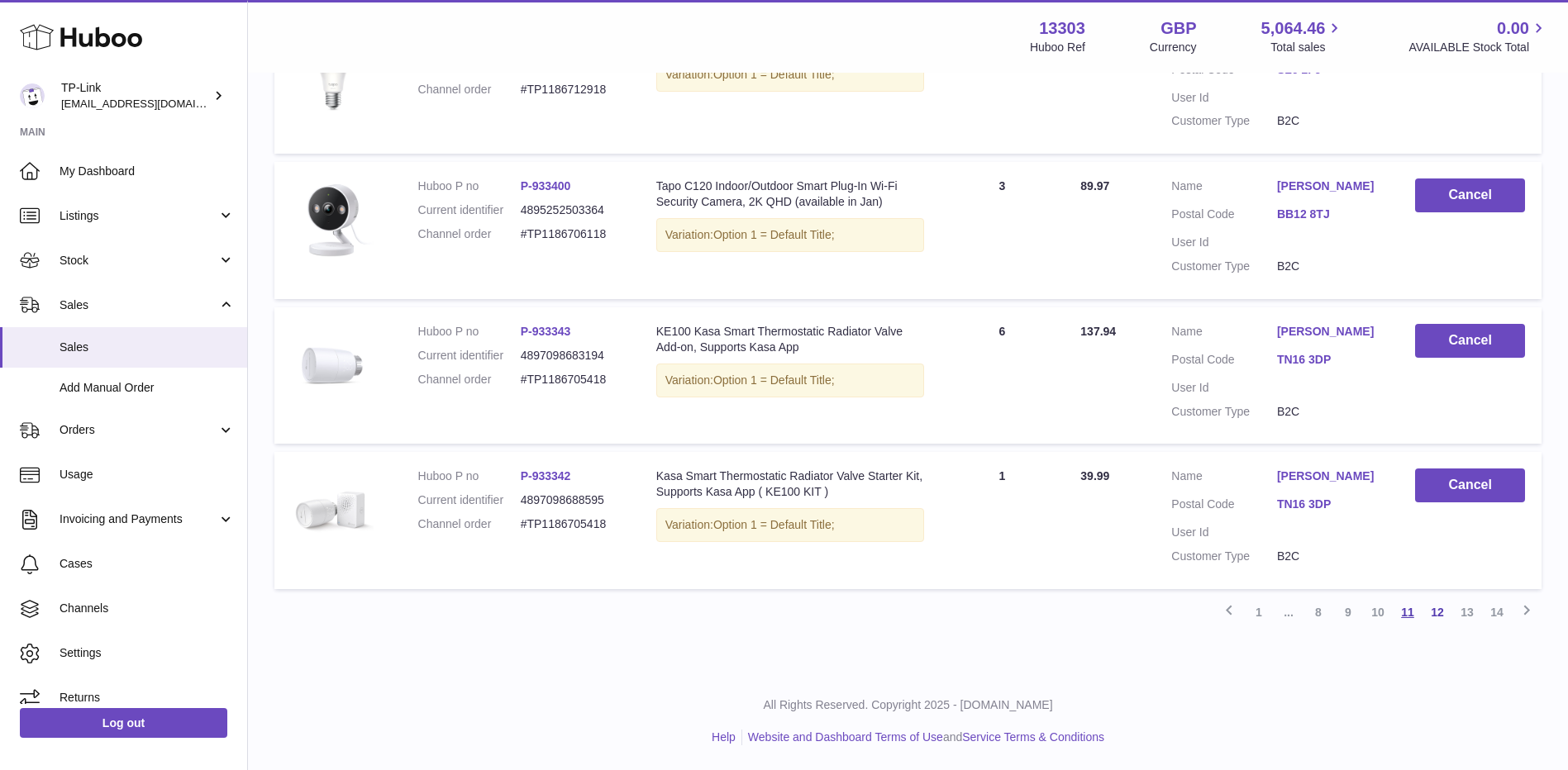
click at [1402, 618] on link "11" at bounding box center [1407, 613] width 29 height 29
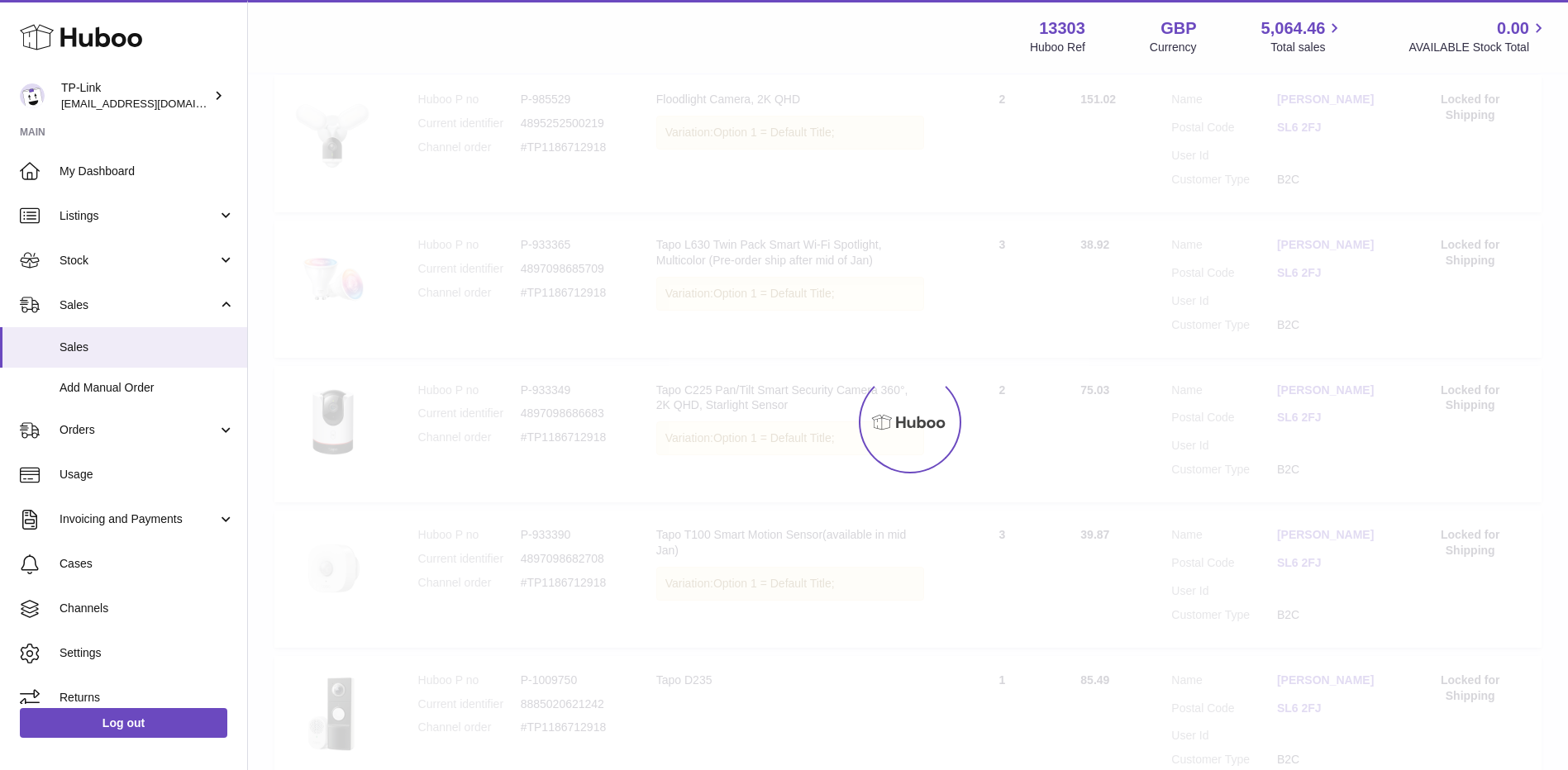
scroll to position [74, 0]
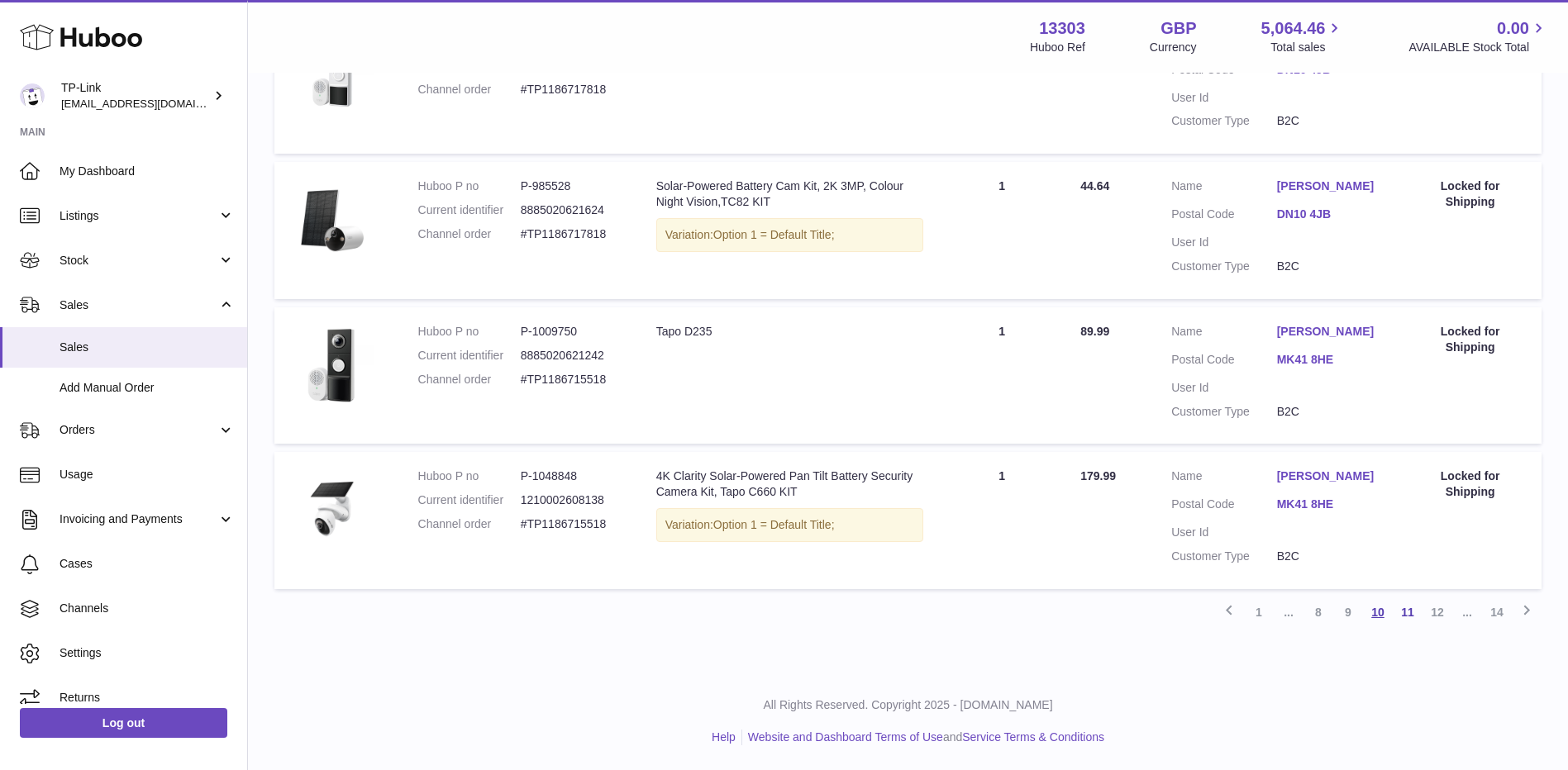
click at [1377, 612] on link "10" at bounding box center [1377, 613] width 29 height 29
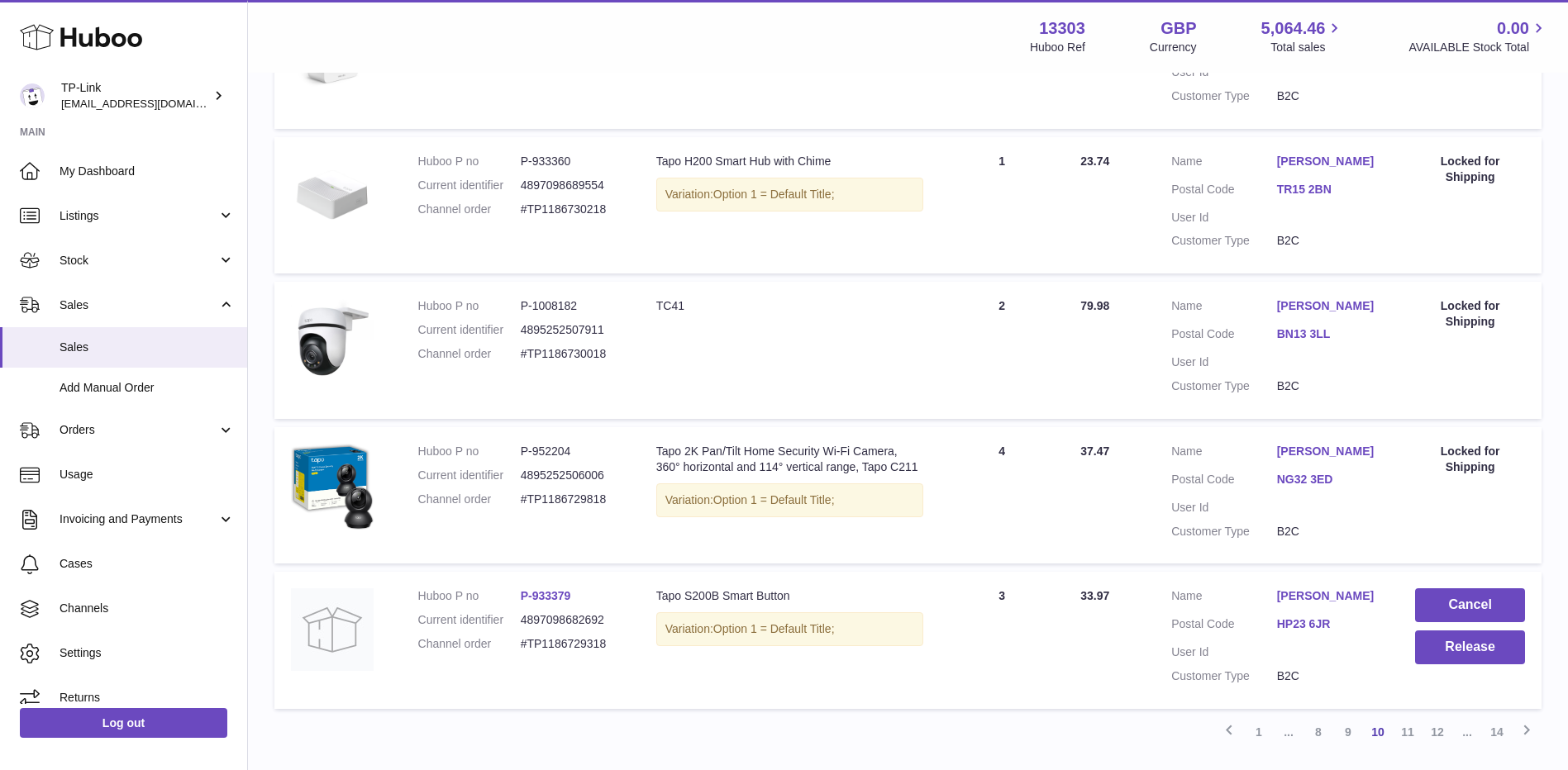
scroll to position [1231, 0]
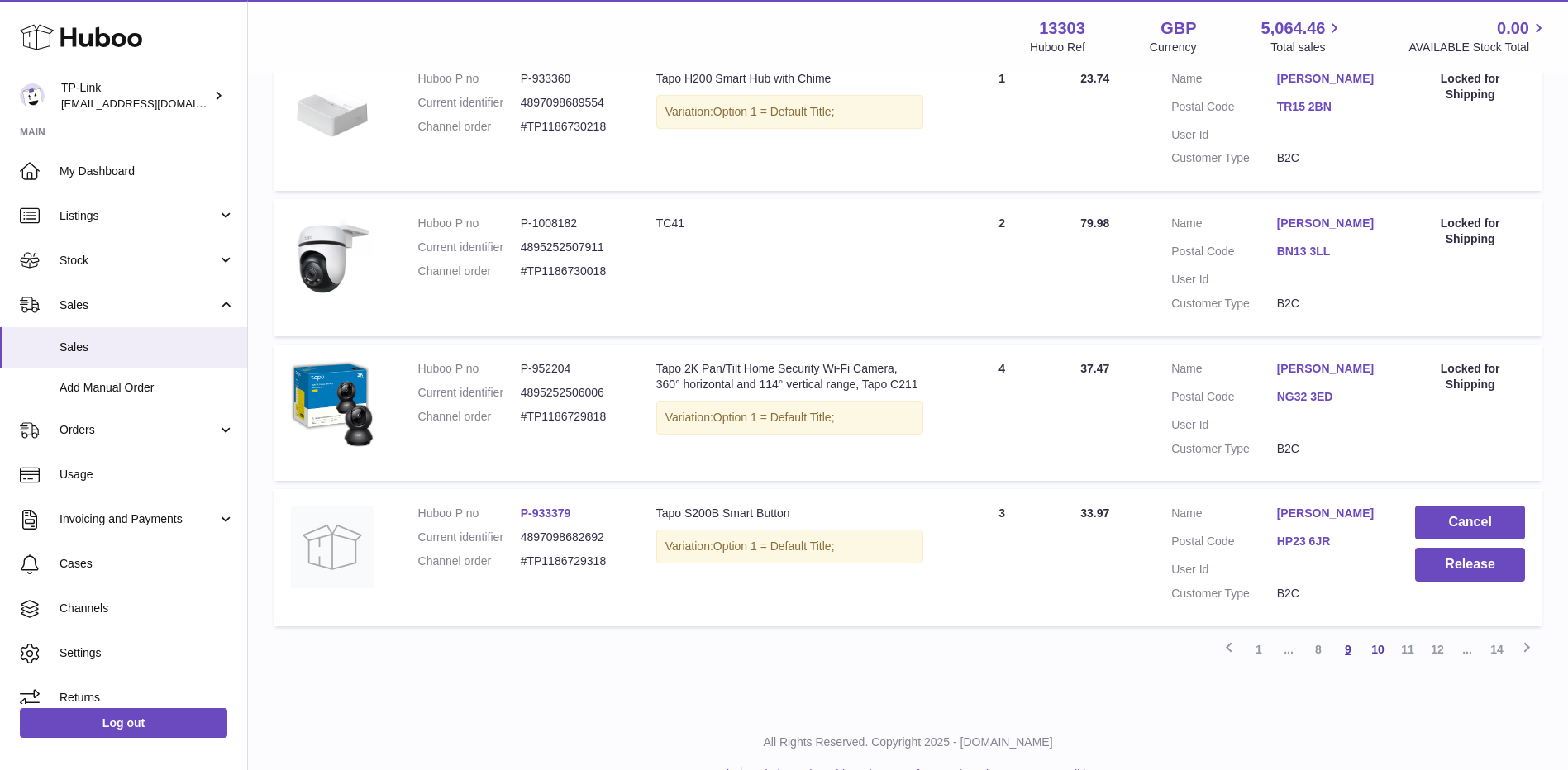
click at [1350, 646] on link "9" at bounding box center [1347, 650] width 29 height 29
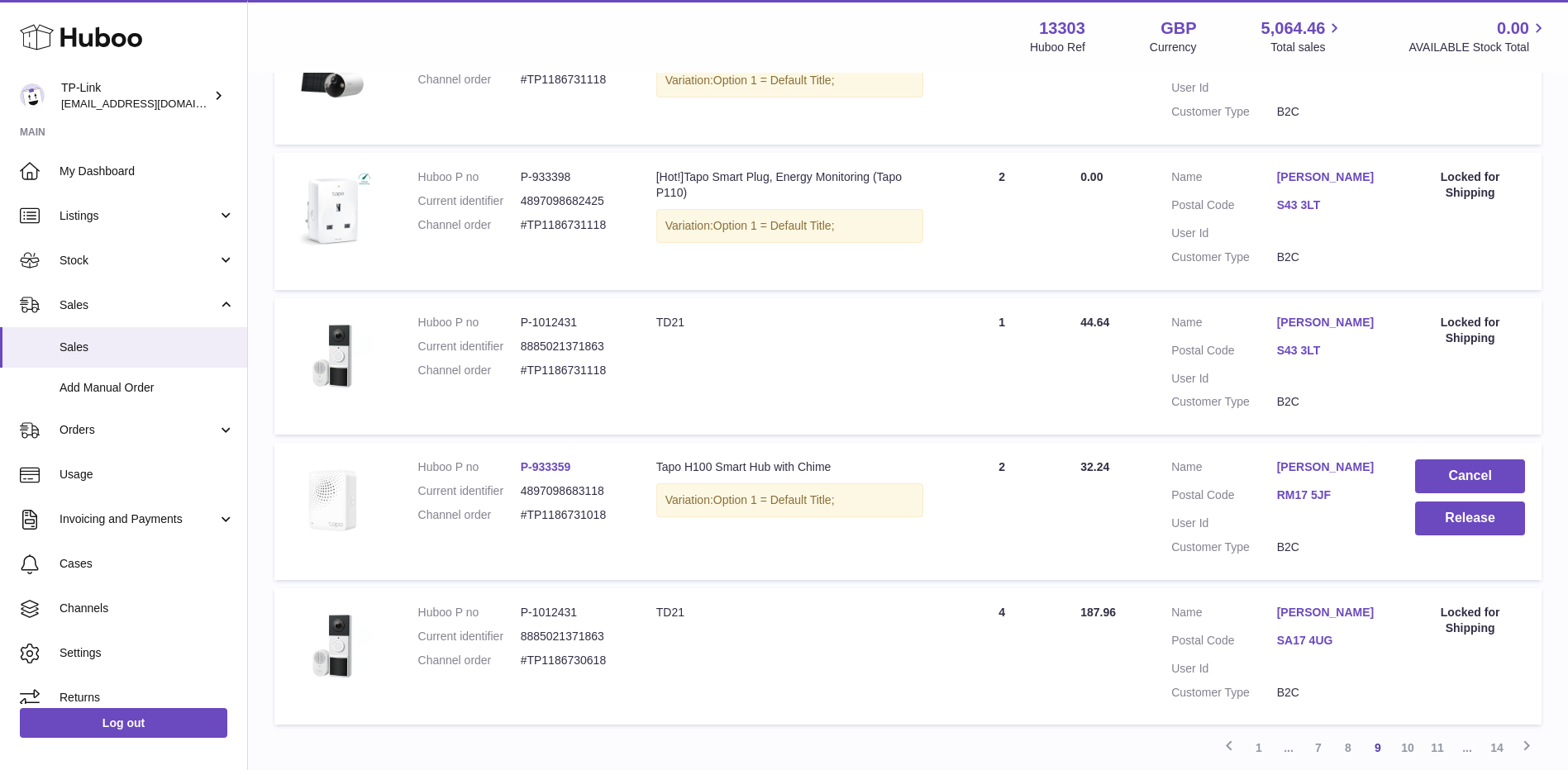
scroll to position [1149, 0]
click at [1350, 747] on link "8" at bounding box center [1347, 747] width 29 height 29
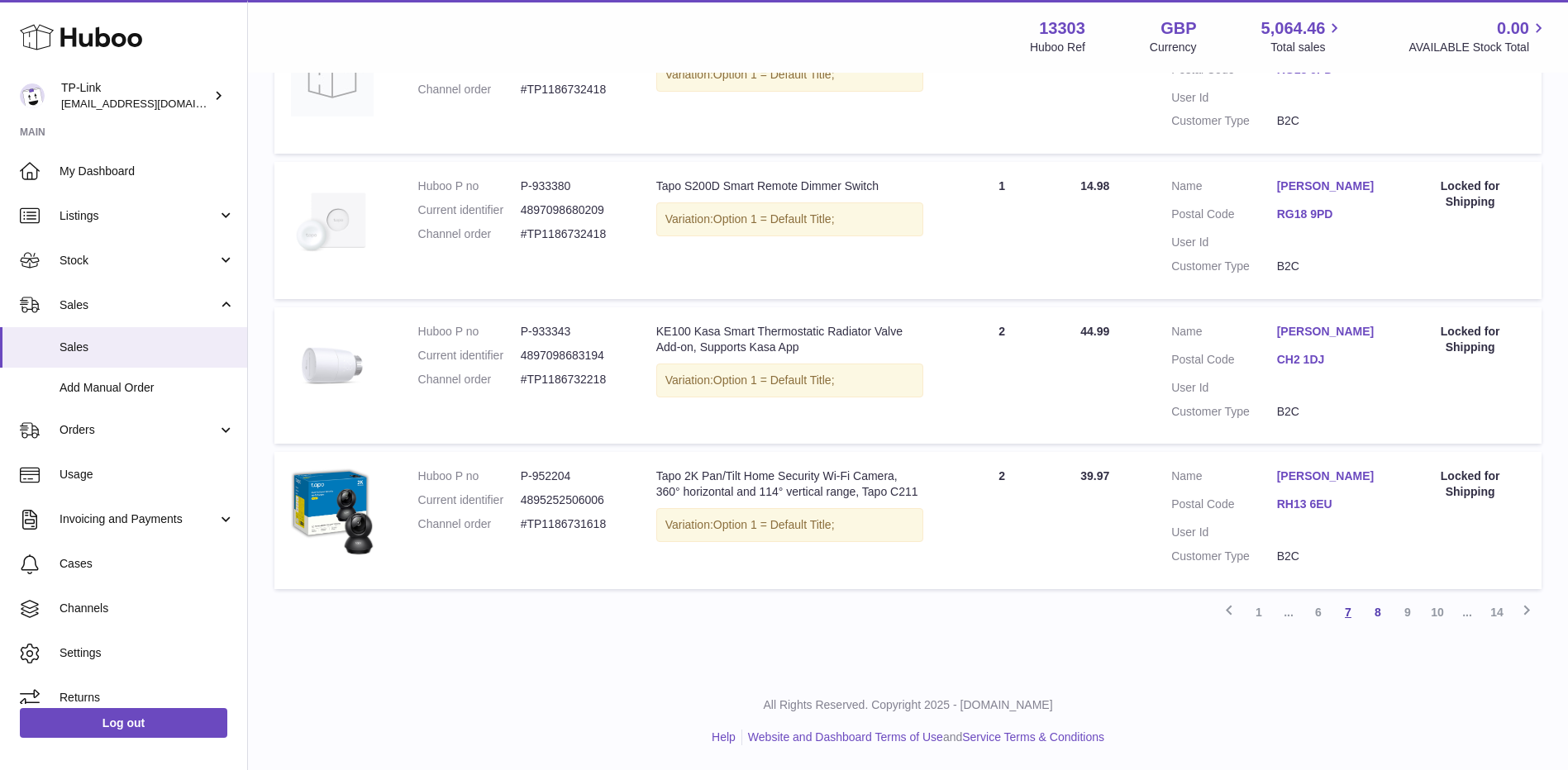
click at [1348, 615] on link "7" at bounding box center [1347, 613] width 29 height 29
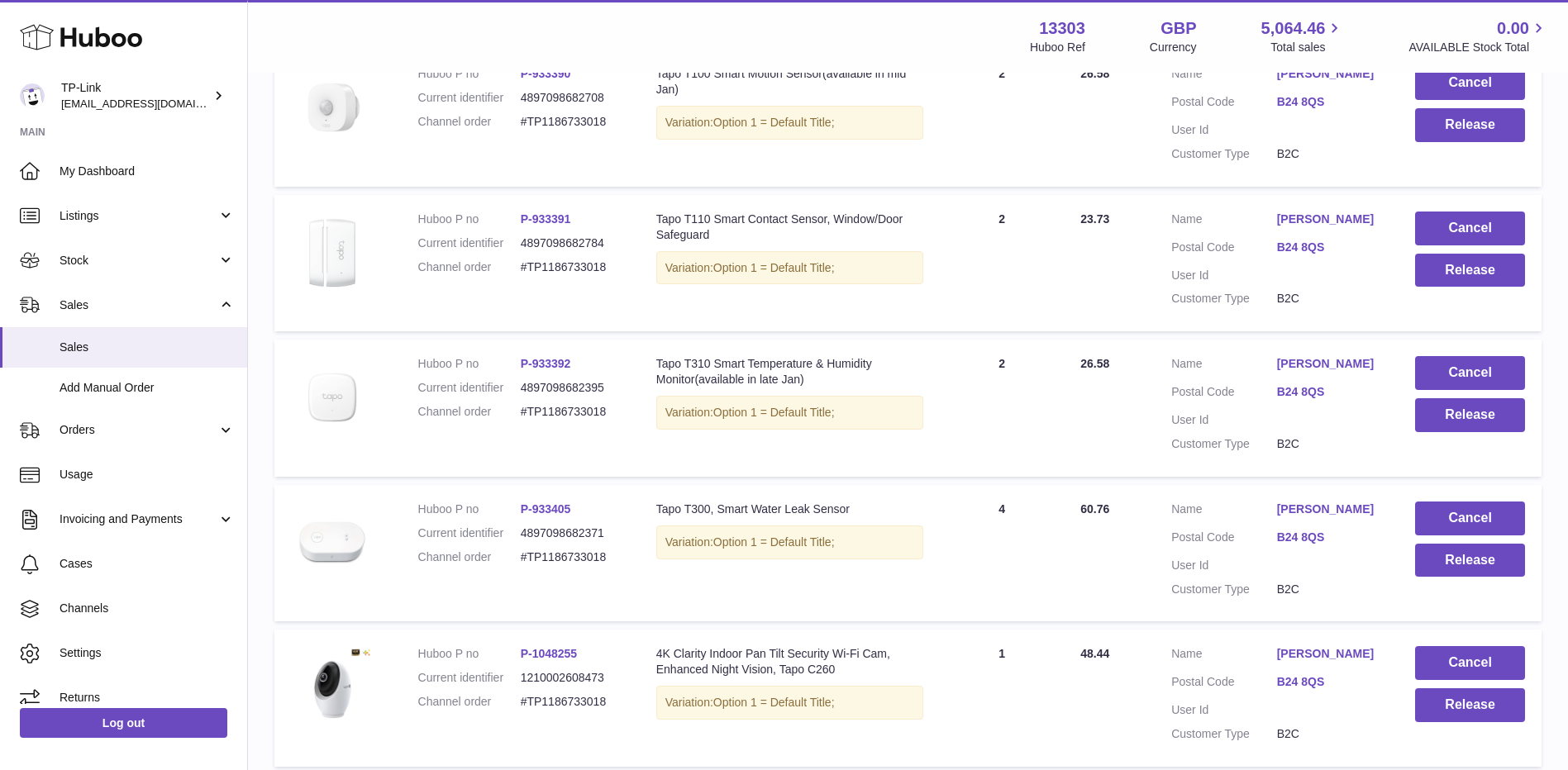
scroll to position [1066, 0]
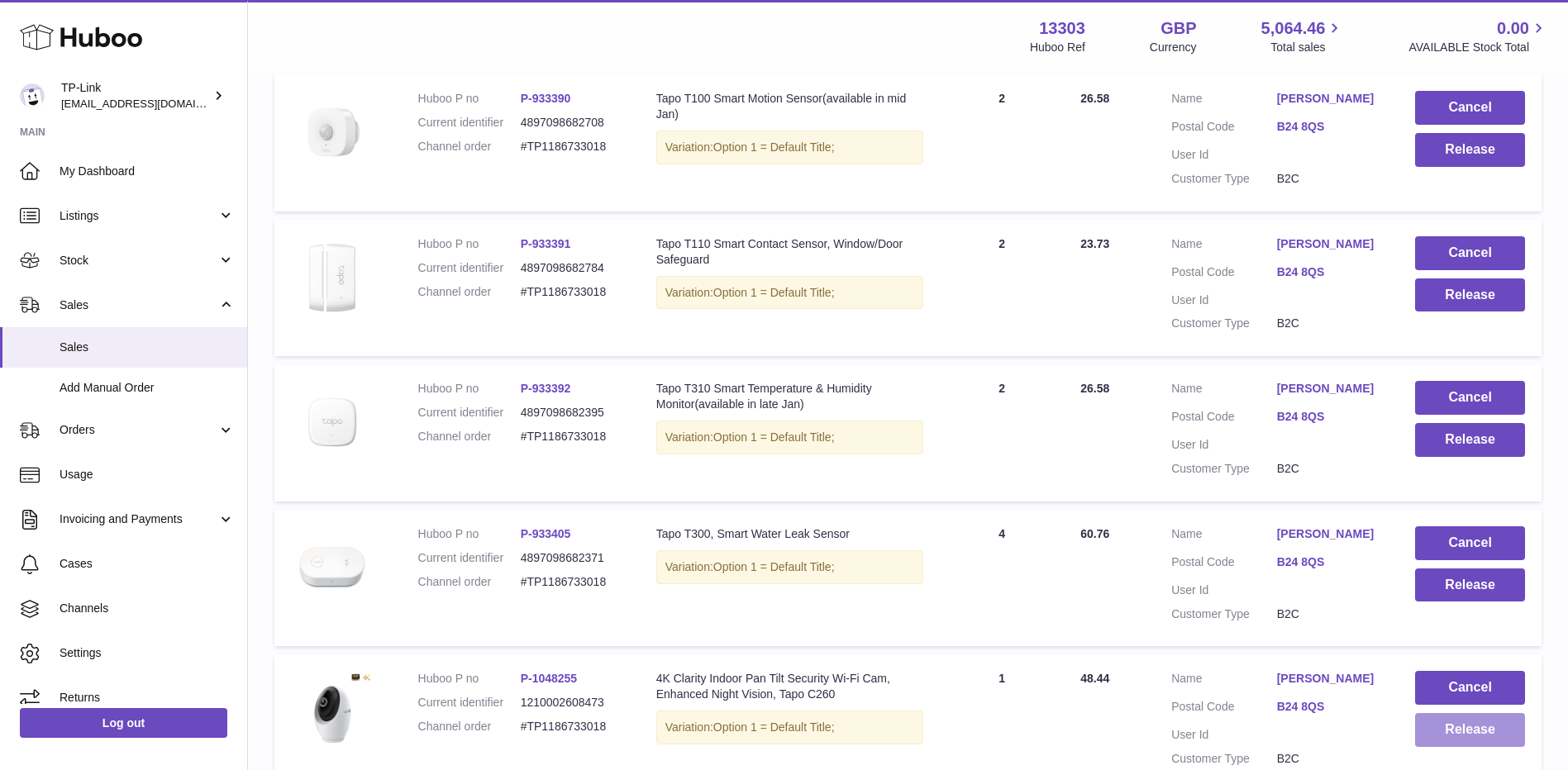
click at [1493, 731] on button "Release" at bounding box center [1469, 730] width 109 height 34
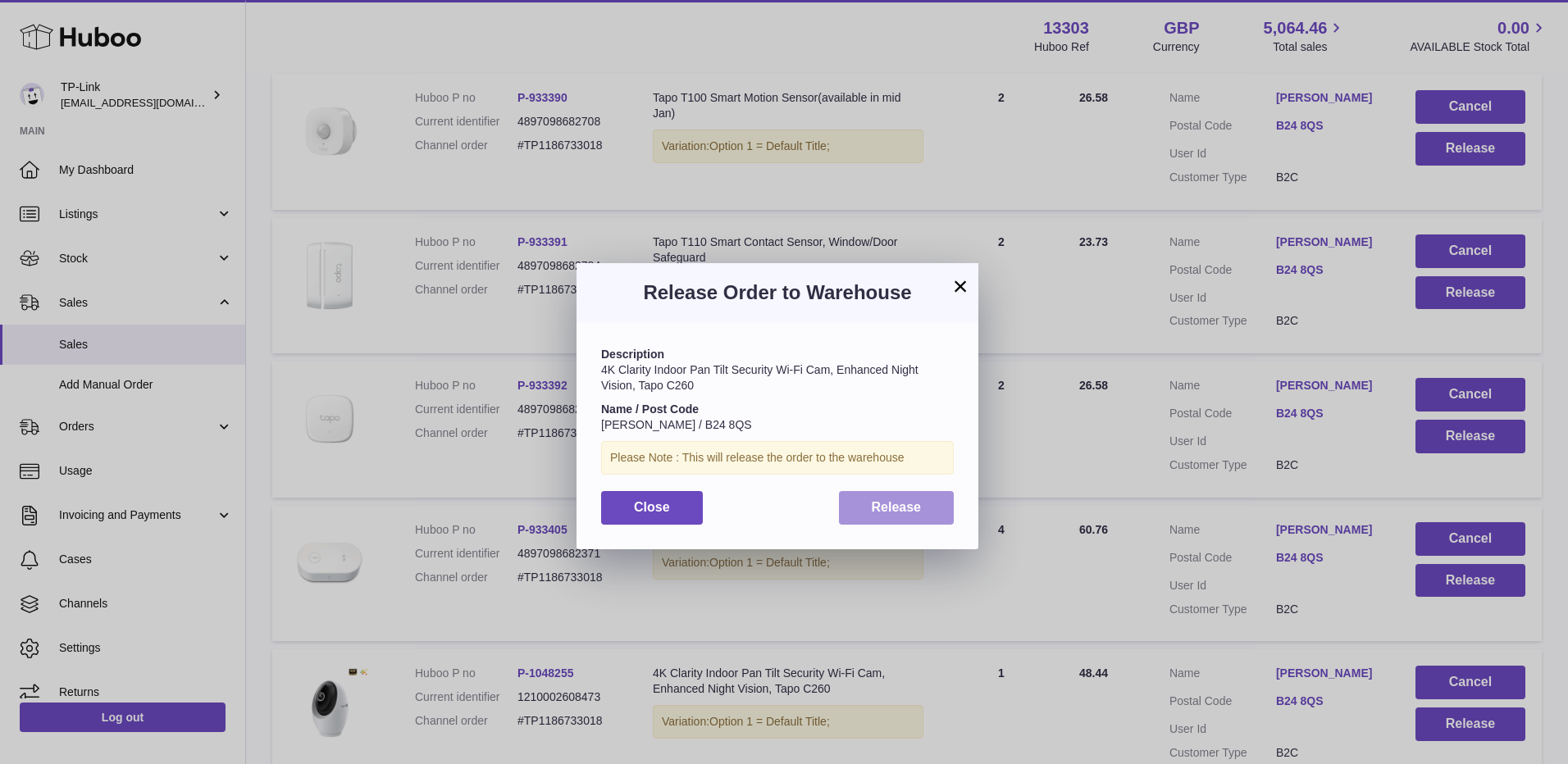
click at [935, 516] on button "Release" at bounding box center [896, 508] width 115 height 34
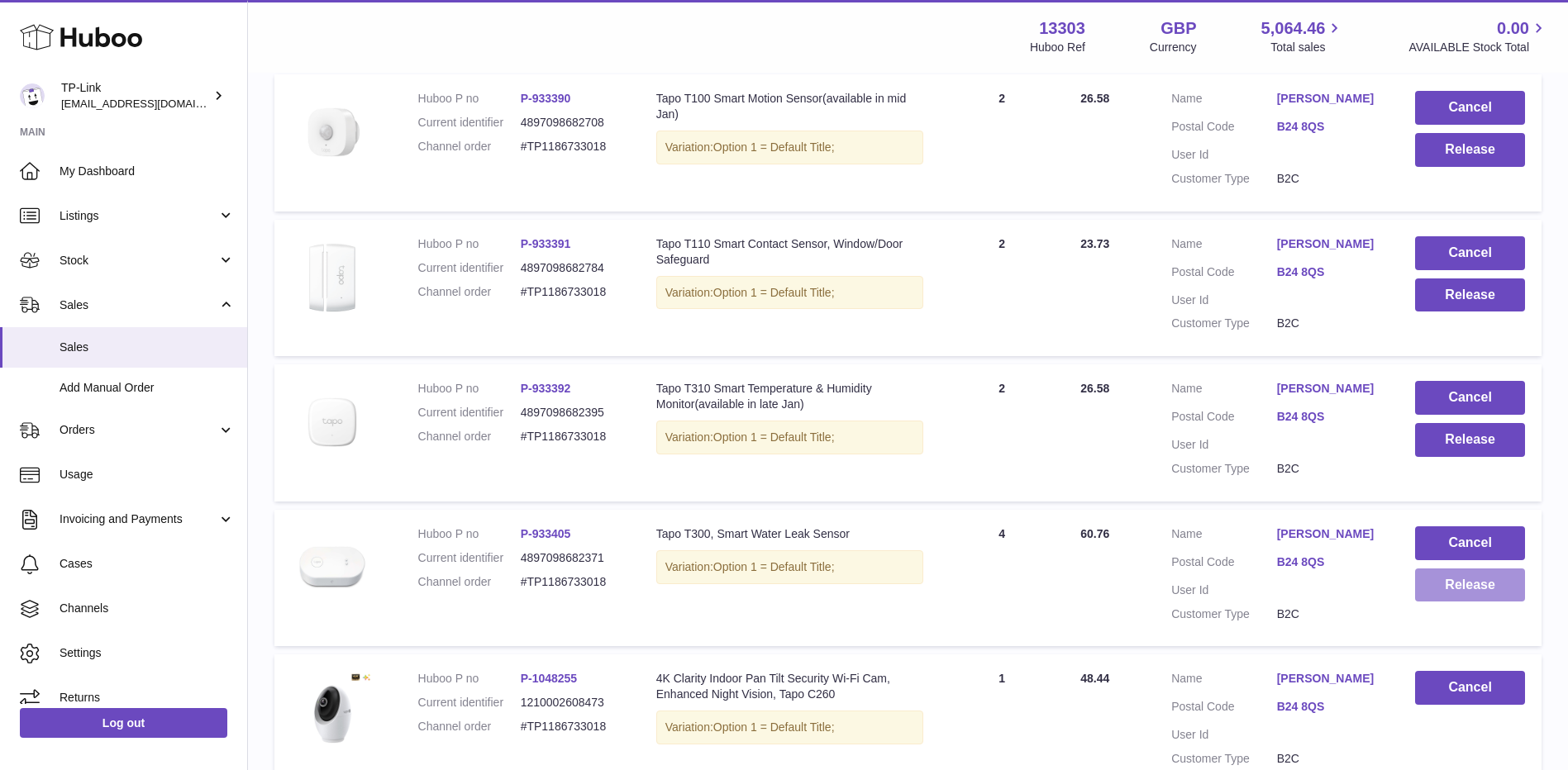
click at [1462, 591] on button "Release" at bounding box center [1469, 585] width 109 height 34
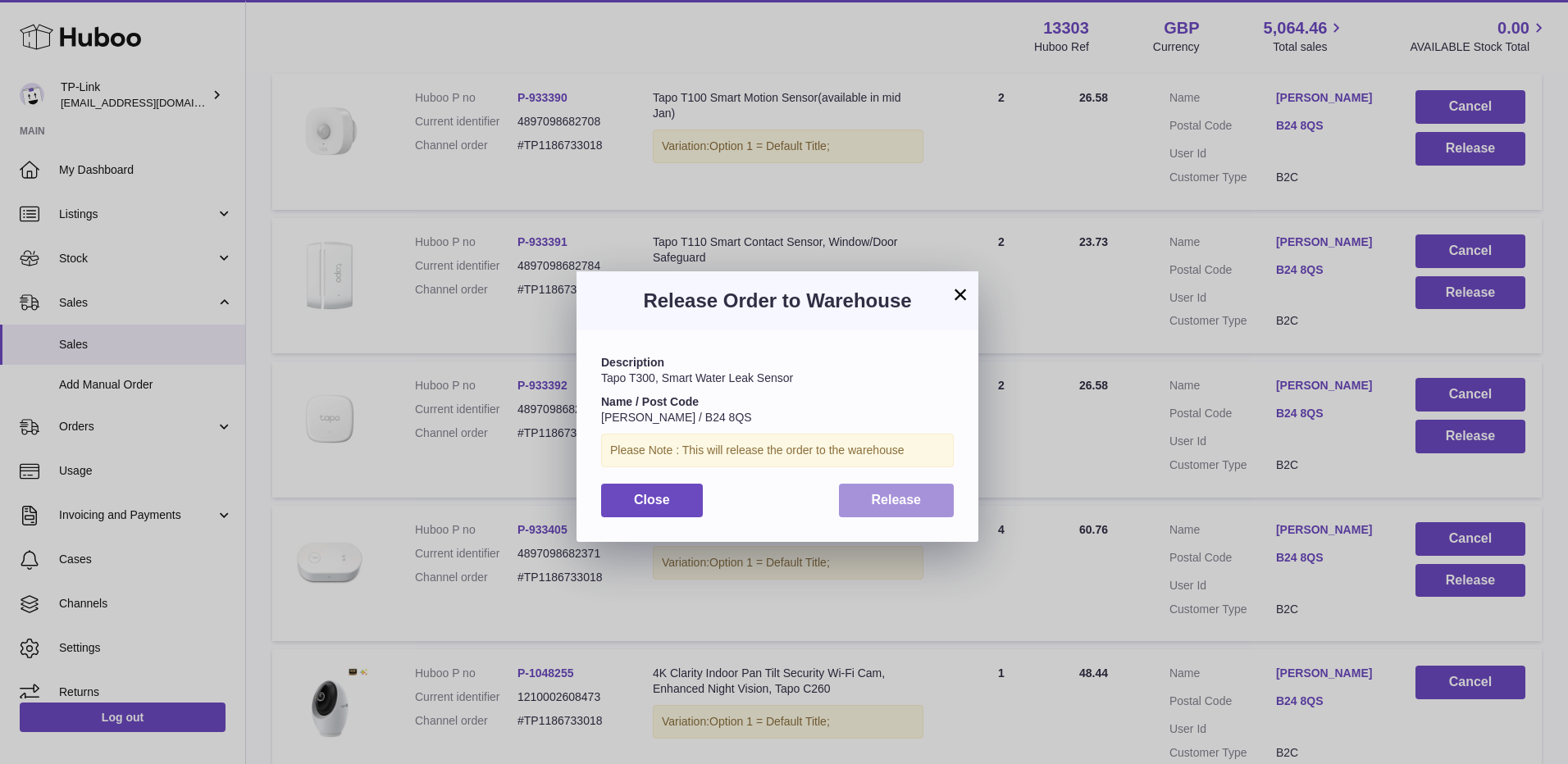
click at [896, 499] on span "Release" at bounding box center [897, 499] width 50 height 14
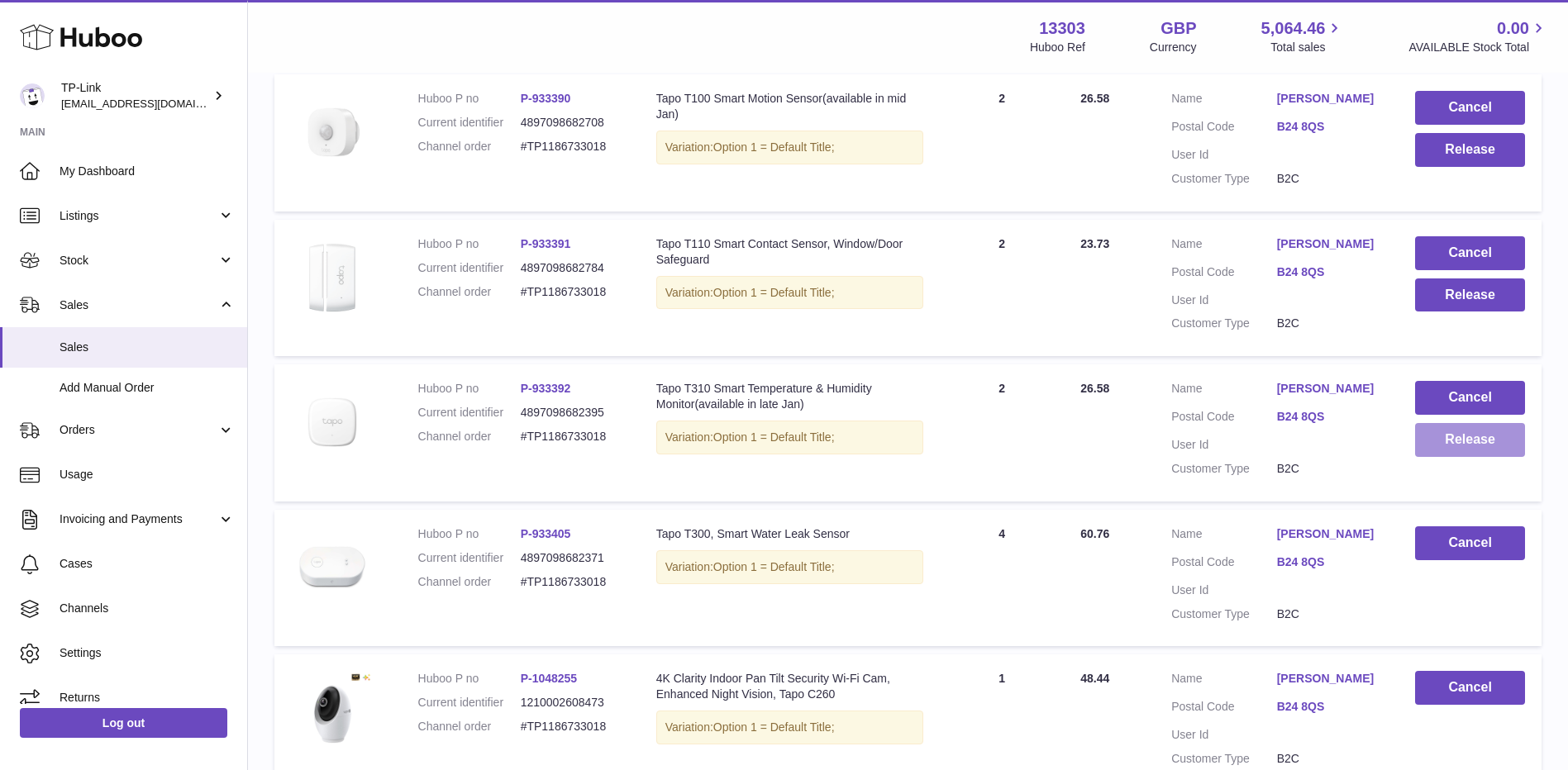
click at [1457, 440] on button "Release" at bounding box center [1469, 440] width 109 height 34
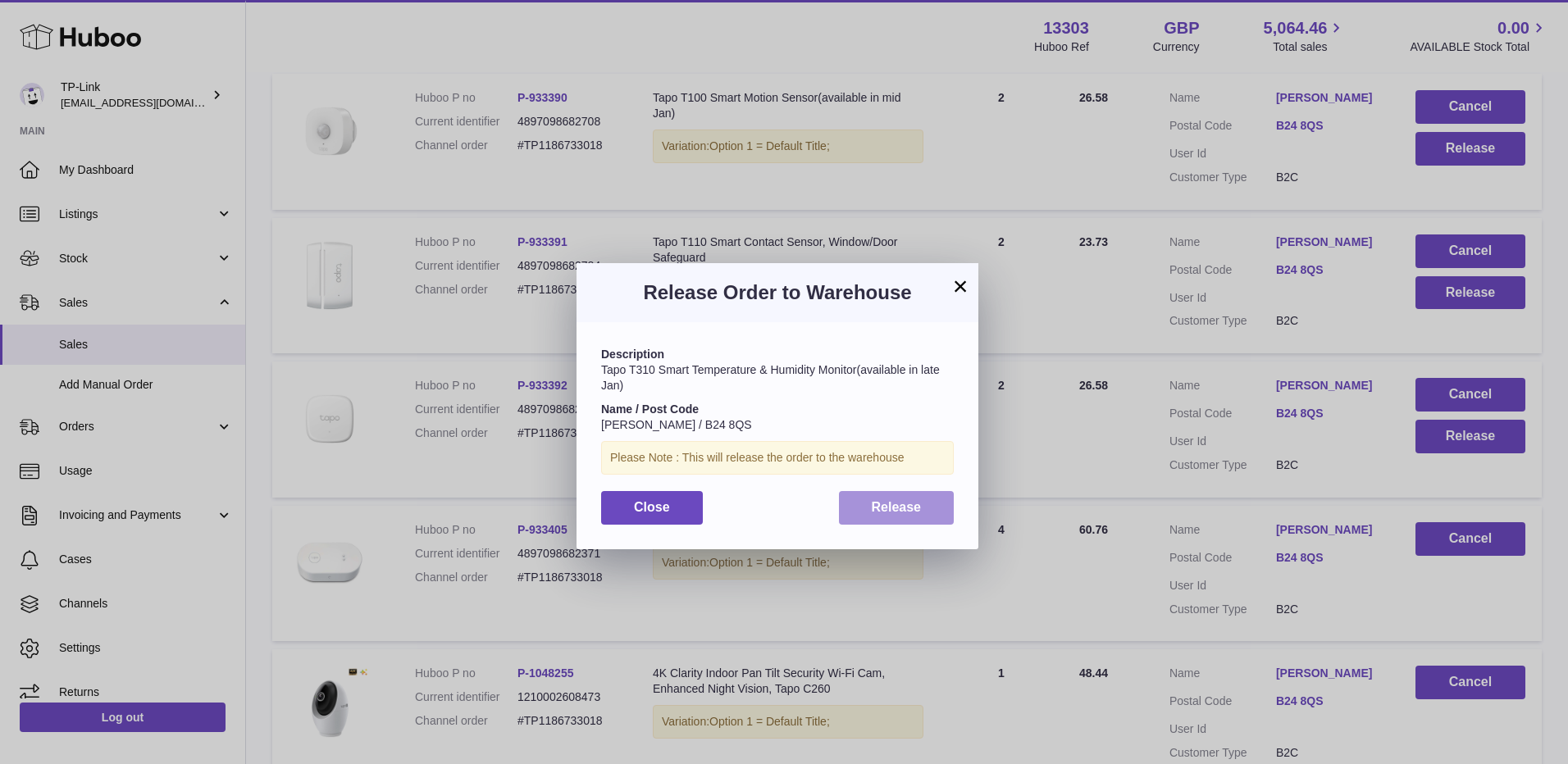
click at [851, 512] on button "Release" at bounding box center [896, 508] width 115 height 34
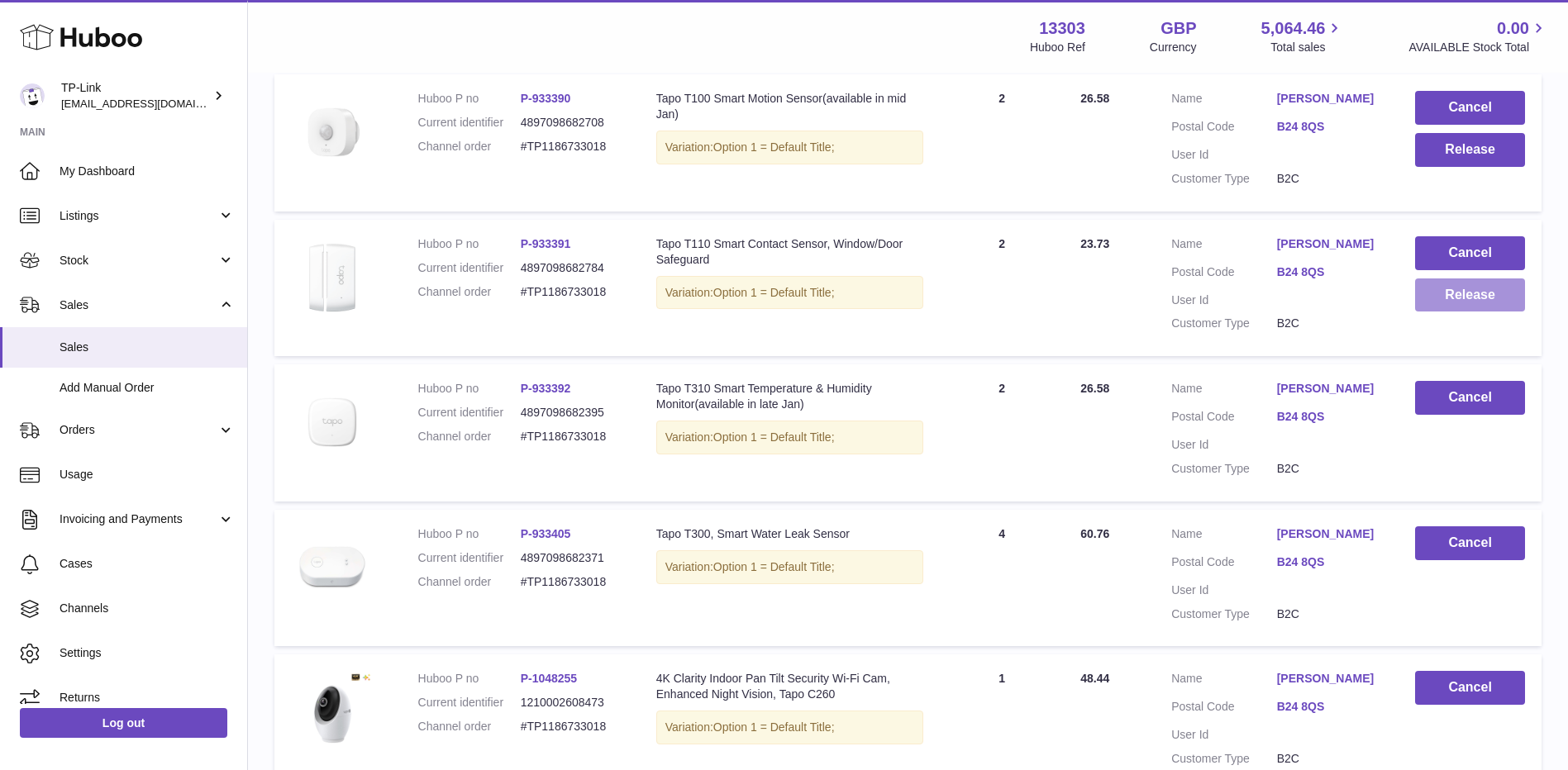
click at [1479, 302] on button "Release" at bounding box center [1469, 295] width 109 height 34
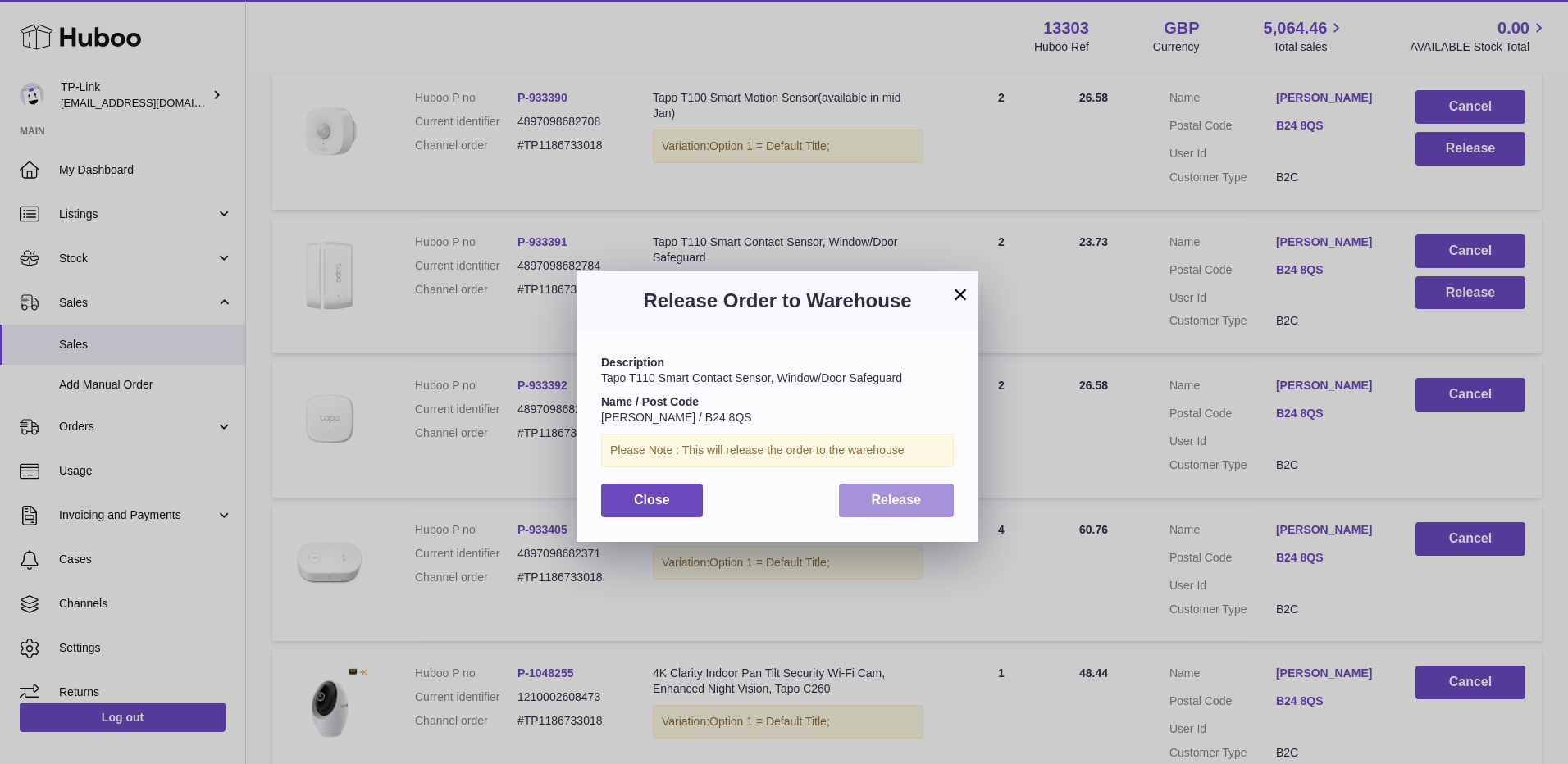
click at [910, 502] on span "Release" at bounding box center [897, 499] width 50 height 14
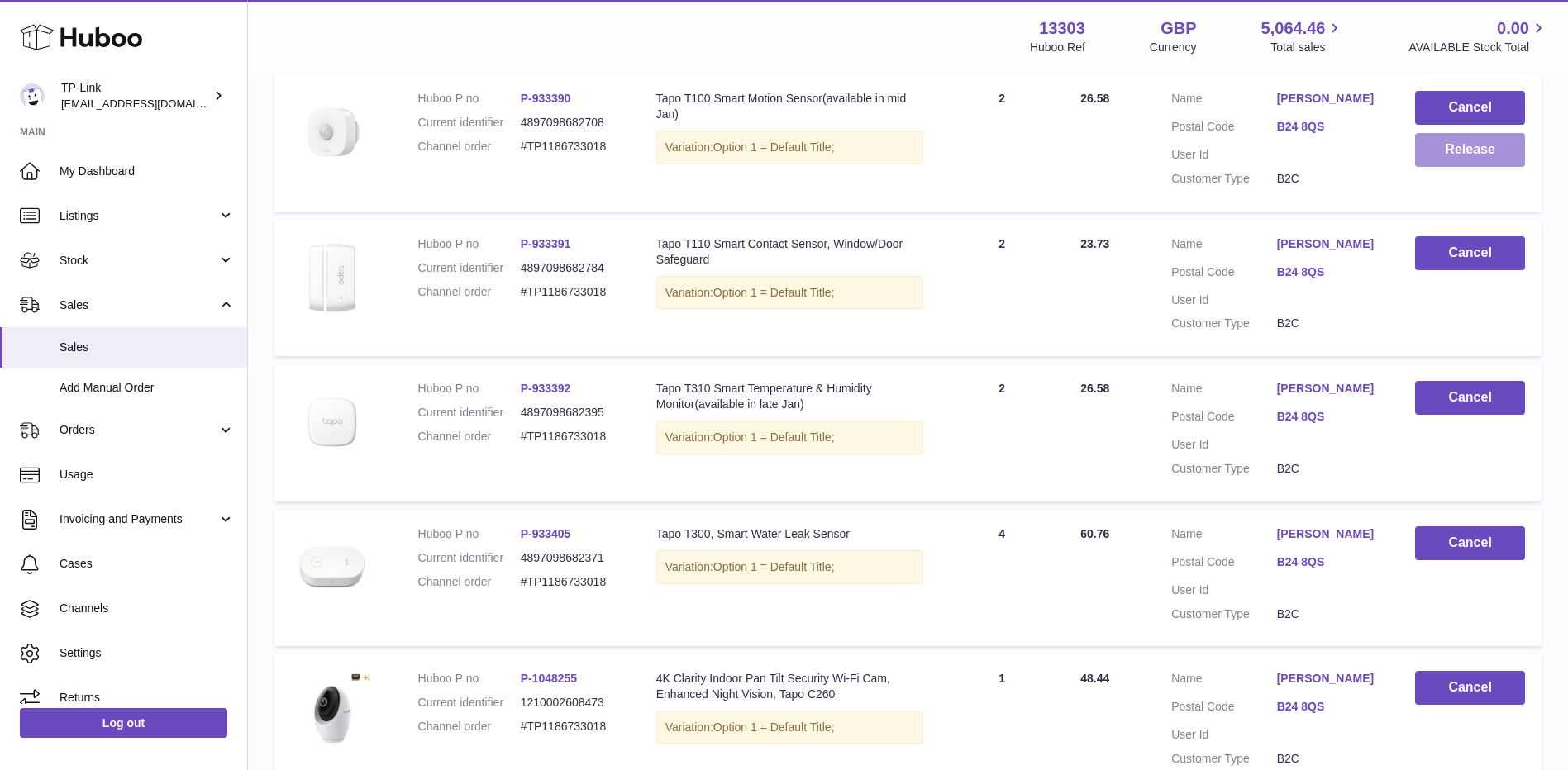
click at [1439, 158] on button "Release" at bounding box center [1469, 150] width 109 height 34
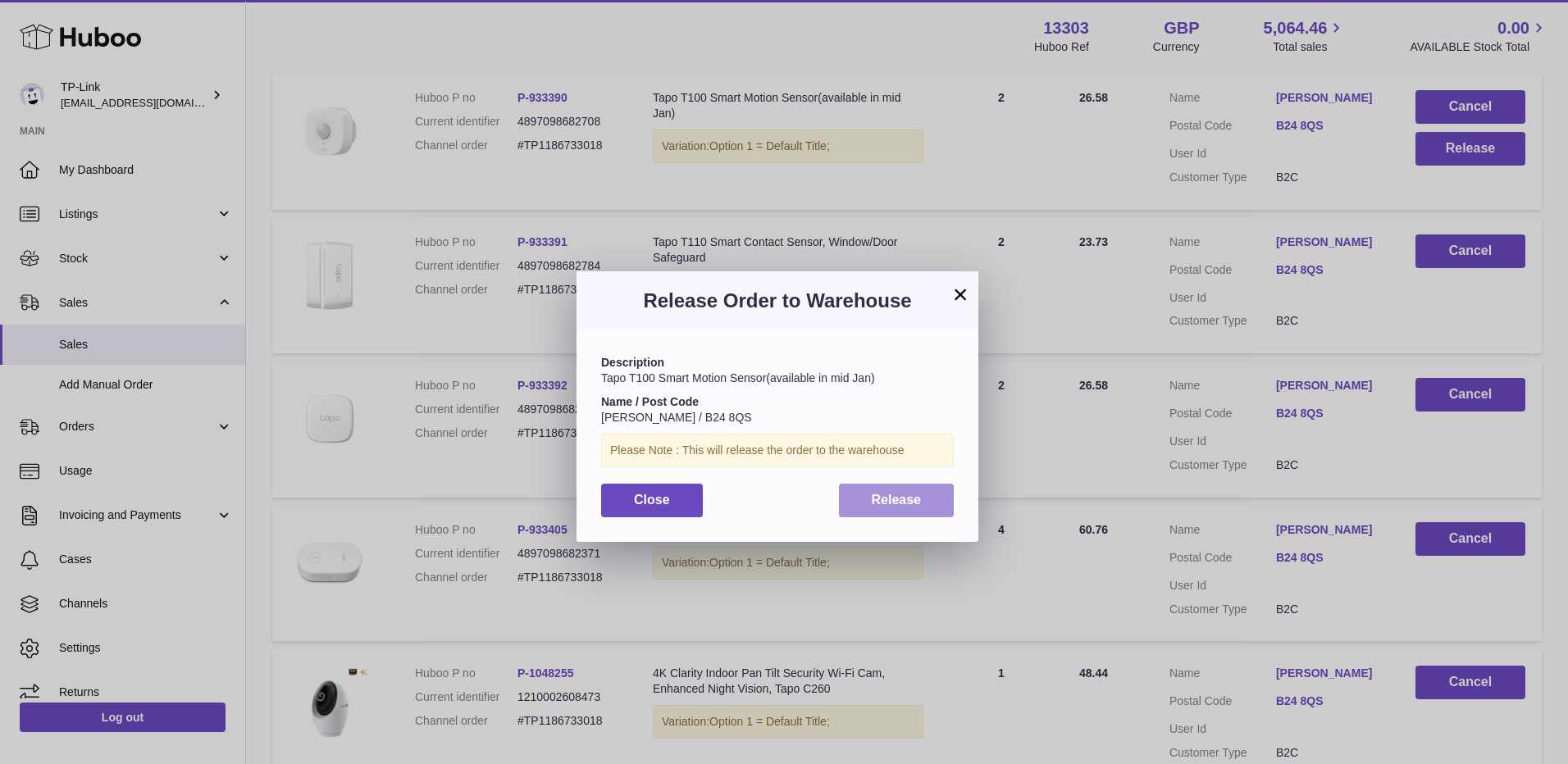
click at [911, 504] on span "Release" at bounding box center [897, 499] width 50 height 14
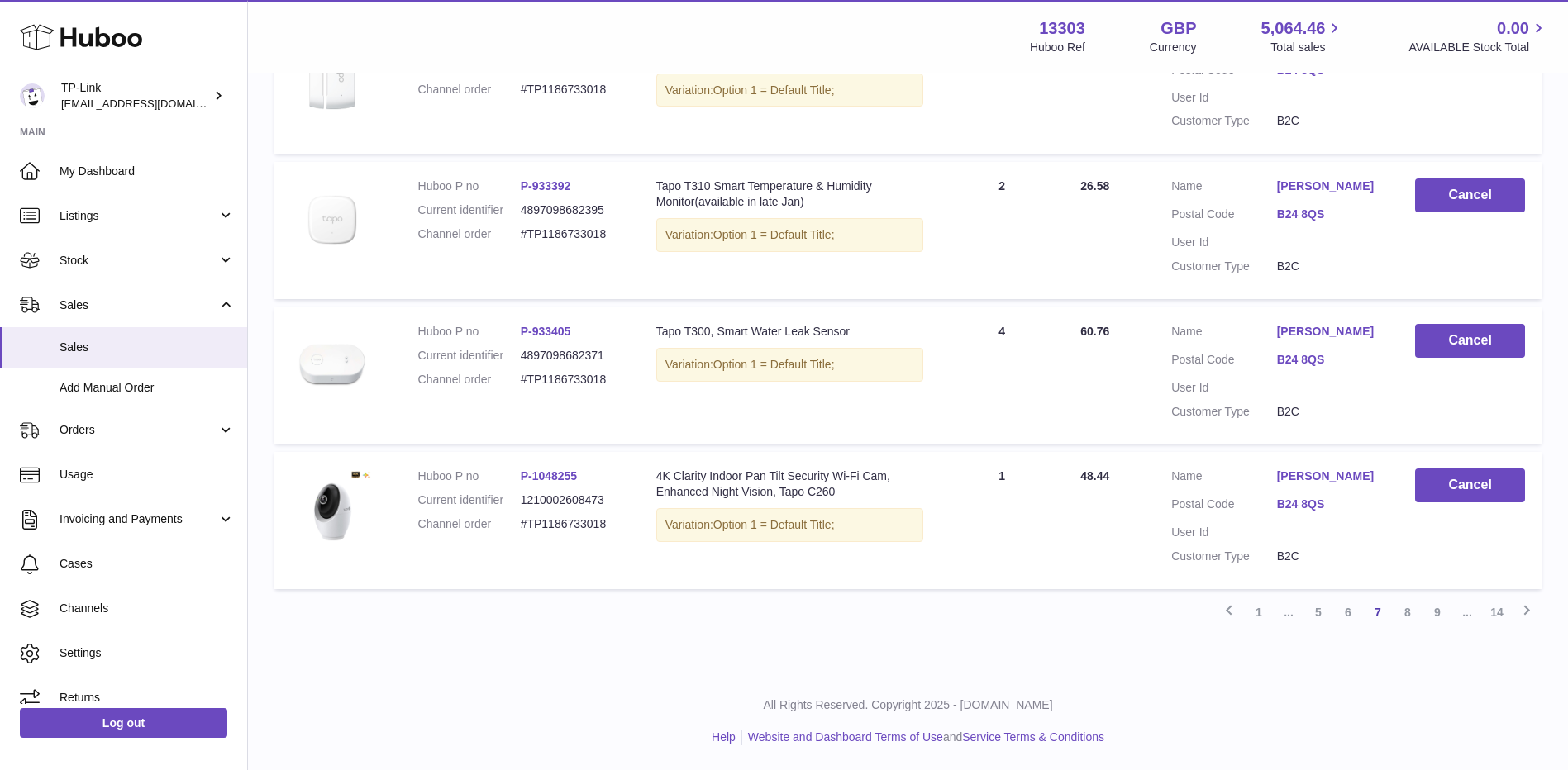
click at [1401, 617] on link "8" at bounding box center [1407, 613] width 29 height 29
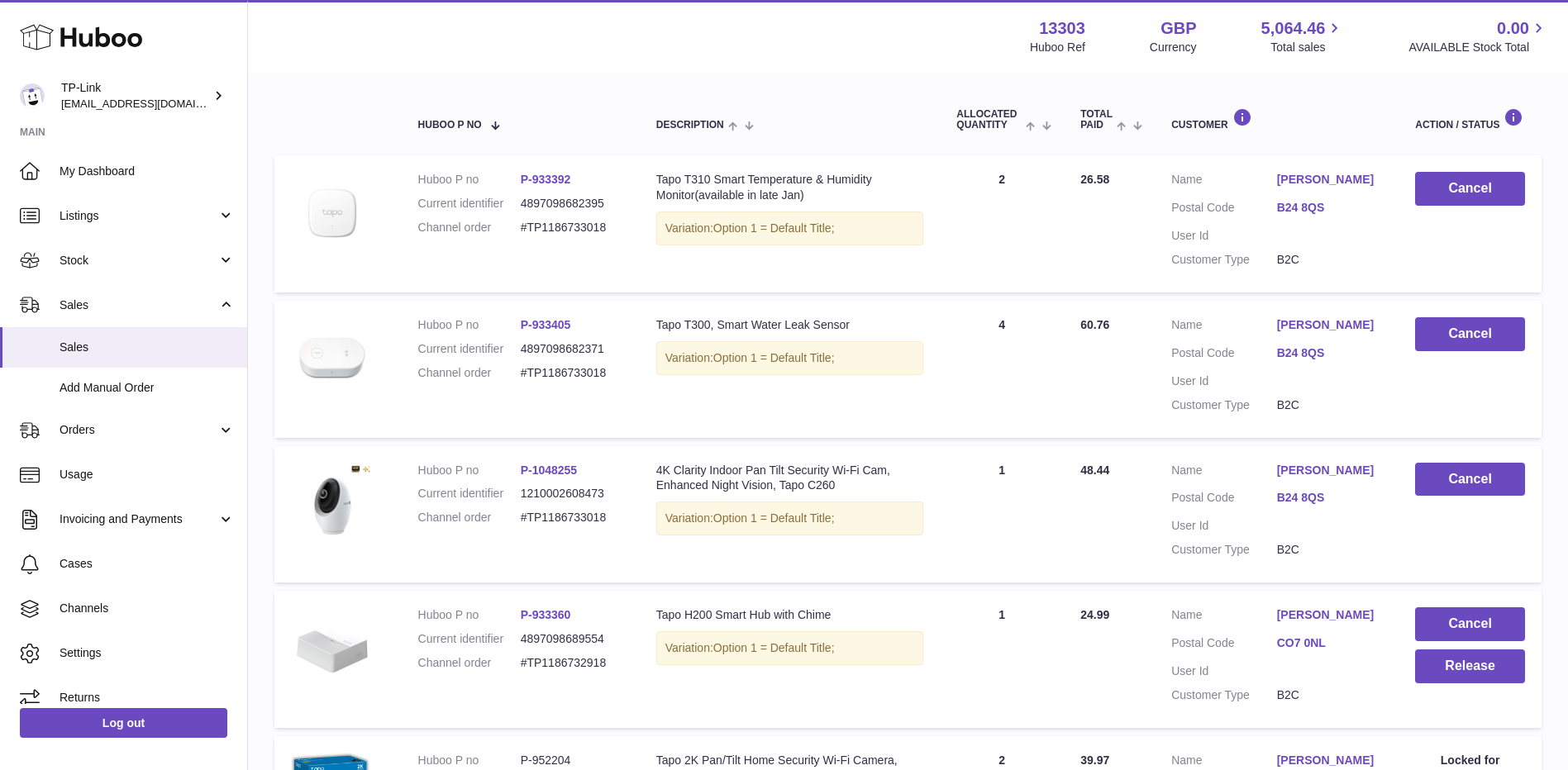
scroll to position [322, 0]
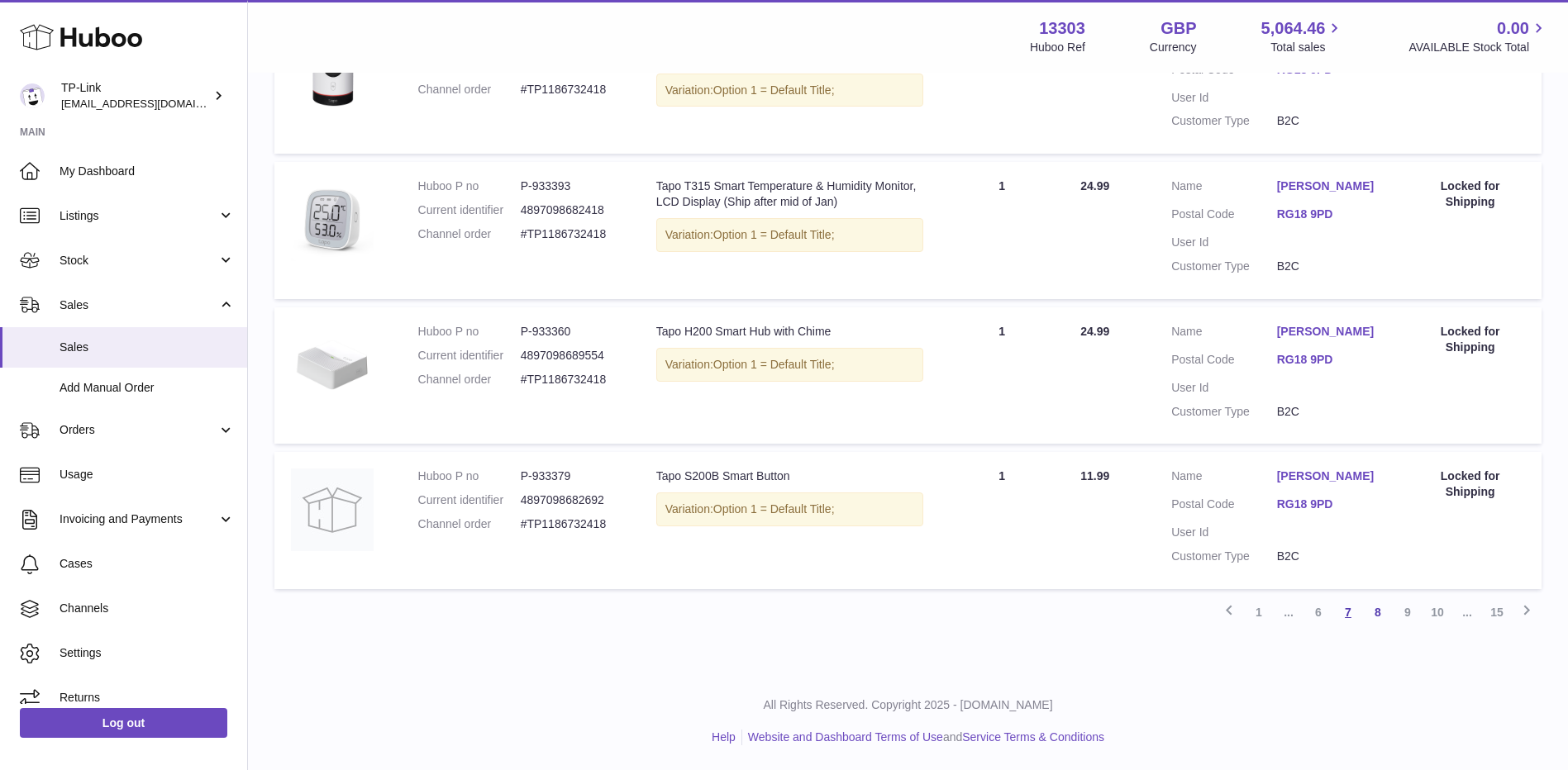
click at [1342, 614] on link "7" at bounding box center [1347, 613] width 29 height 29
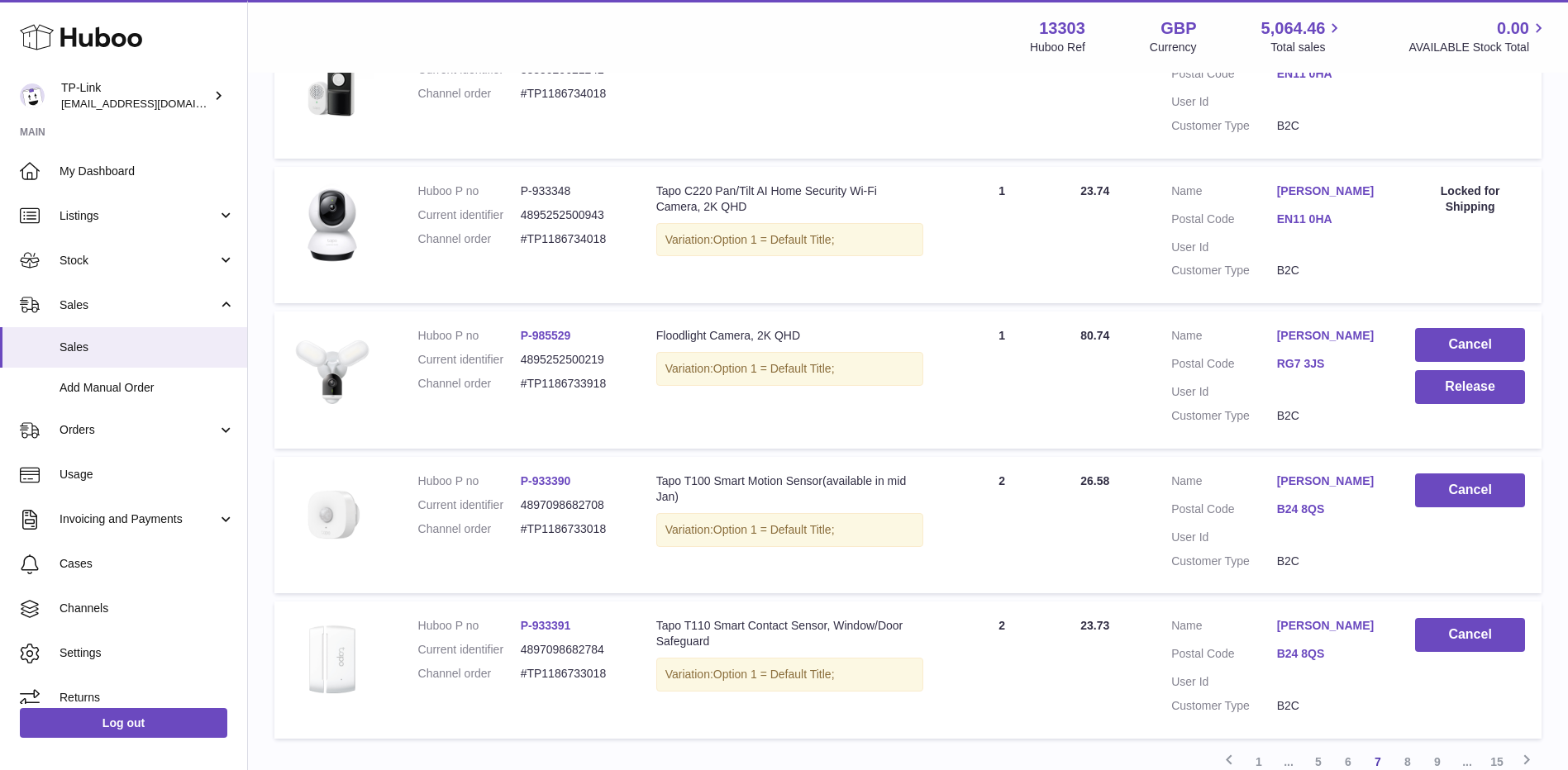
scroll to position [1149, 0]
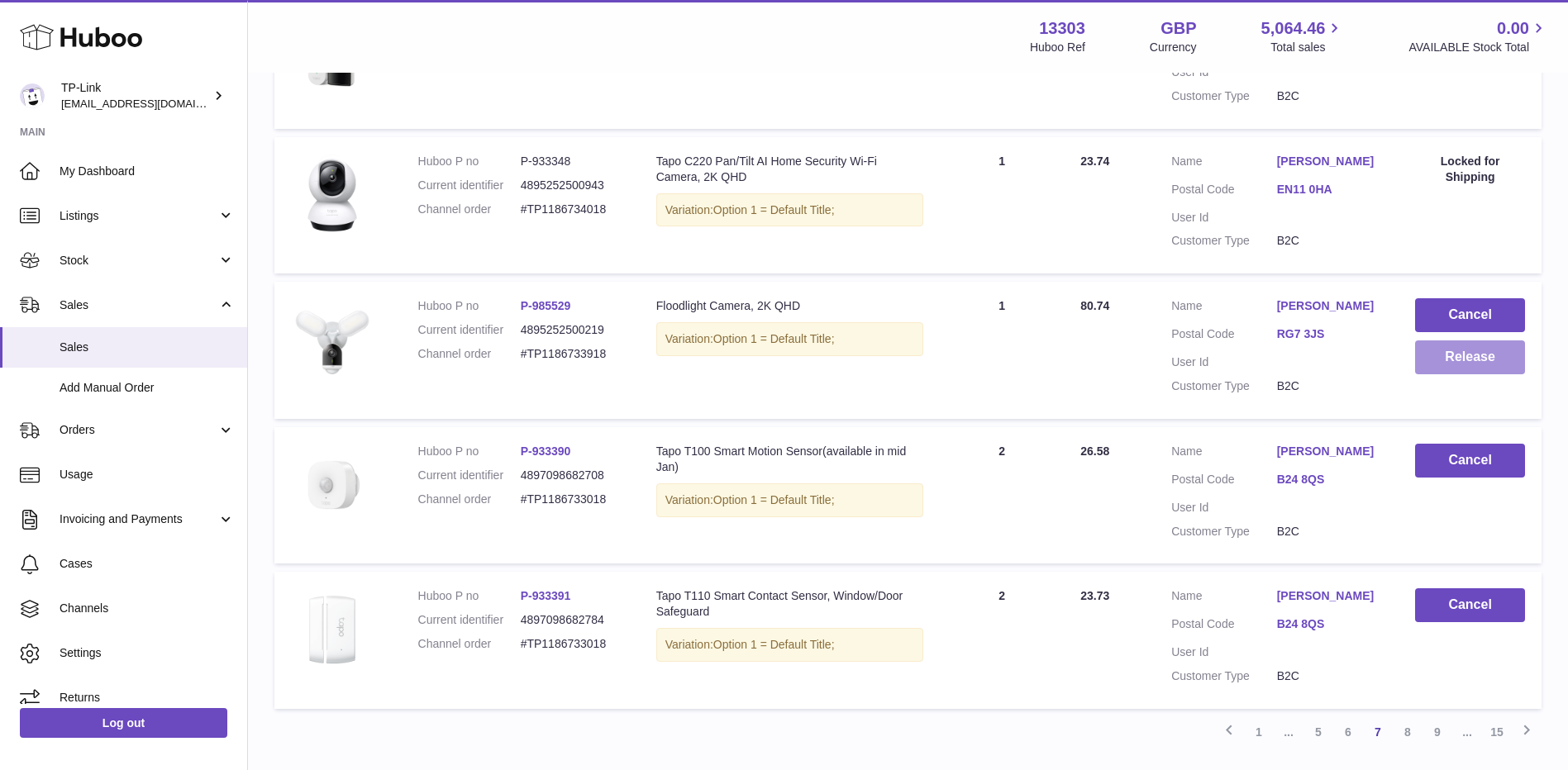
click at [1454, 357] on button "Release" at bounding box center [1469, 357] width 109 height 34
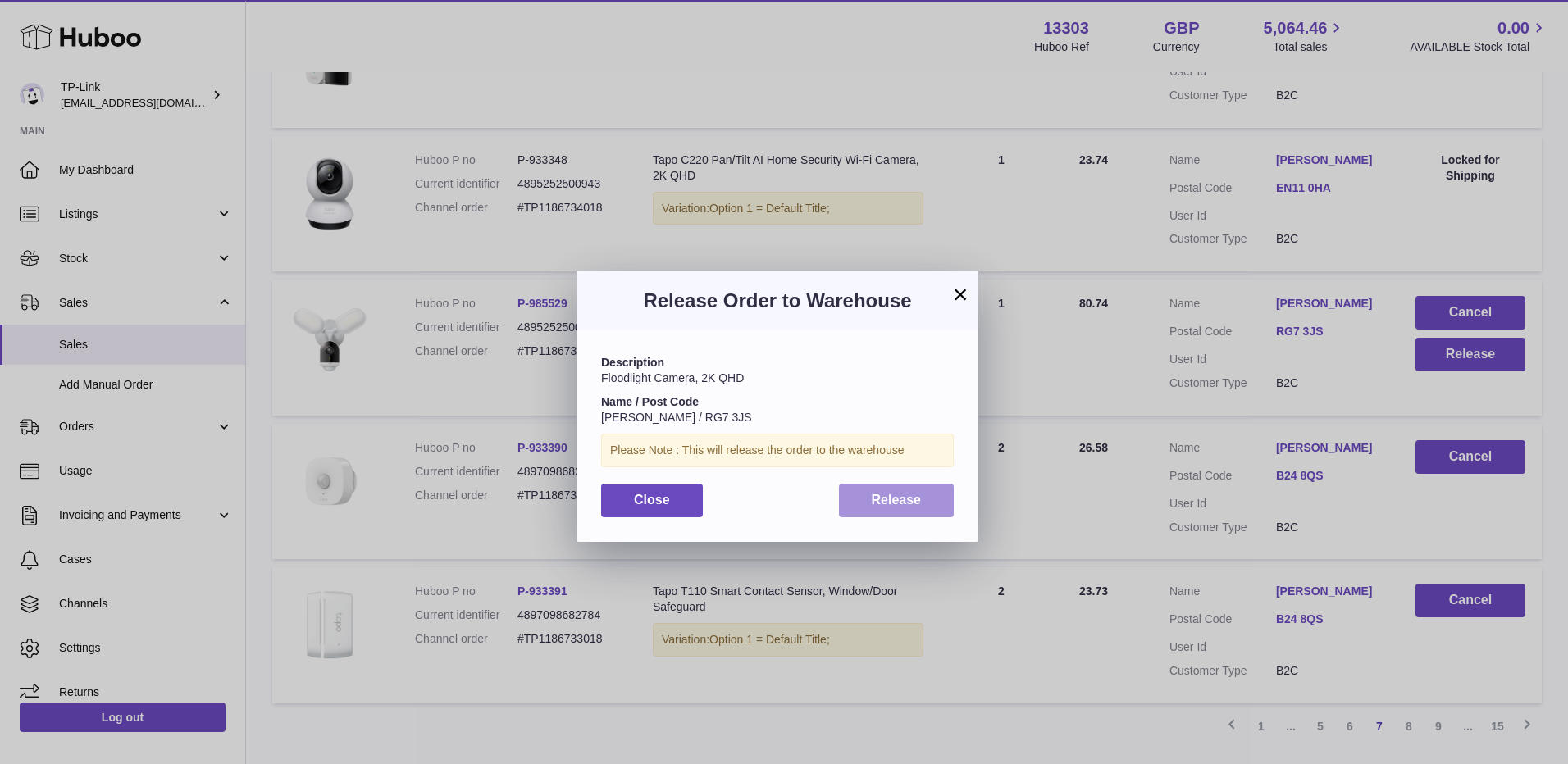
click at [923, 503] on button "Release" at bounding box center [896, 500] width 115 height 34
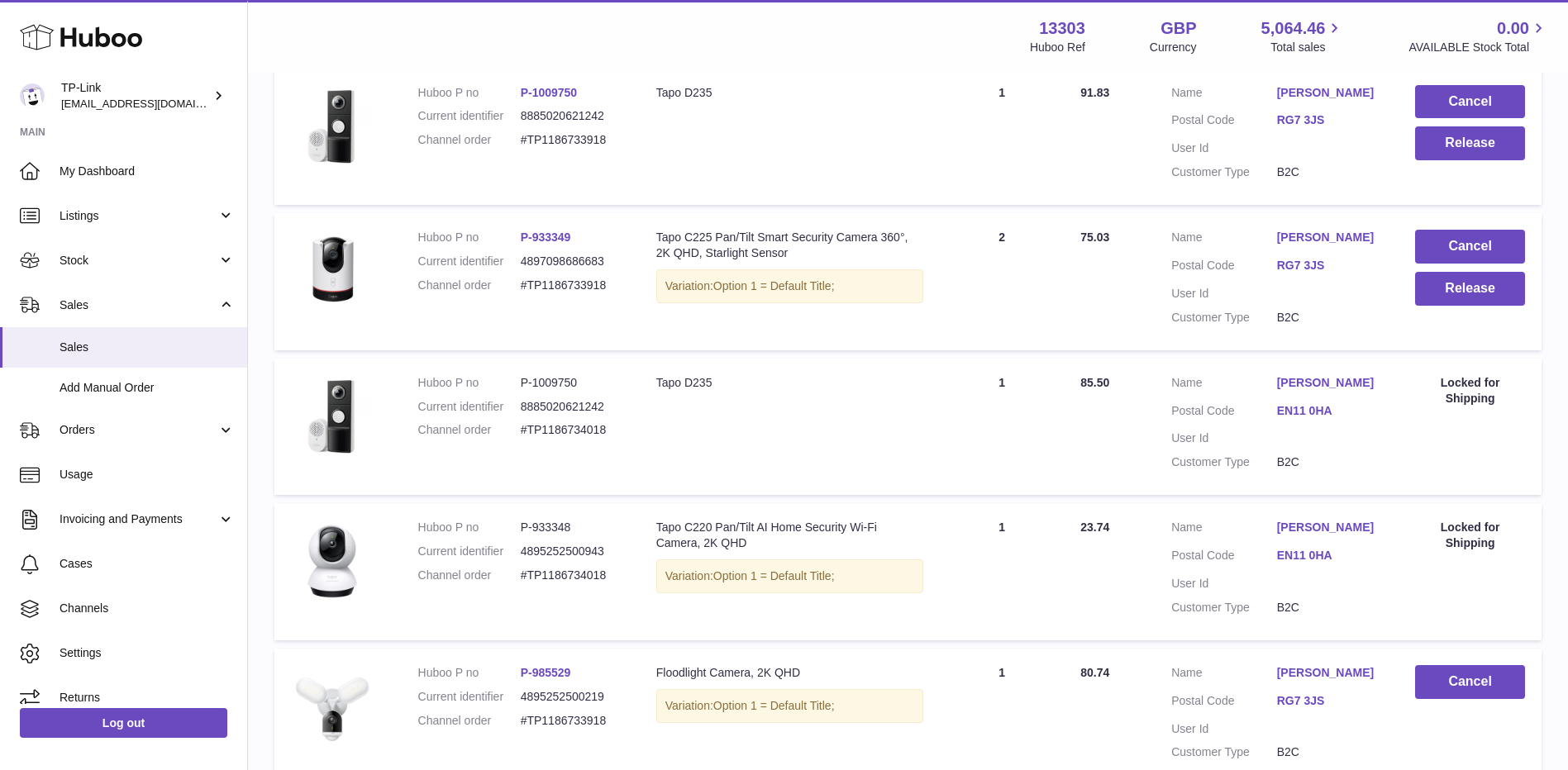
scroll to position [571, 0]
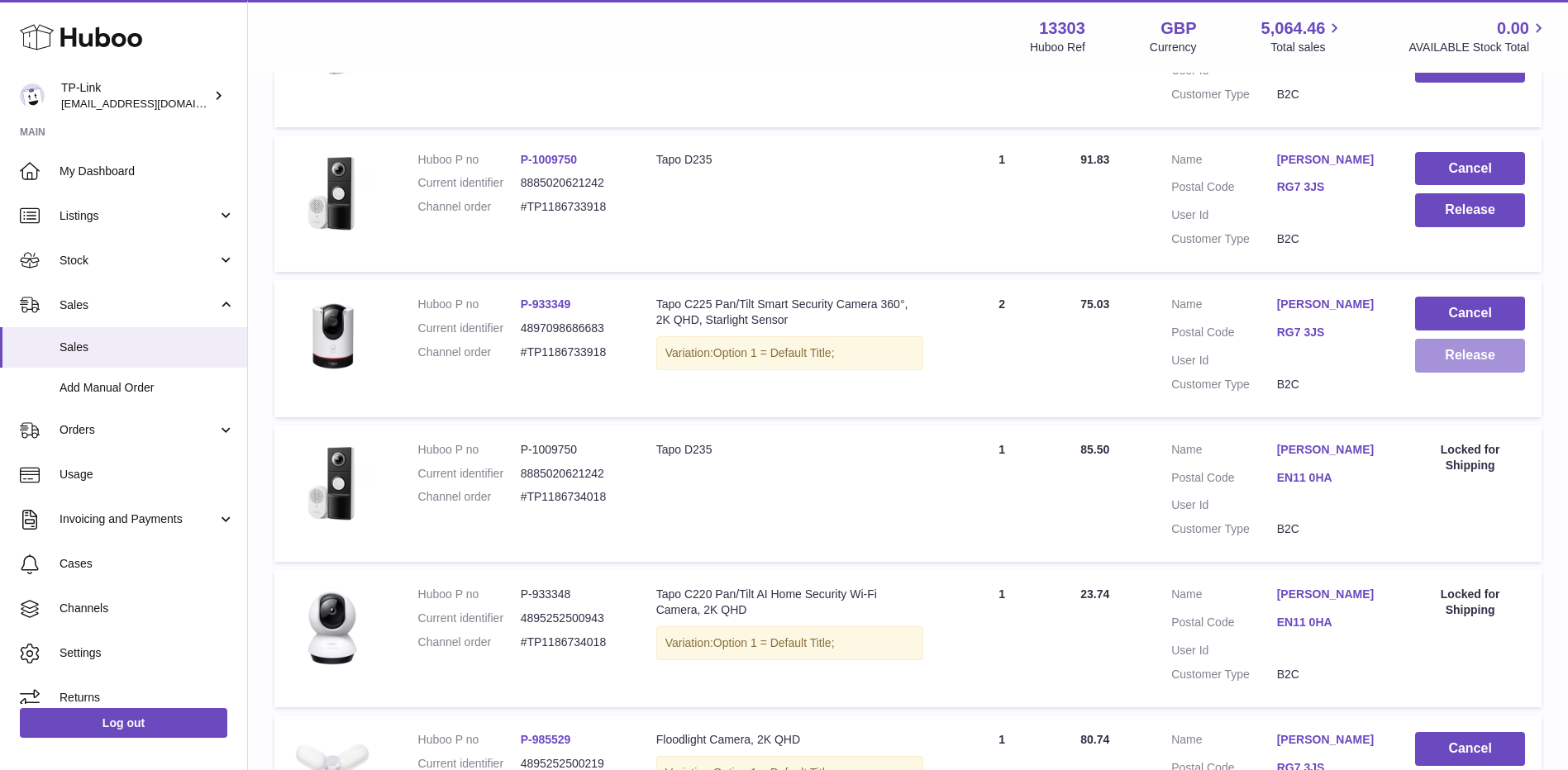
click at [1439, 363] on button "Release" at bounding box center [1469, 356] width 109 height 34
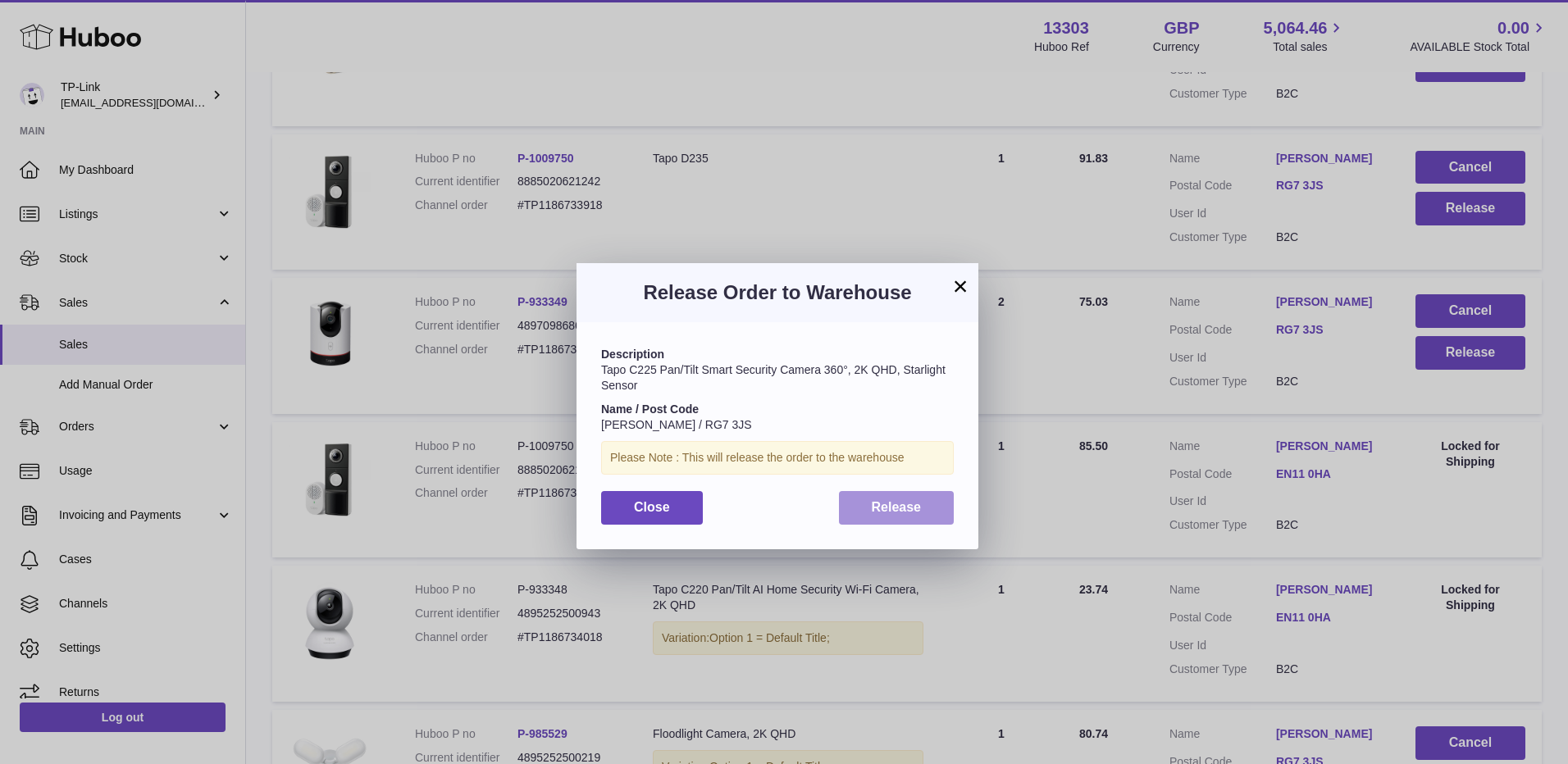
click at [918, 520] on button "Release" at bounding box center [896, 508] width 115 height 34
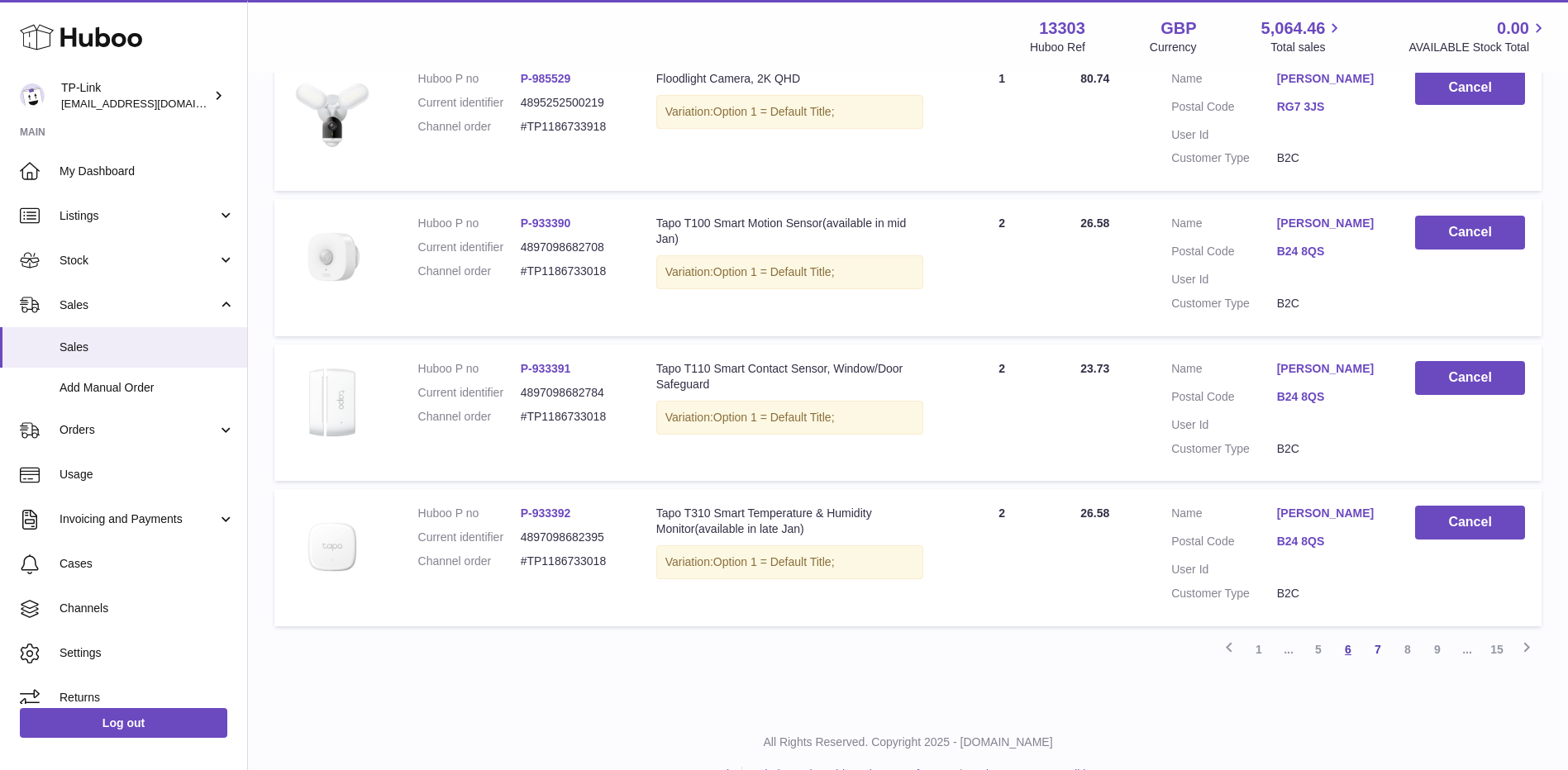
click at [1343, 652] on link "6" at bounding box center [1347, 650] width 29 height 29
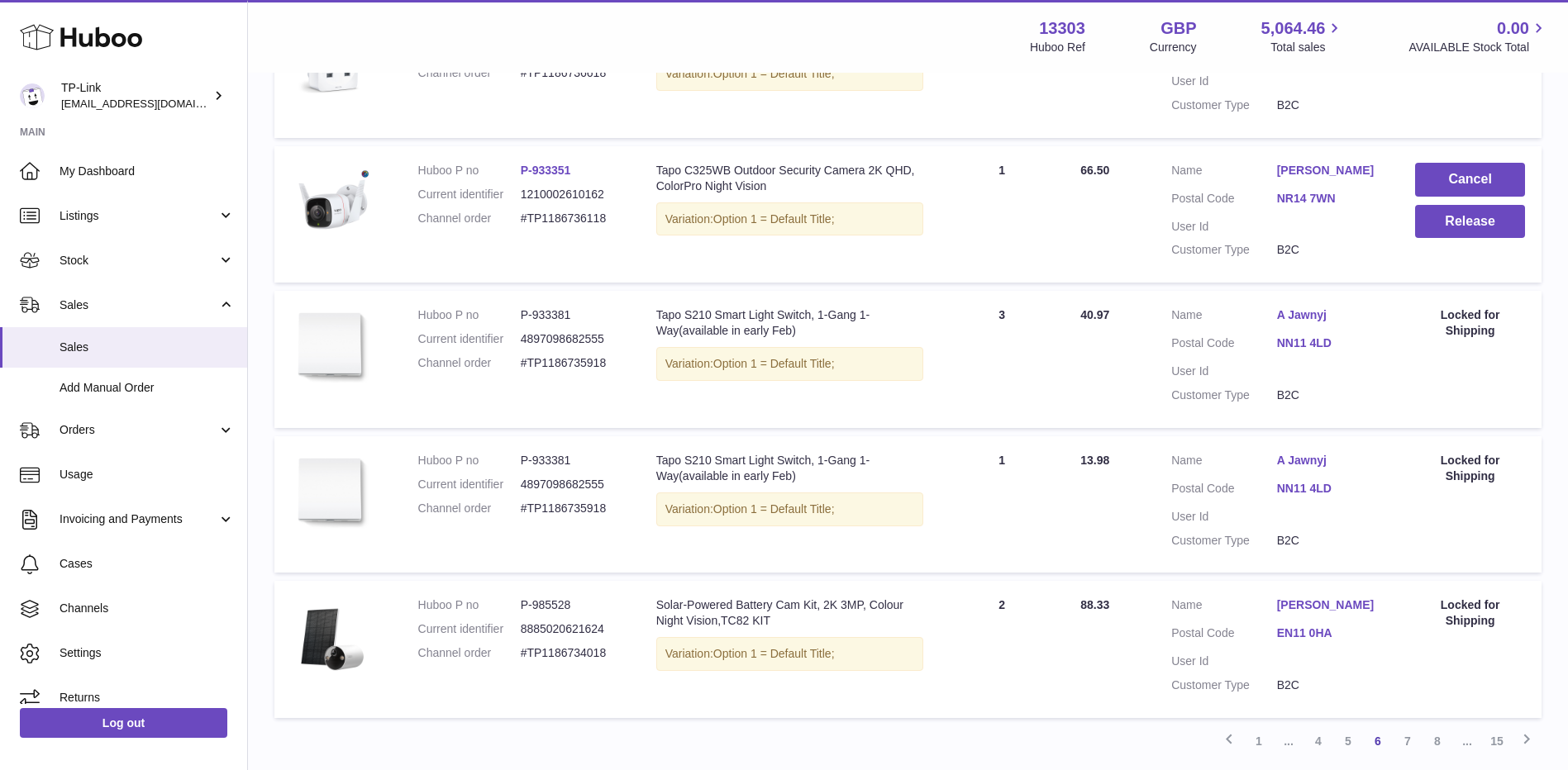
scroll to position [1149, 0]
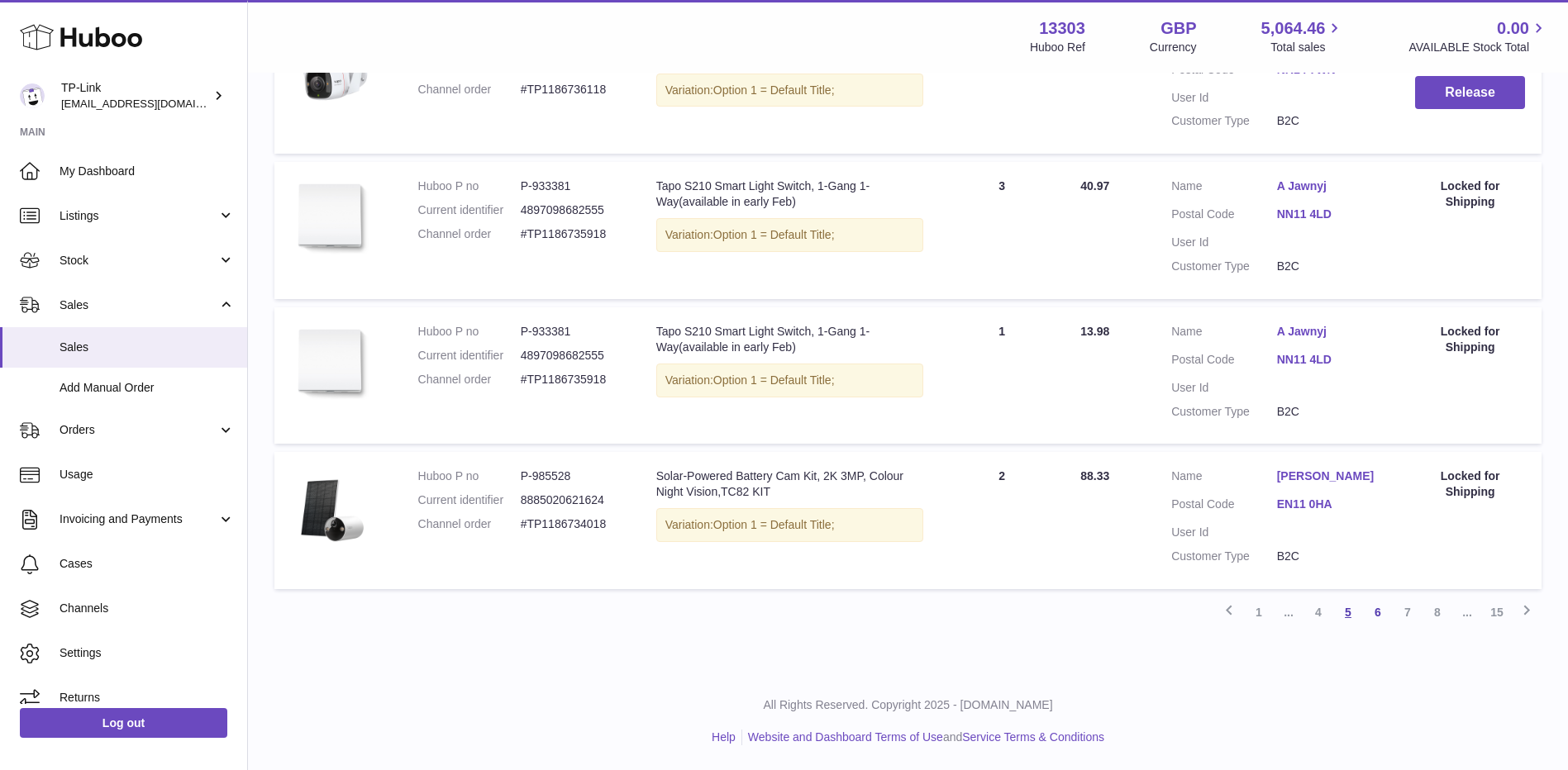
click at [1340, 609] on link "5" at bounding box center [1347, 613] width 29 height 29
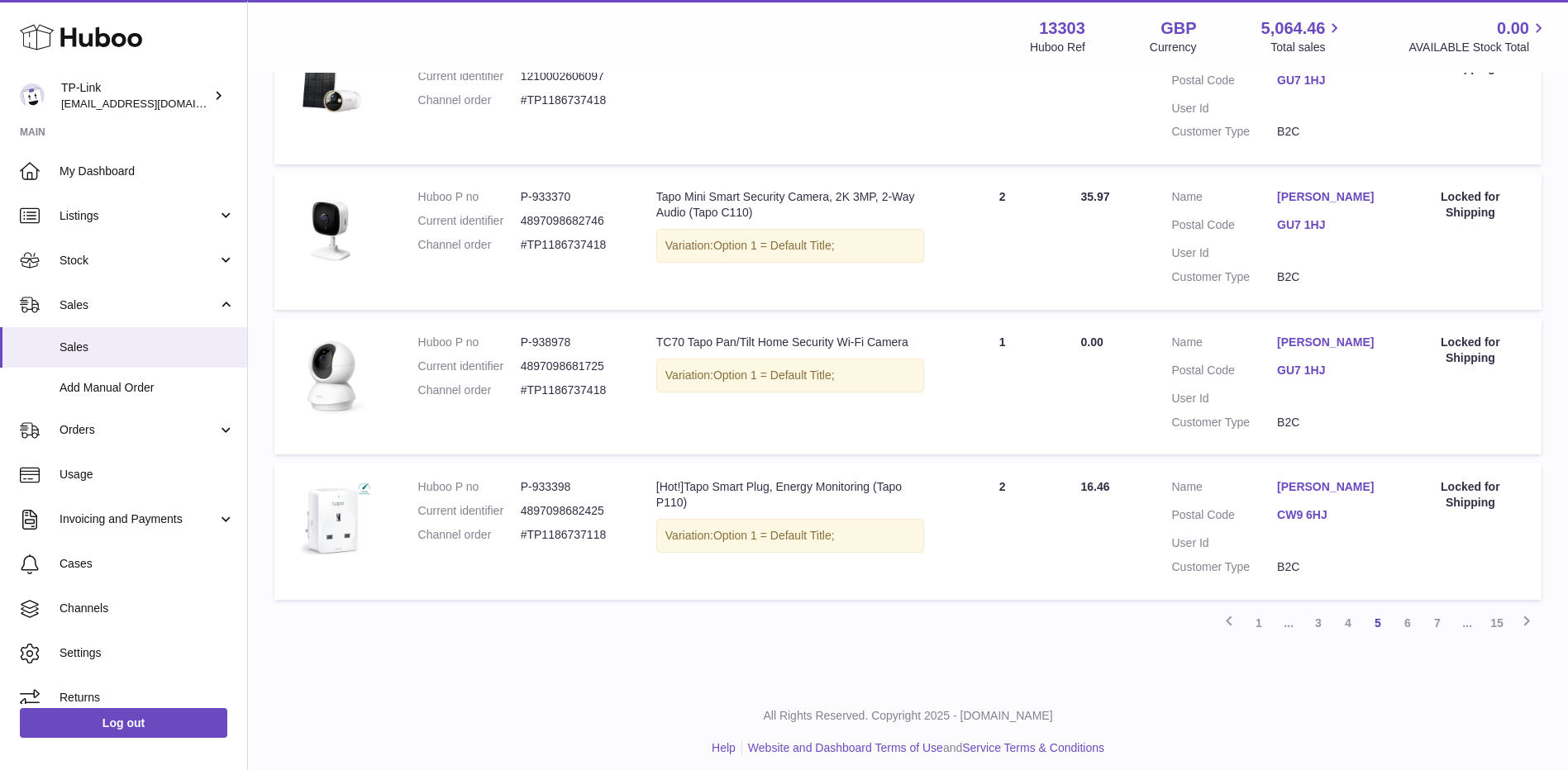
scroll to position [1268, 0]
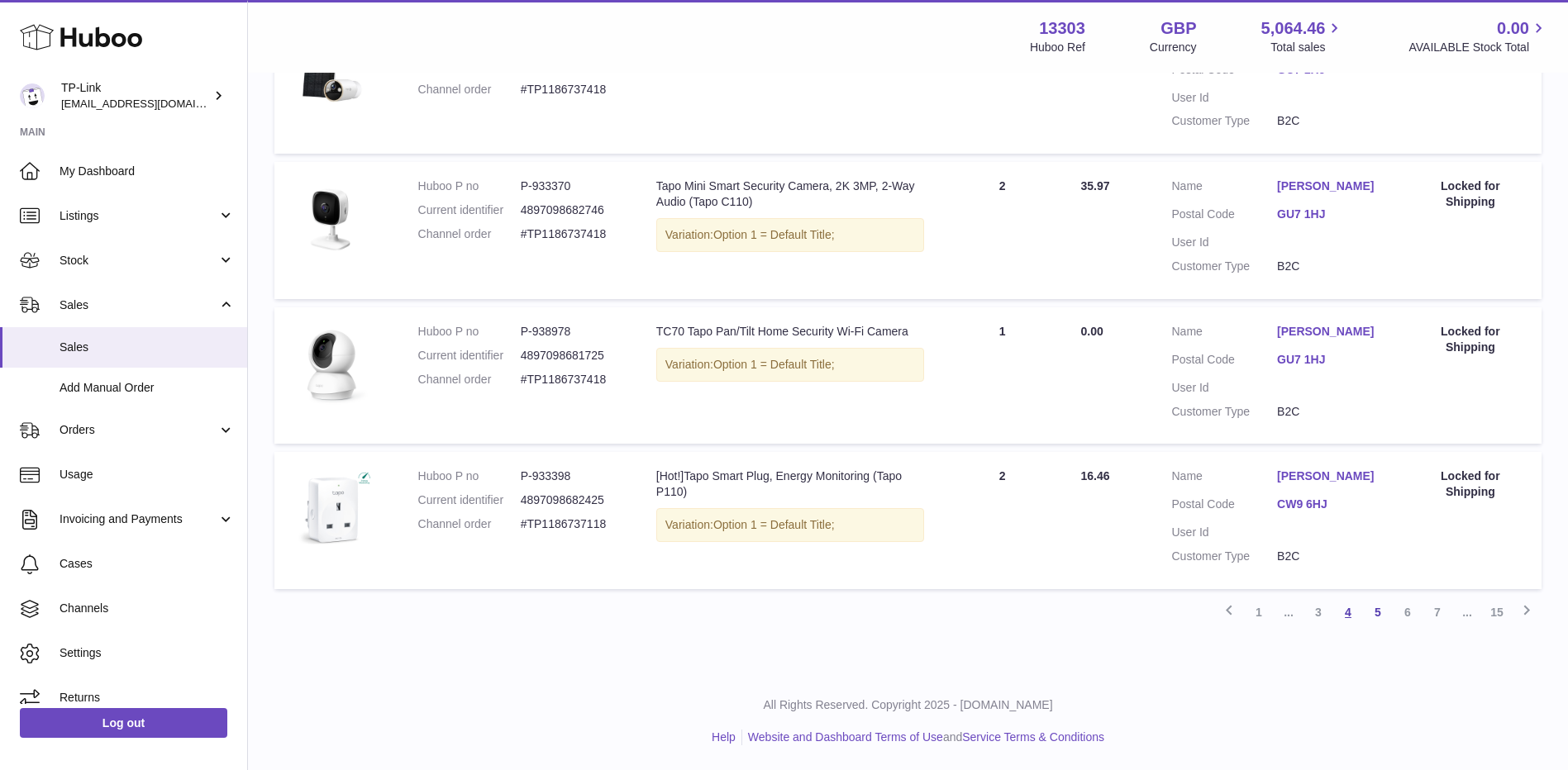
click at [1340, 617] on link "4" at bounding box center [1347, 613] width 29 height 29
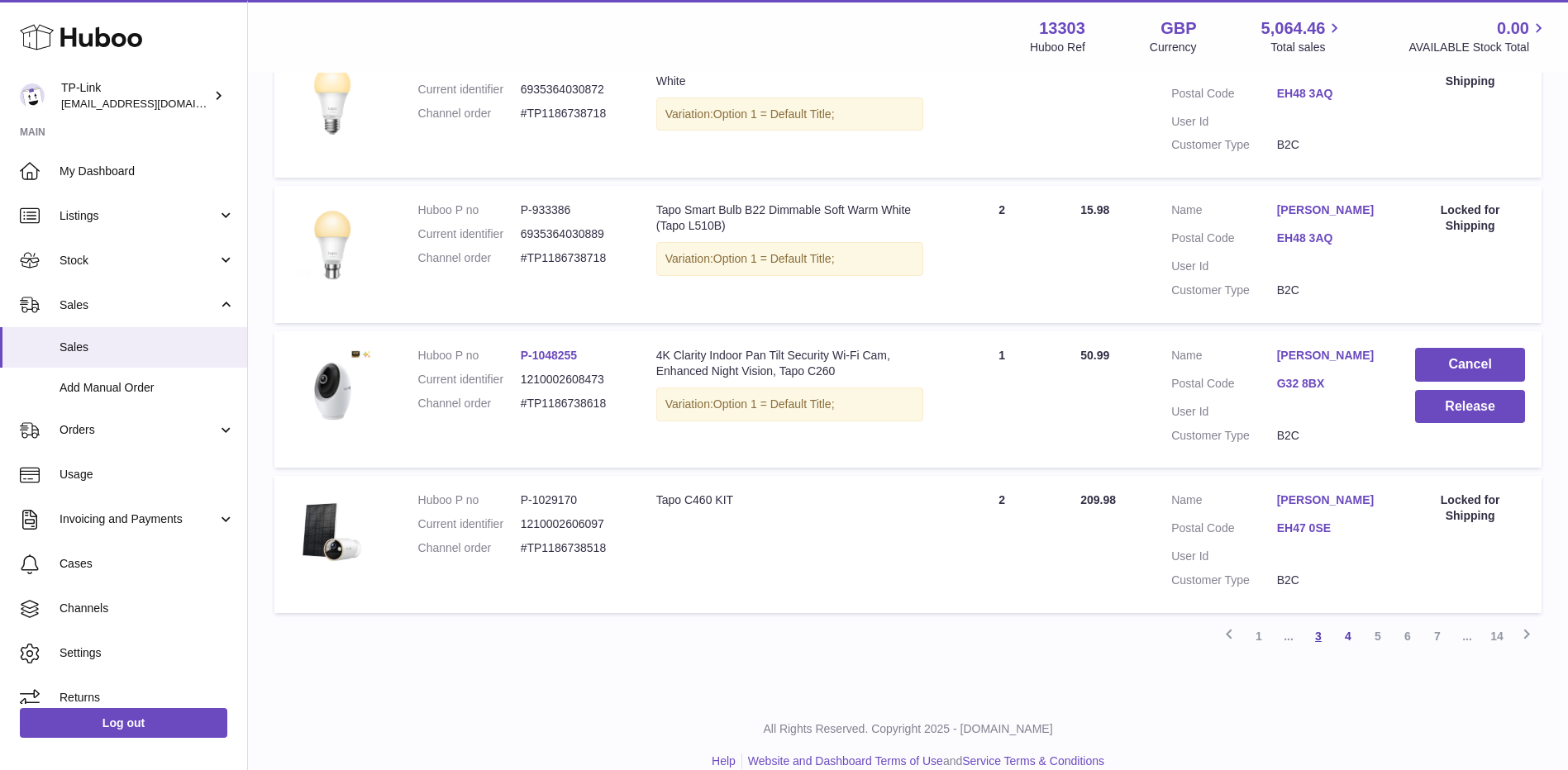
scroll to position [1284, 0]
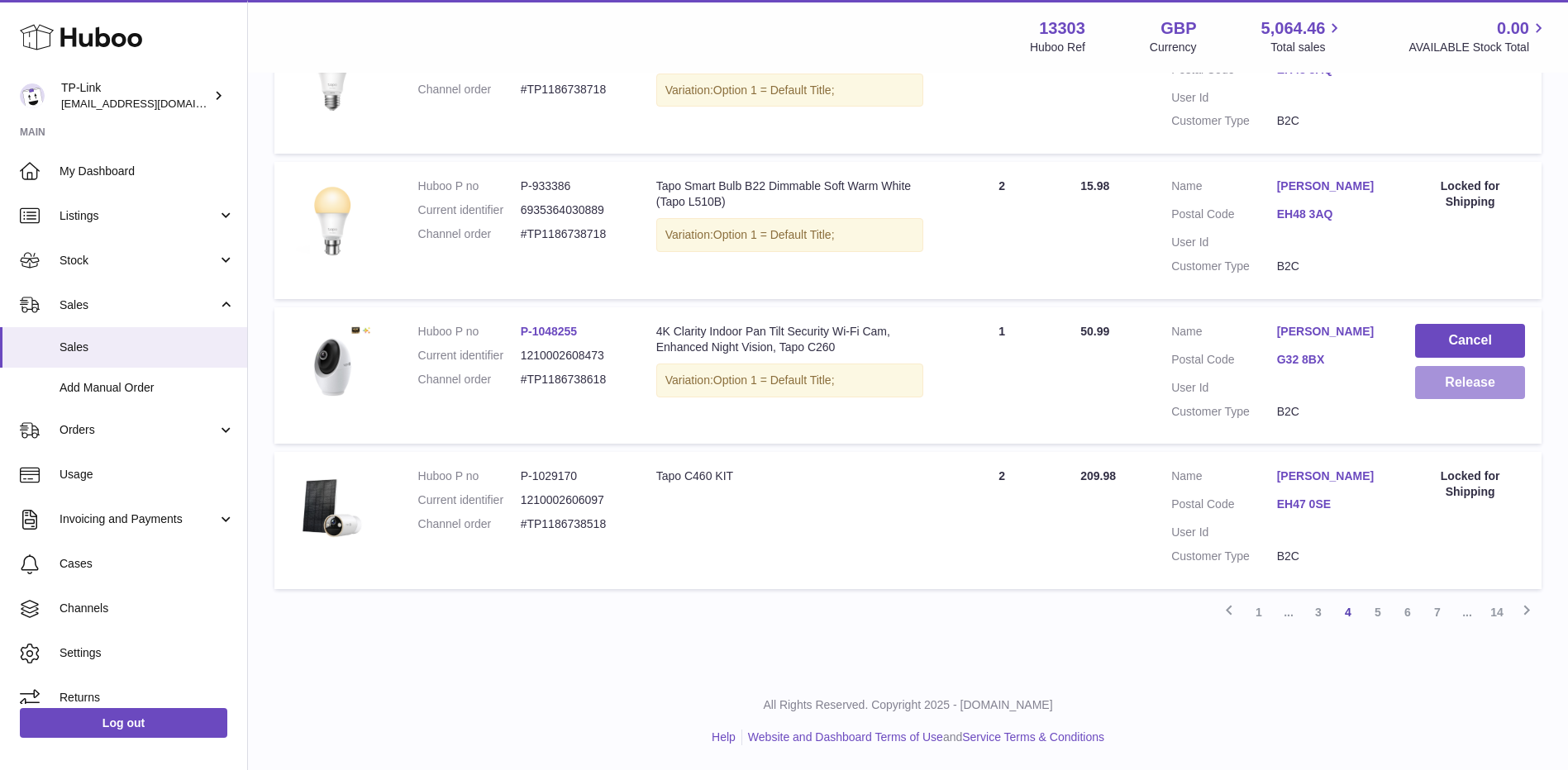
click at [1439, 372] on button "Release" at bounding box center [1469, 383] width 109 height 34
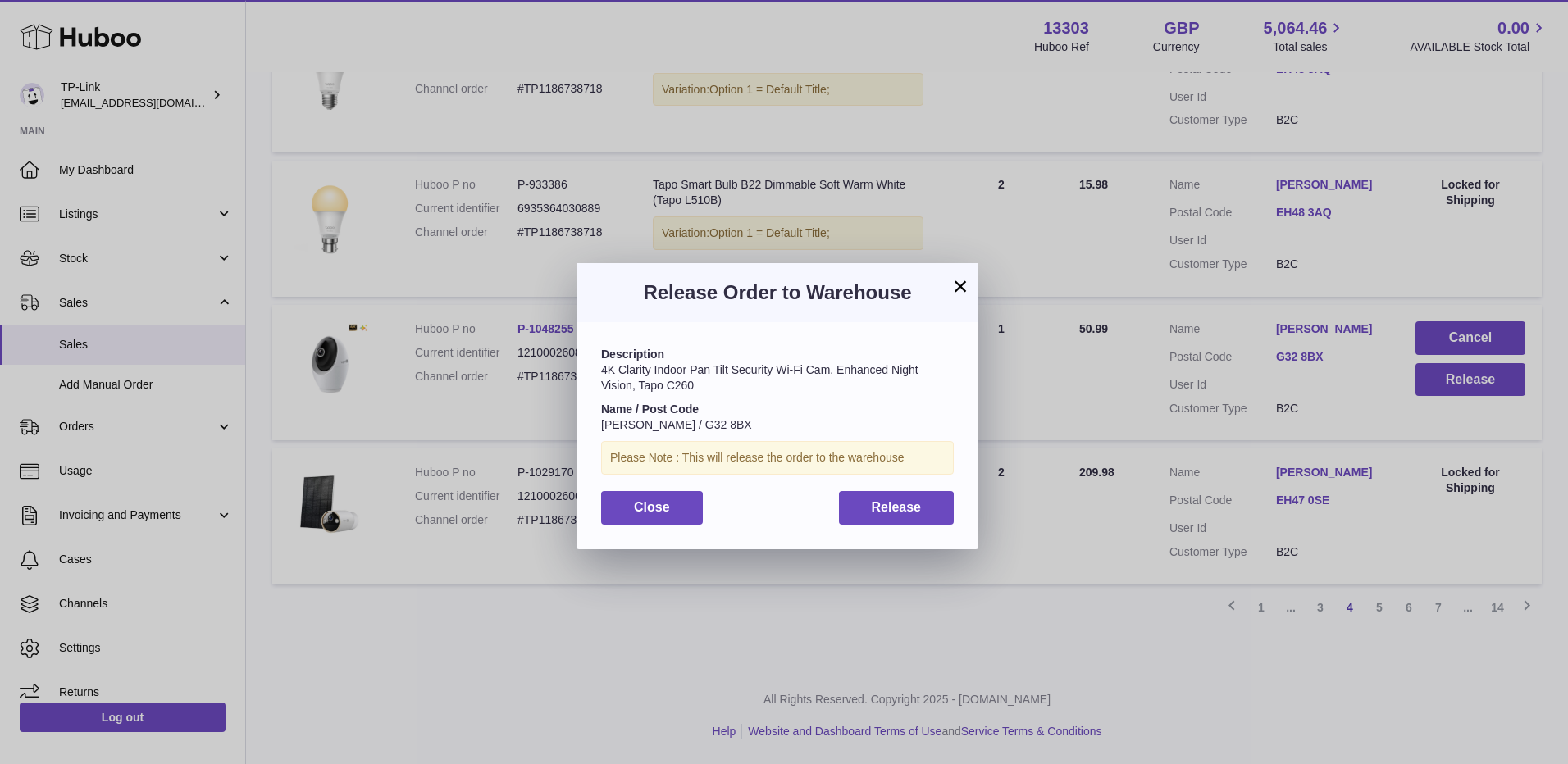
click at [959, 282] on button "×" at bounding box center [960, 286] width 19 height 19
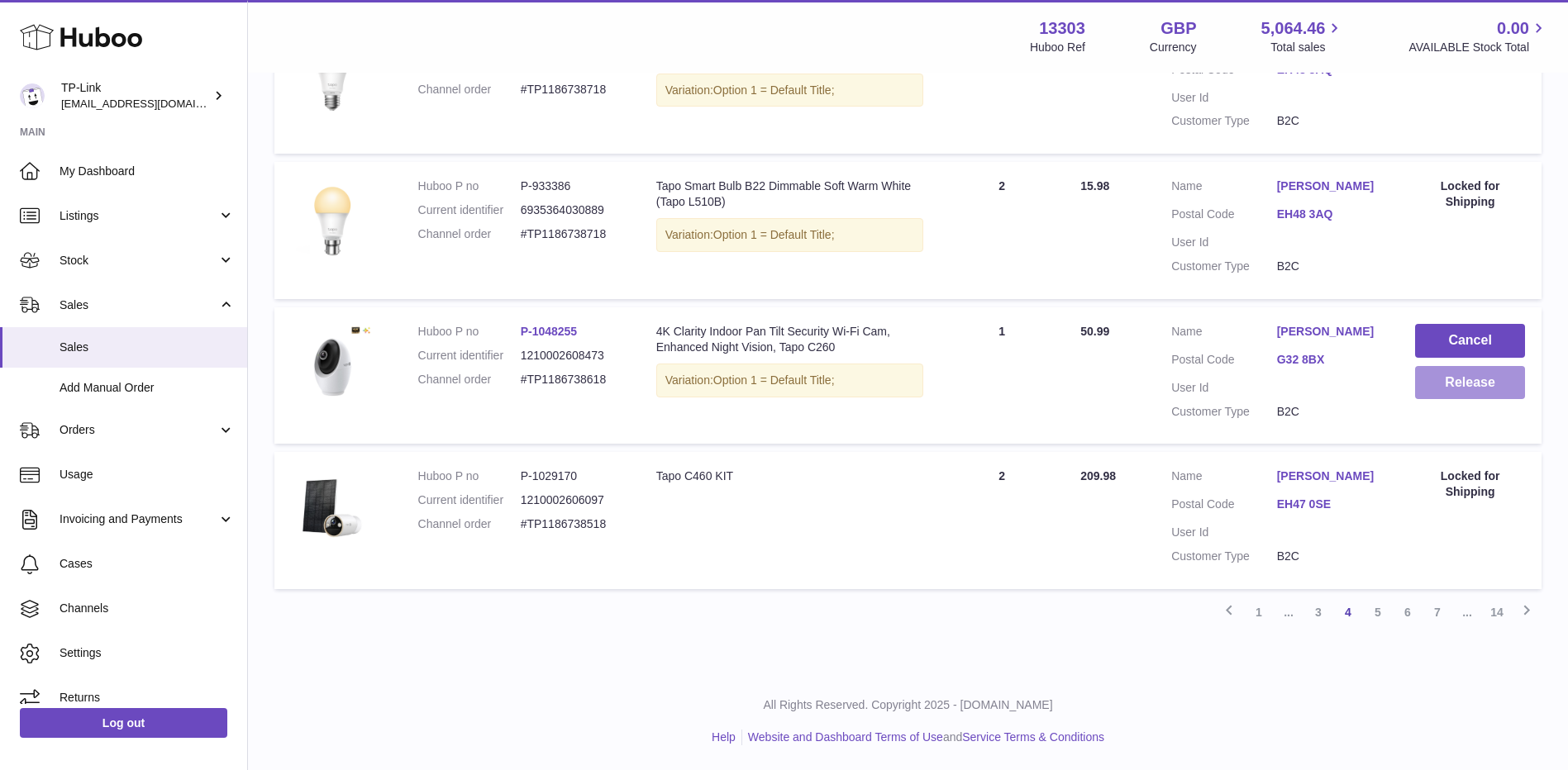
click at [1481, 366] on button "Release" at bounding box center [1469, 383] width 109 height 34
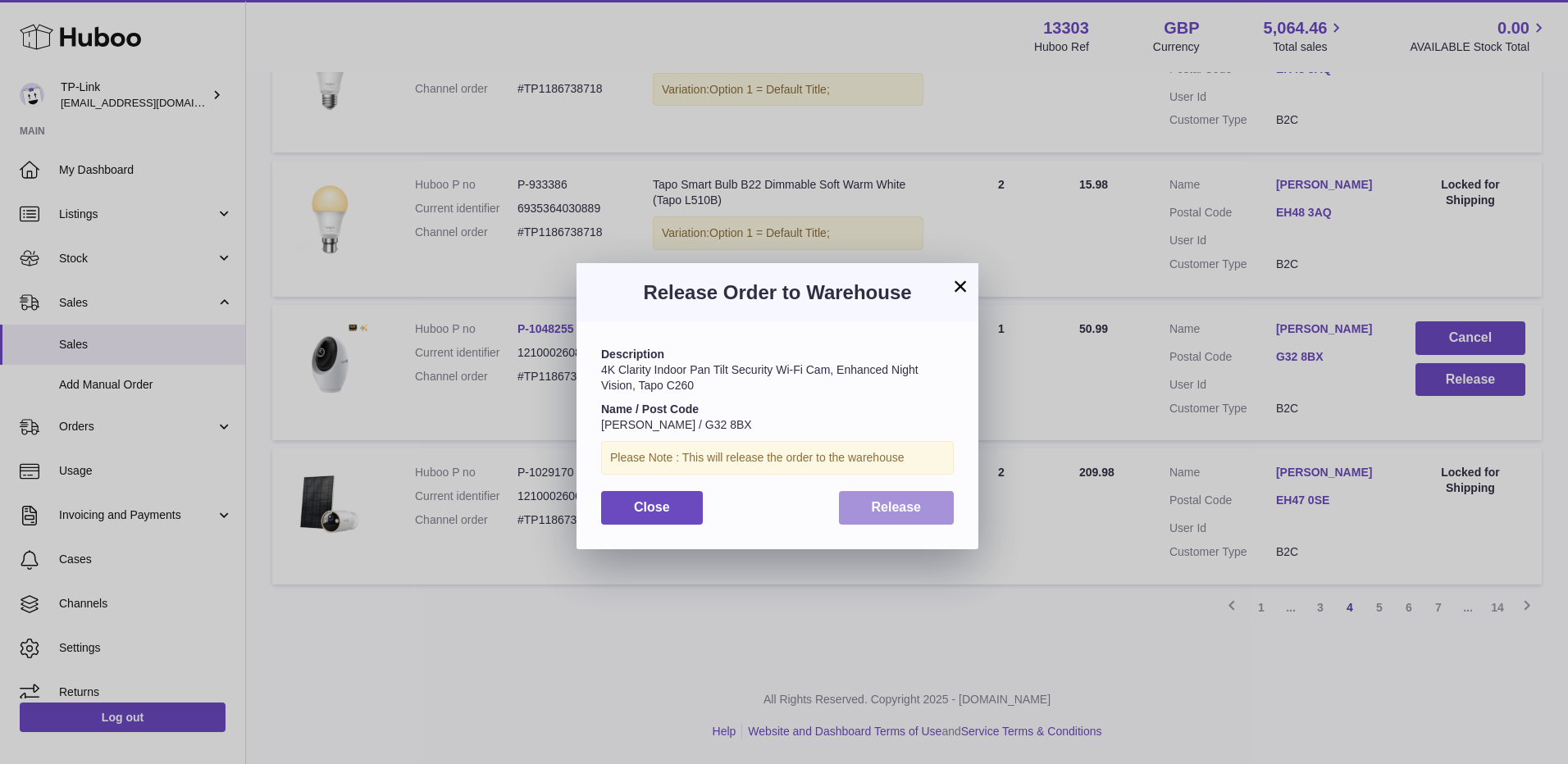
click at [912, 513] on span "Release" at bounding box center [897, 507] width 50 height 14
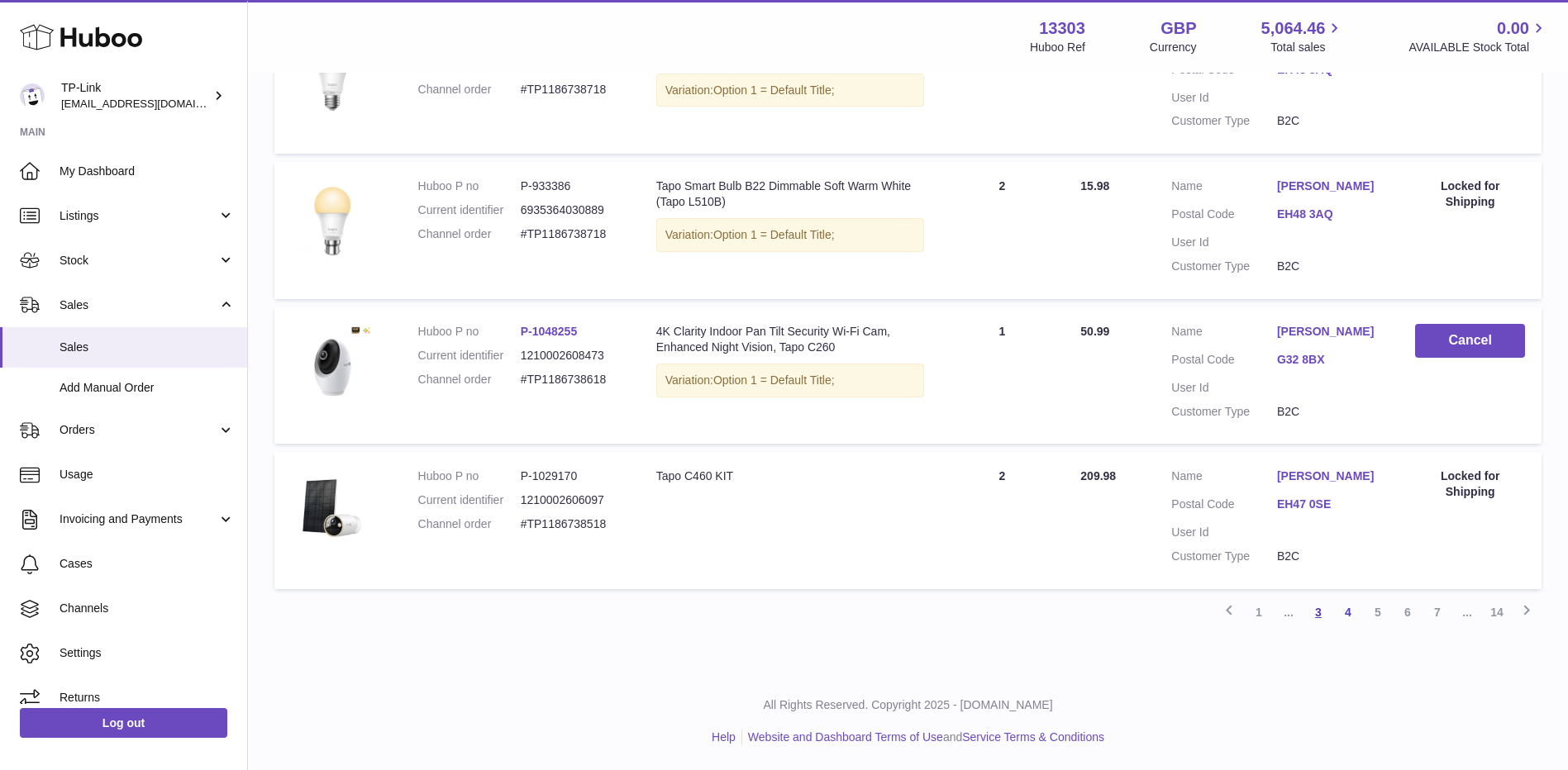
click at [1318, 614] on link "3" at bounding box center [1318, 613] width 29 height 29
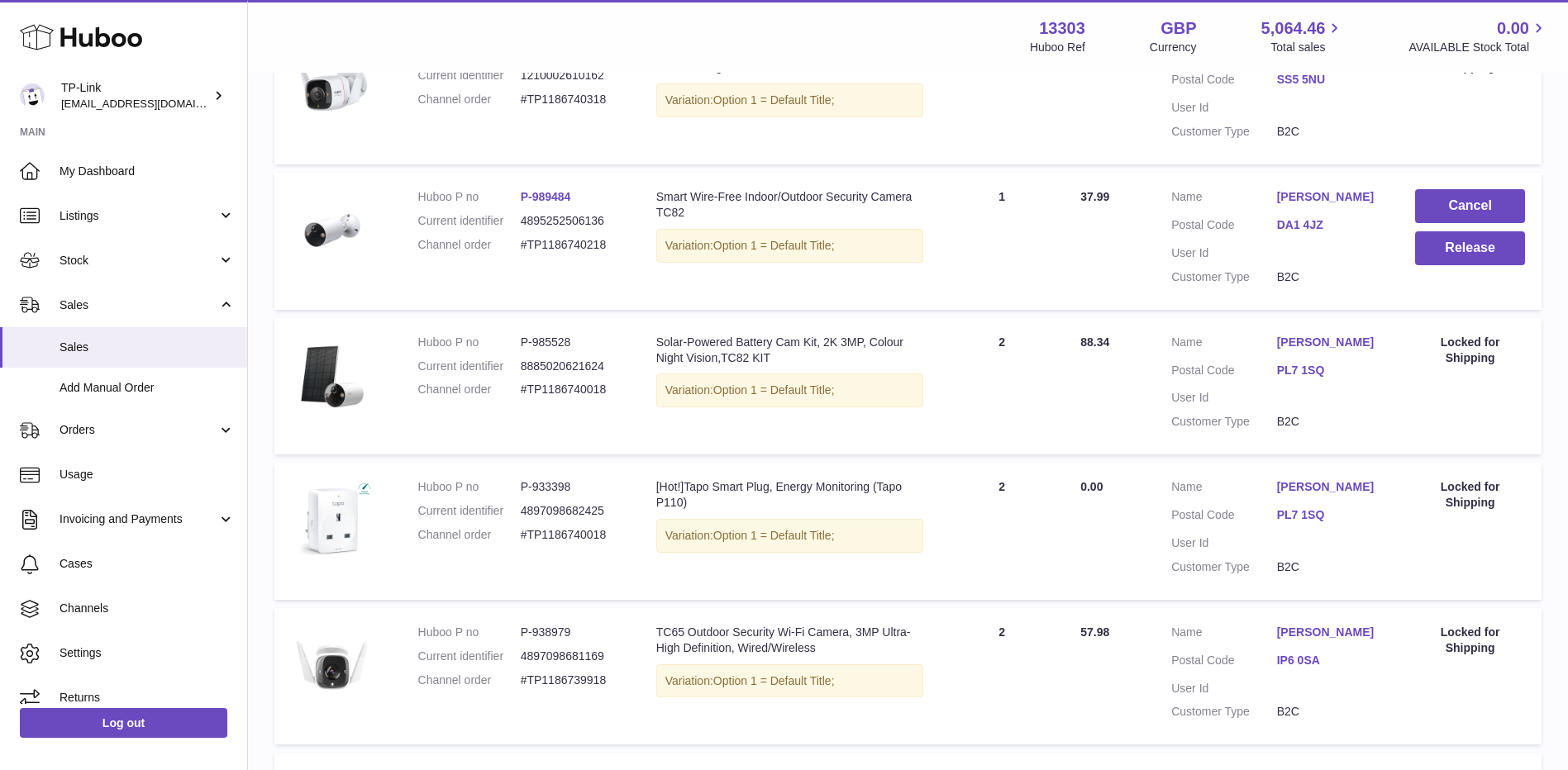
scroll to position [736, 0]
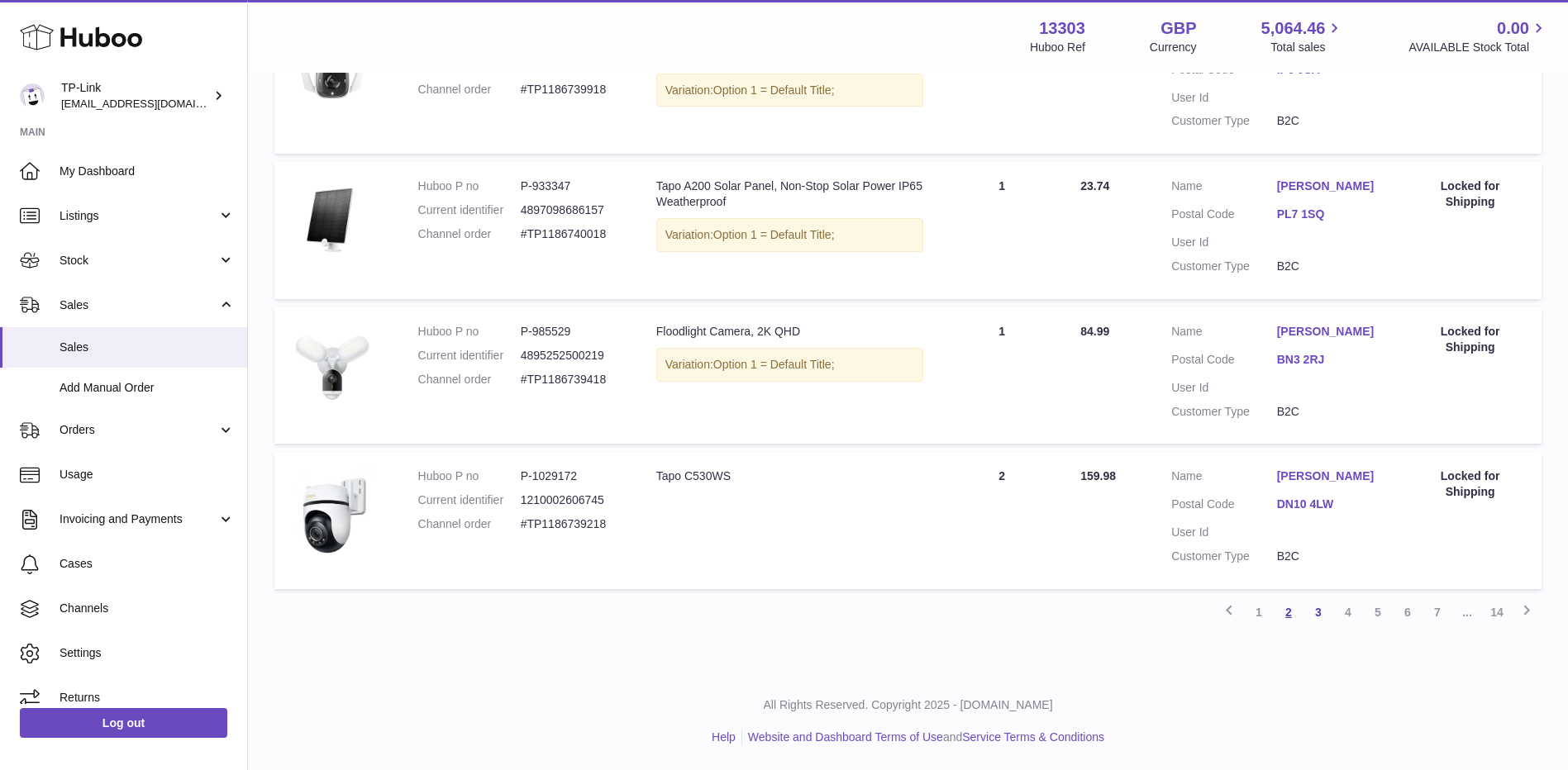
click at [1295, 619] on link "2" at bounding box center [1288, 613] width 29 height 29
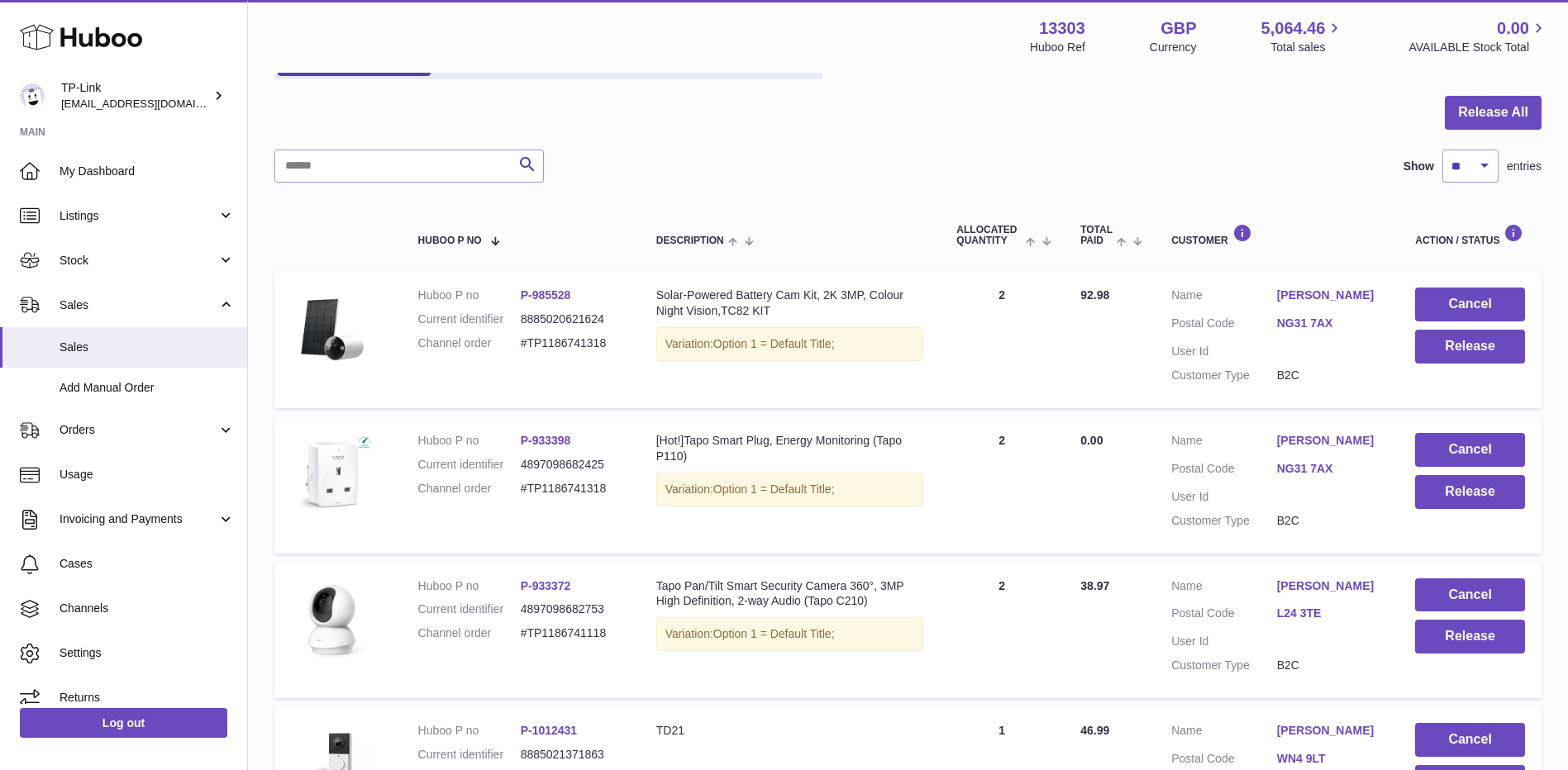
scroll to position [239, 0]
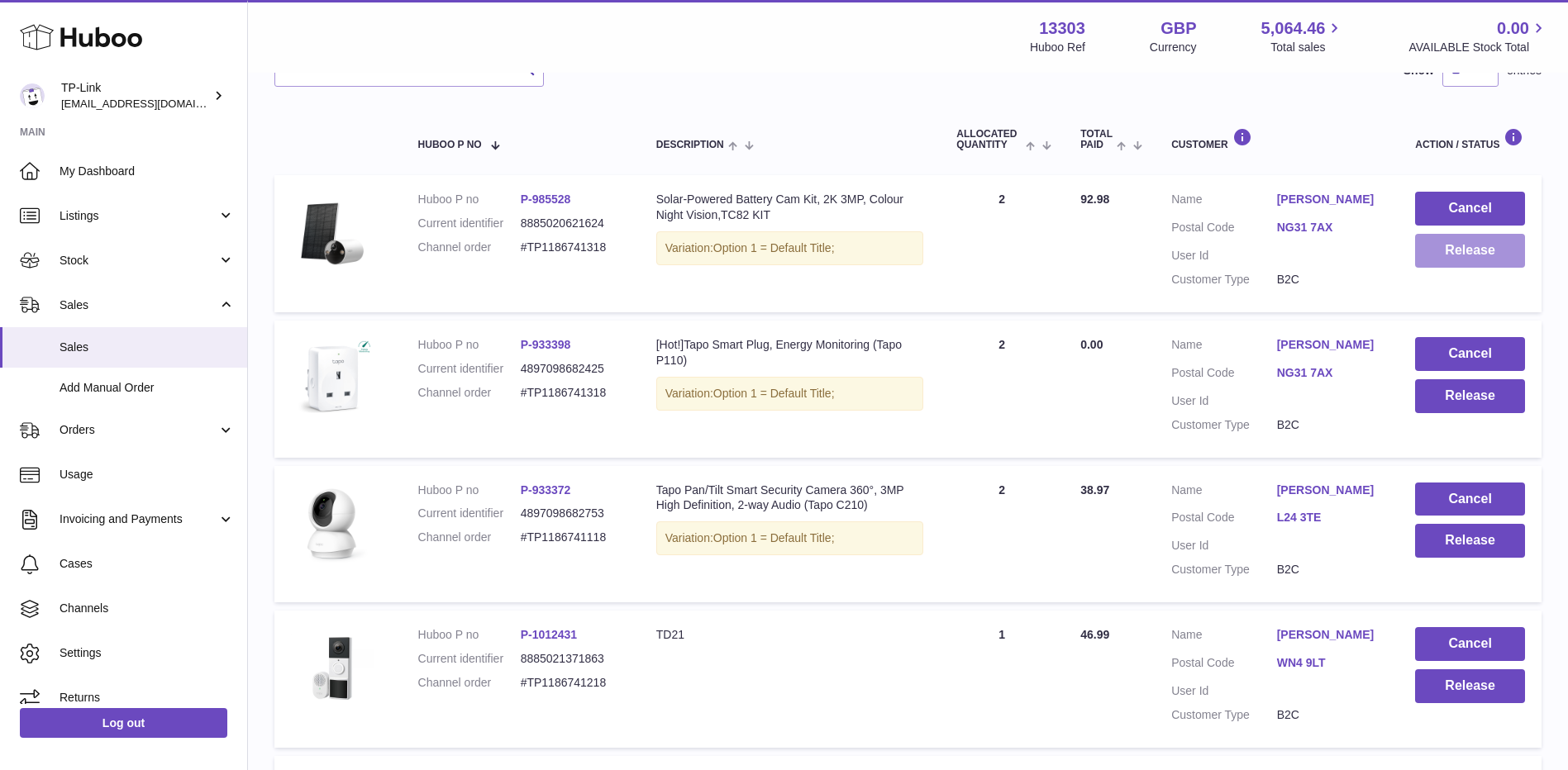
click at [1474, 255] on button "Release" at bounding box center [1469, 250] width 109 height 34
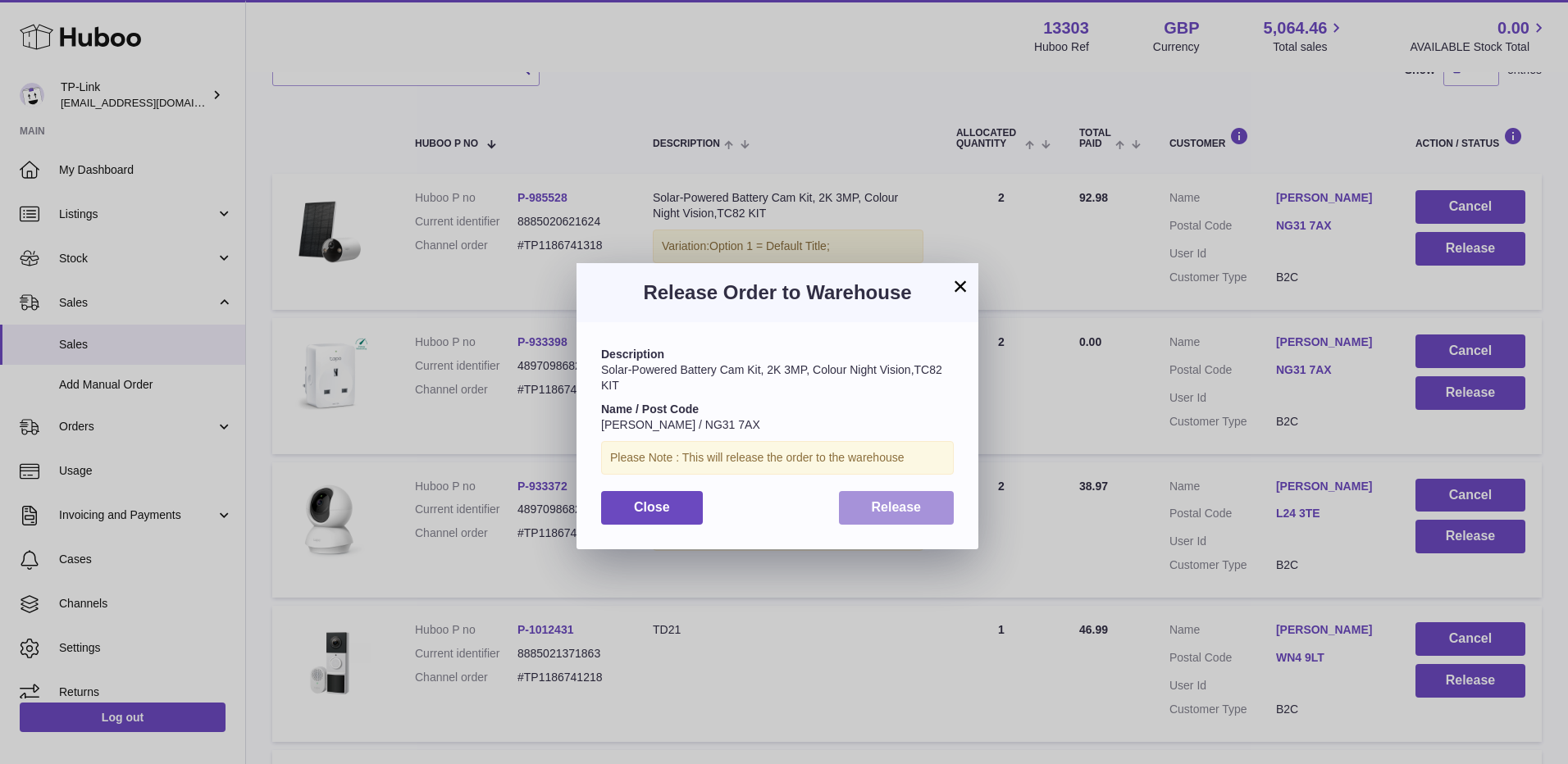
click at [913, 500] on span "Release" at bounding box center [897, 507] width 50 height 14
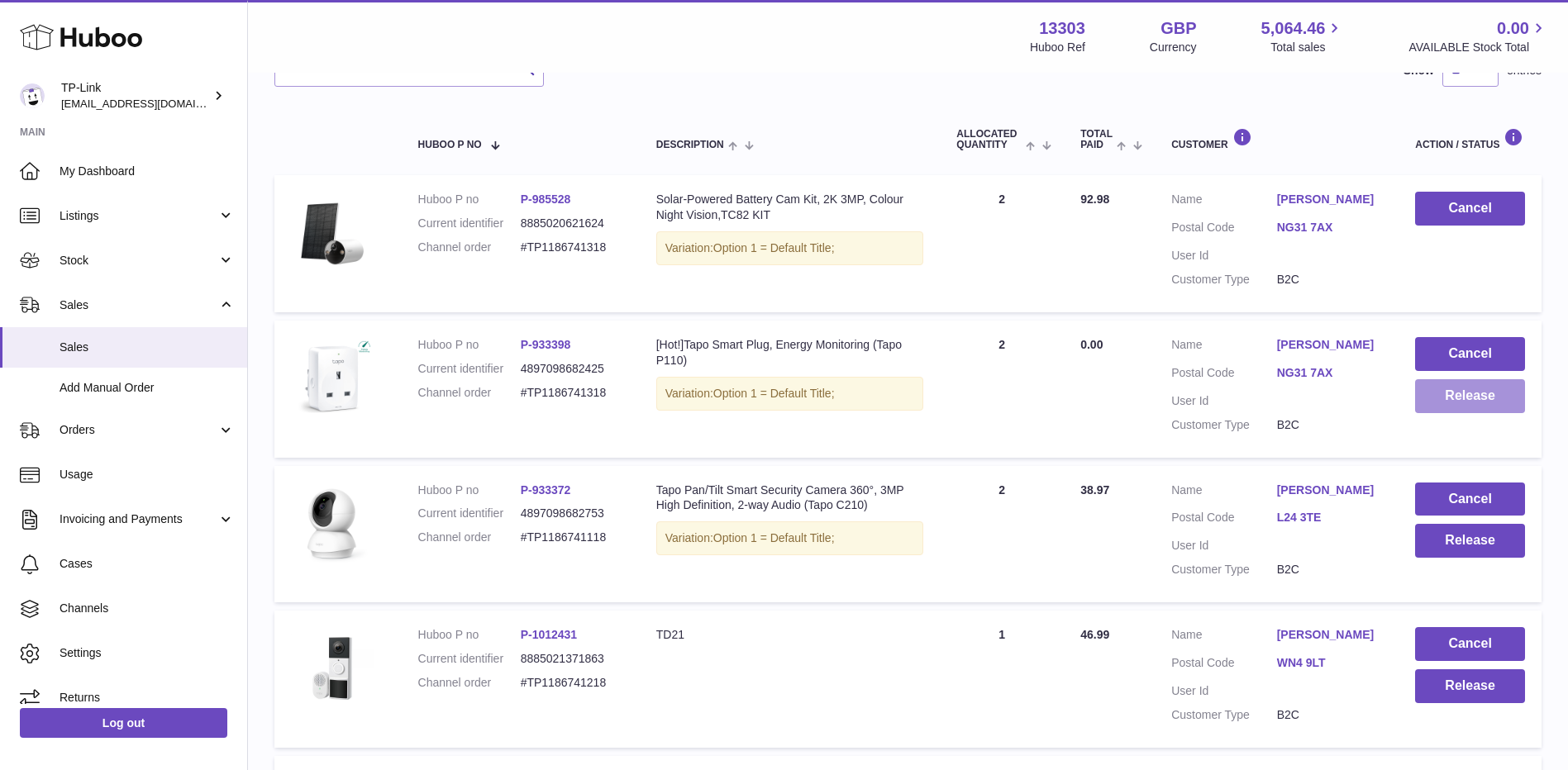
click at [1450, 400] on button "Release" at bounding box center [1469, 396] width 109 height 34
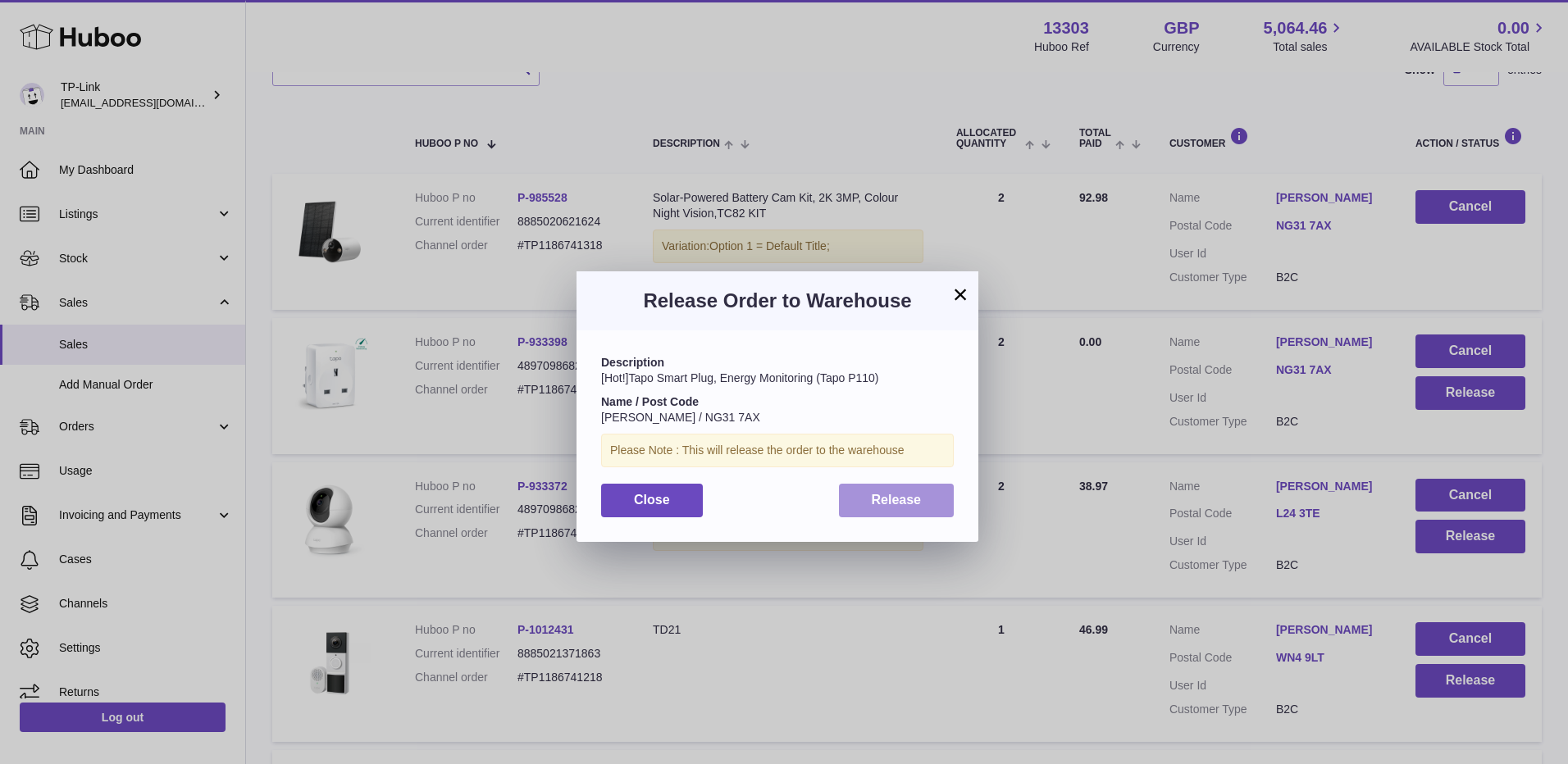
click at [893, 497] on span "Release" at bounding box center [897, 499] width 50 height 14
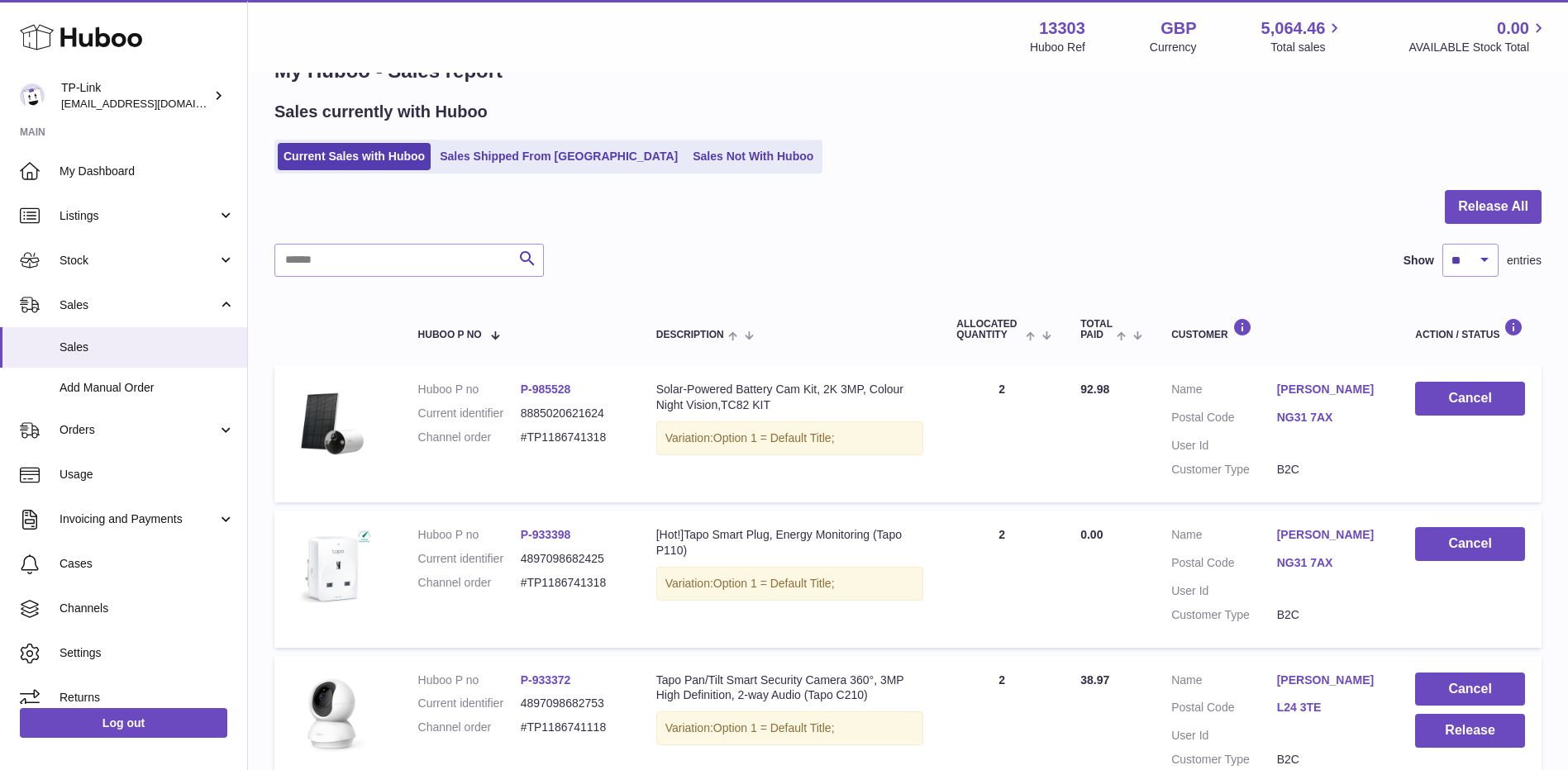
scroll to position [0, 0]
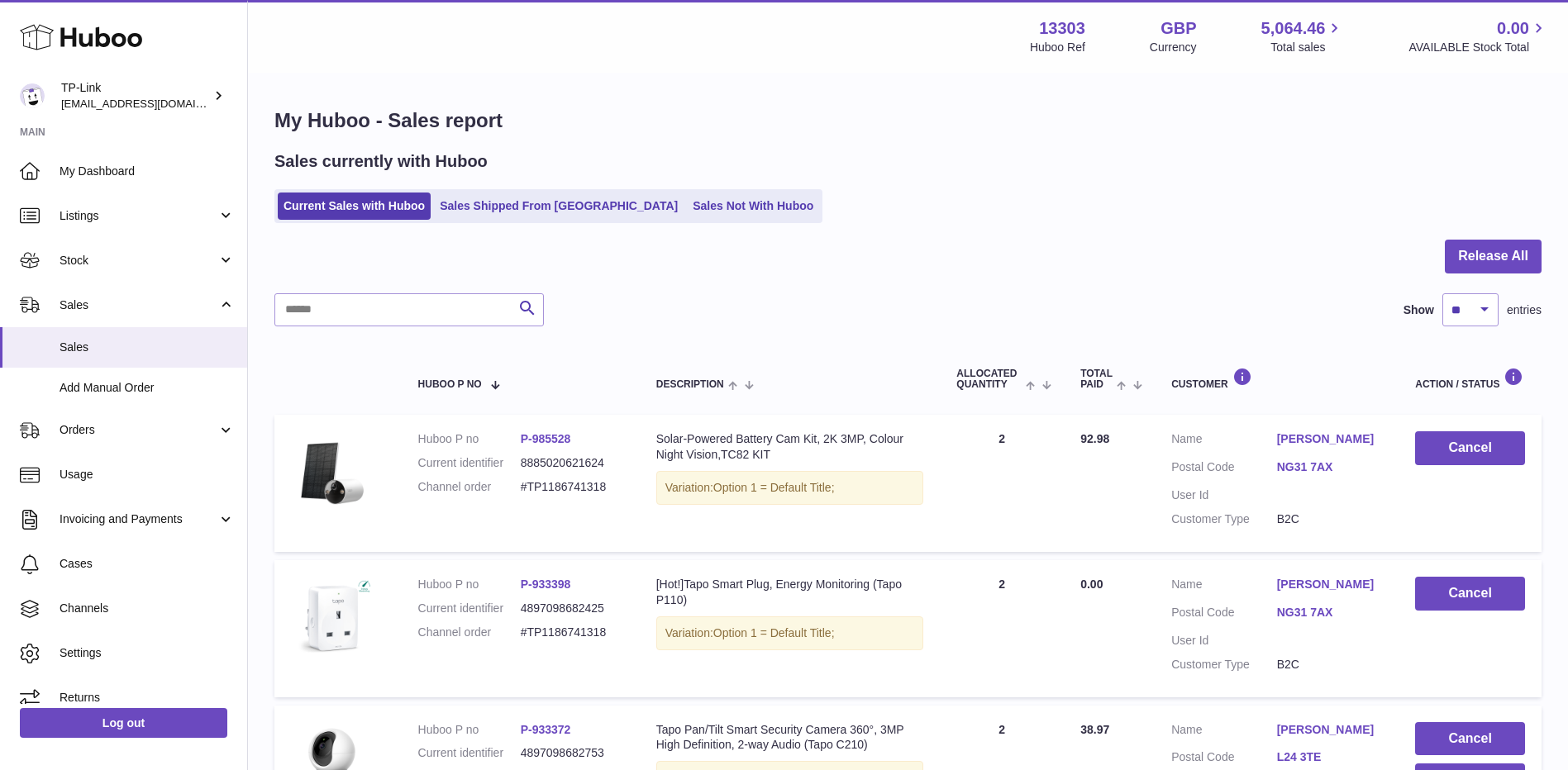
click at [1469, 276] on div at bounding box center [908, 266] width 1267 height 54
click at [1471, 263] on button "Release All" at bounding box center [1493, 256] width 97 height 34
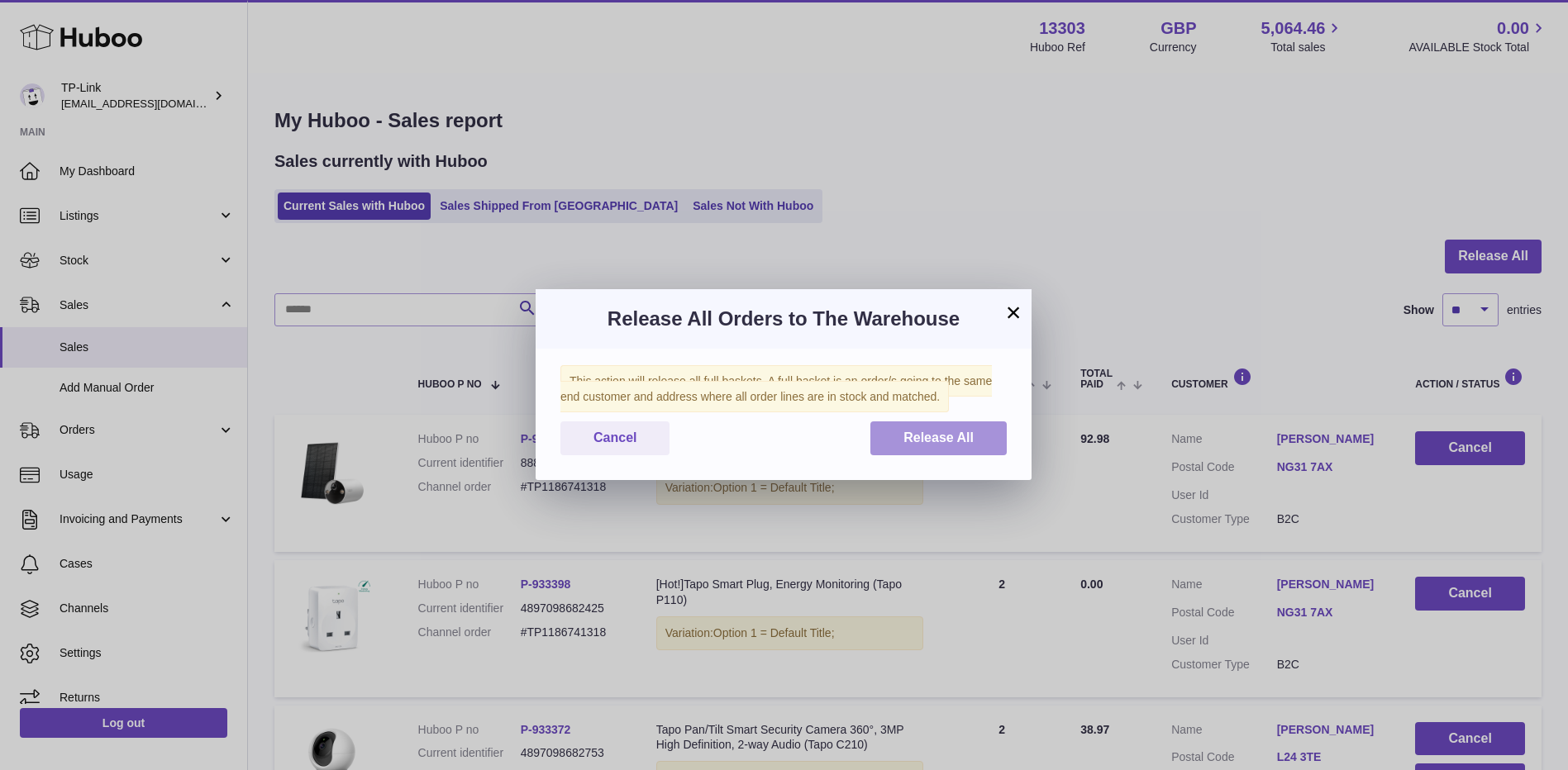
click at [932, 444] on span "Release All" at bounding box center [939, 438] width 70 height 14
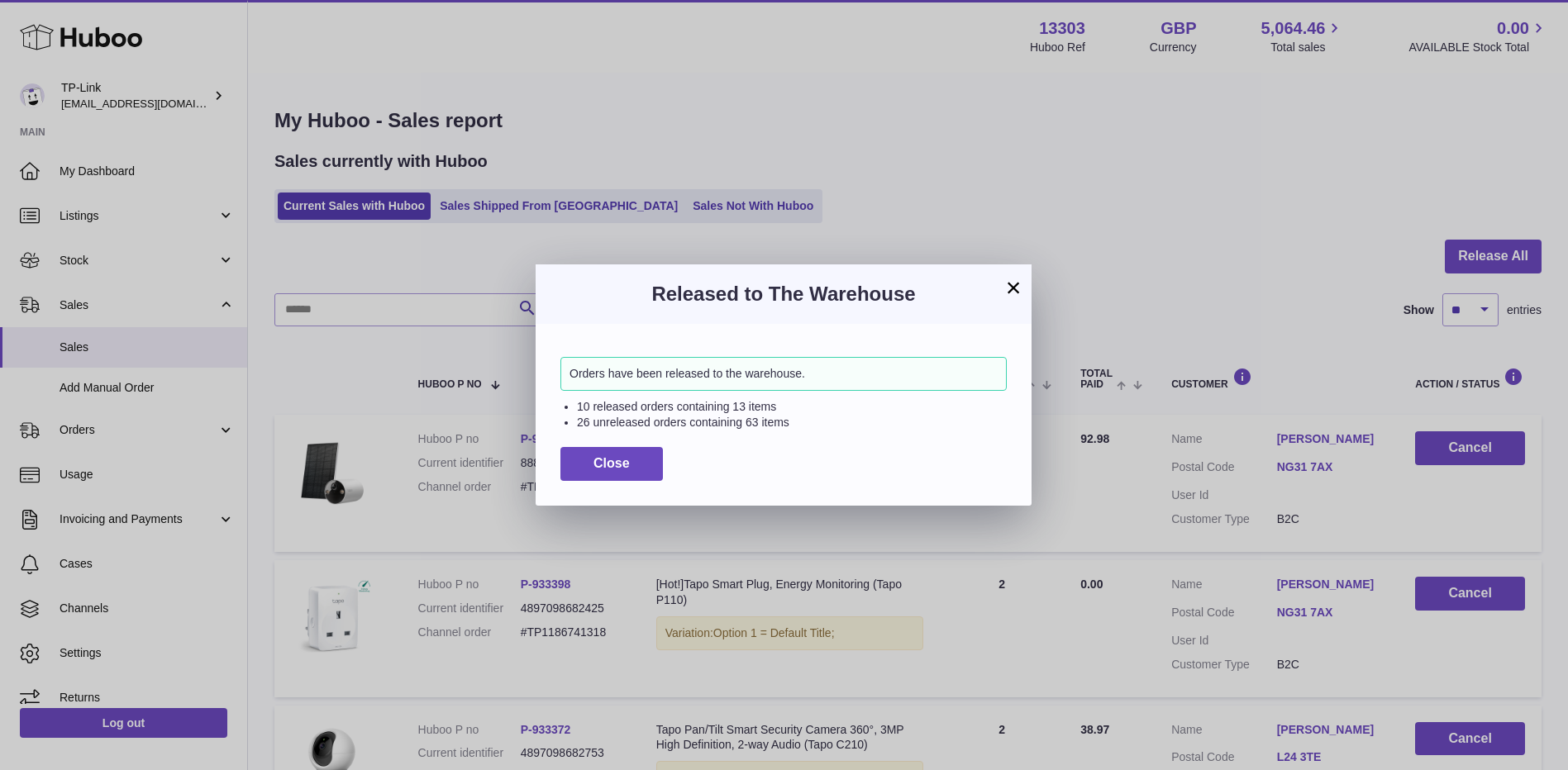
click at [1010, 293] on button "×" at bounding box center [1013, 287] width 20 height 20
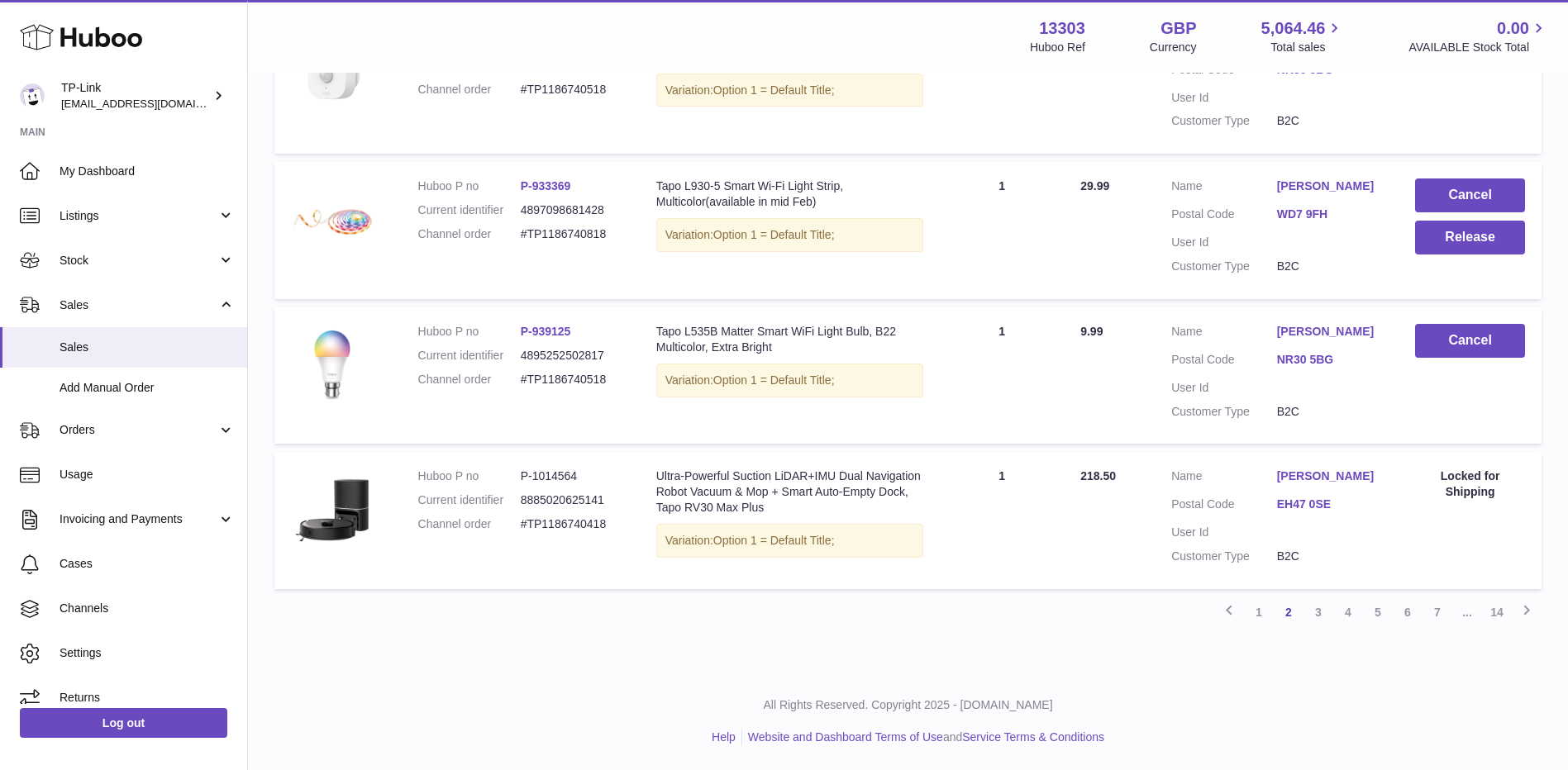
scroll to position [1284, 0]
click at [1267, 620] on link "1" at bounding box center [1258, 613] width 29 height 29
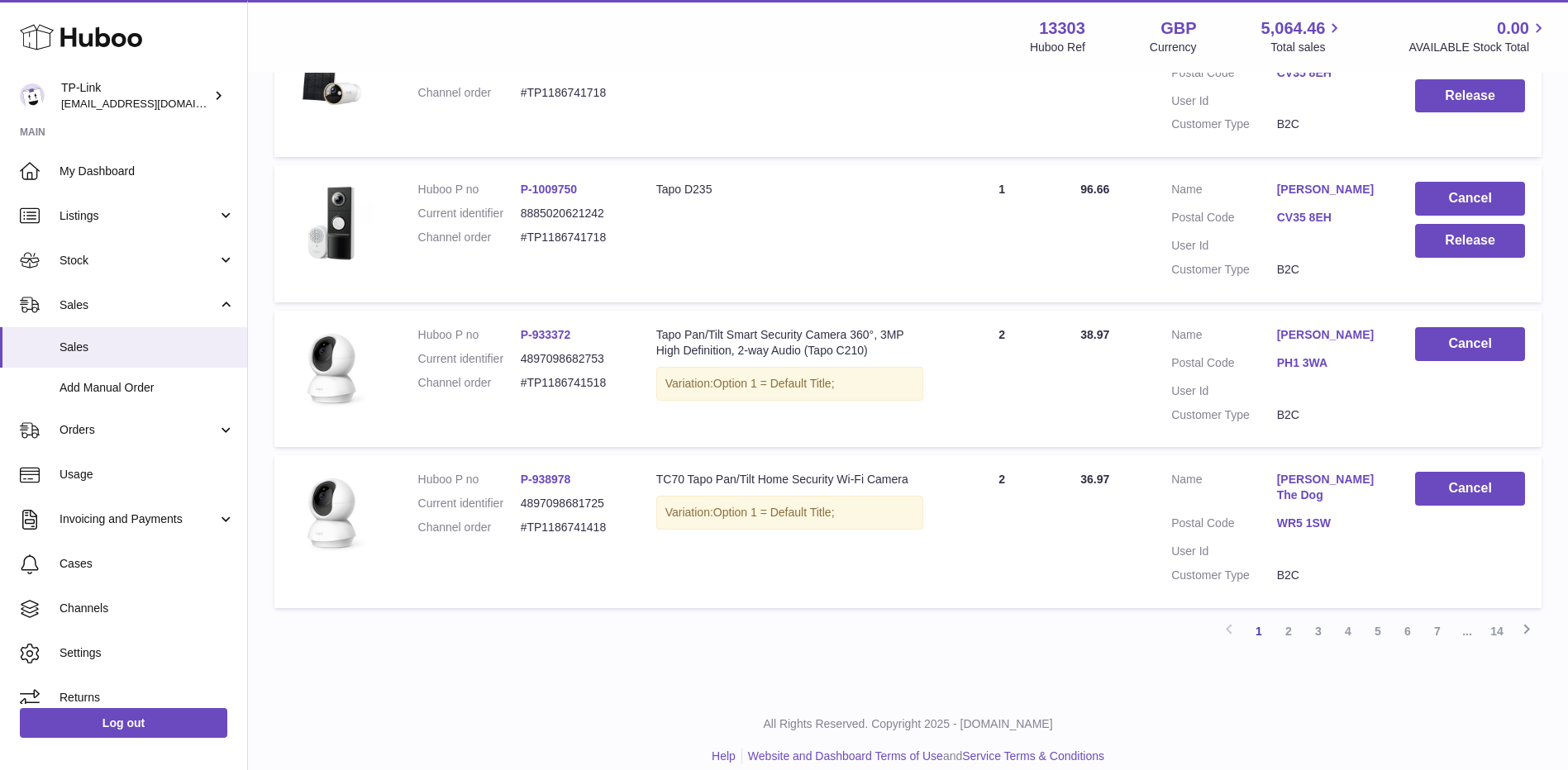
scroll to position [1268, 0]
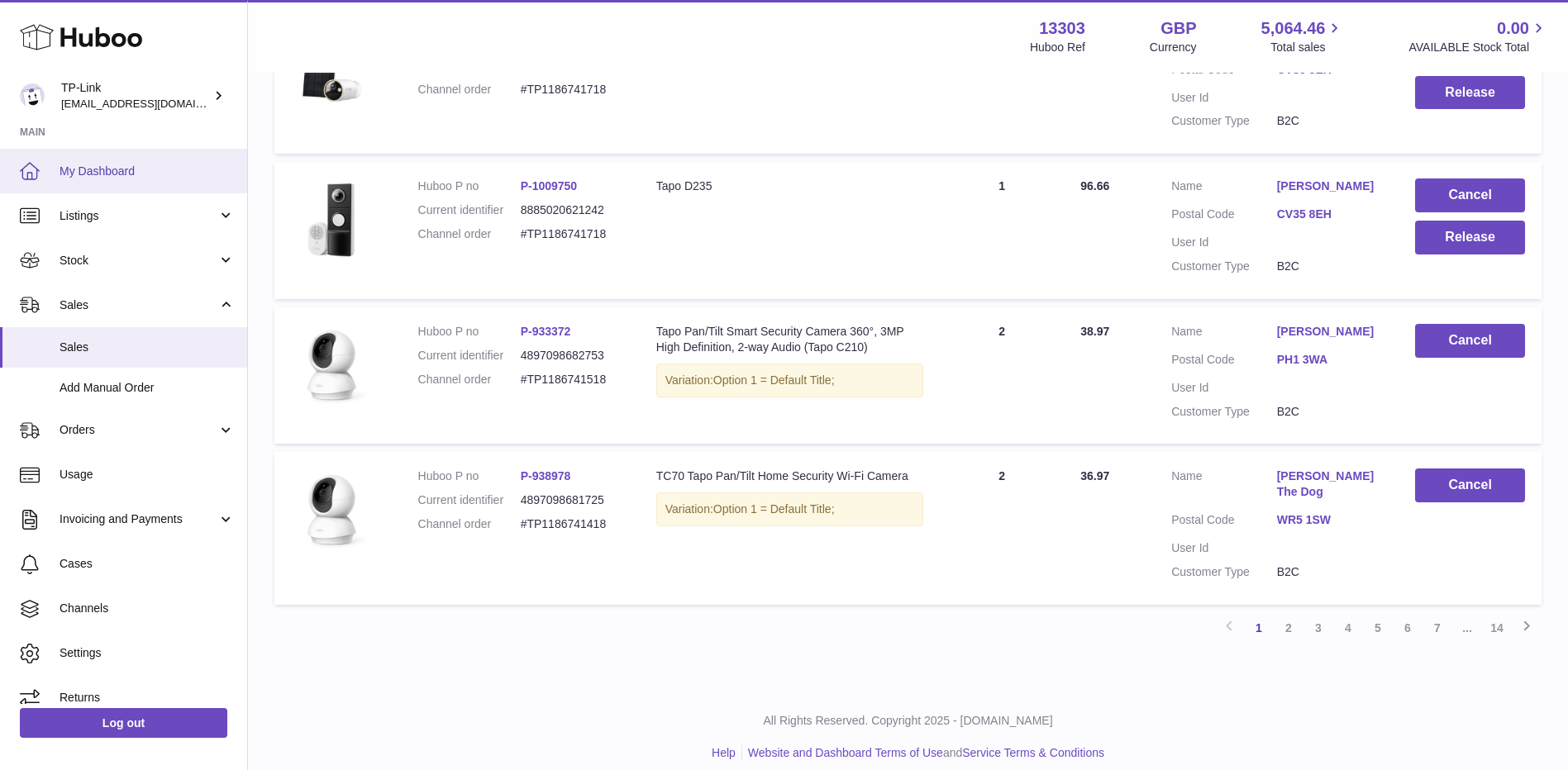
click at [96, 177] on span "My Dashboard" at bounding box center [147, 171] width 175 height 16
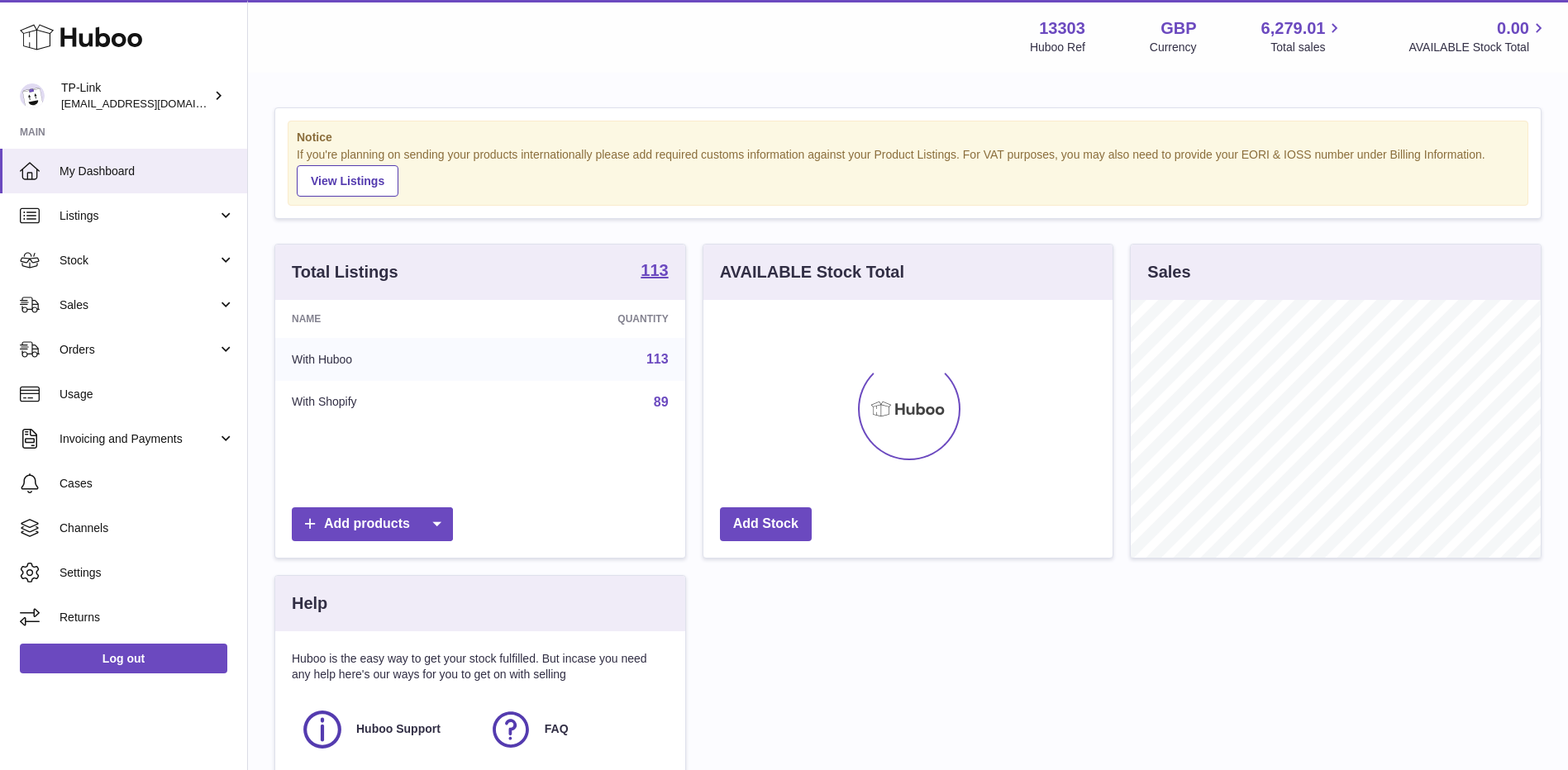
scroll to position [258, 409]
